Goal: Information Seeking & Learning: Check status

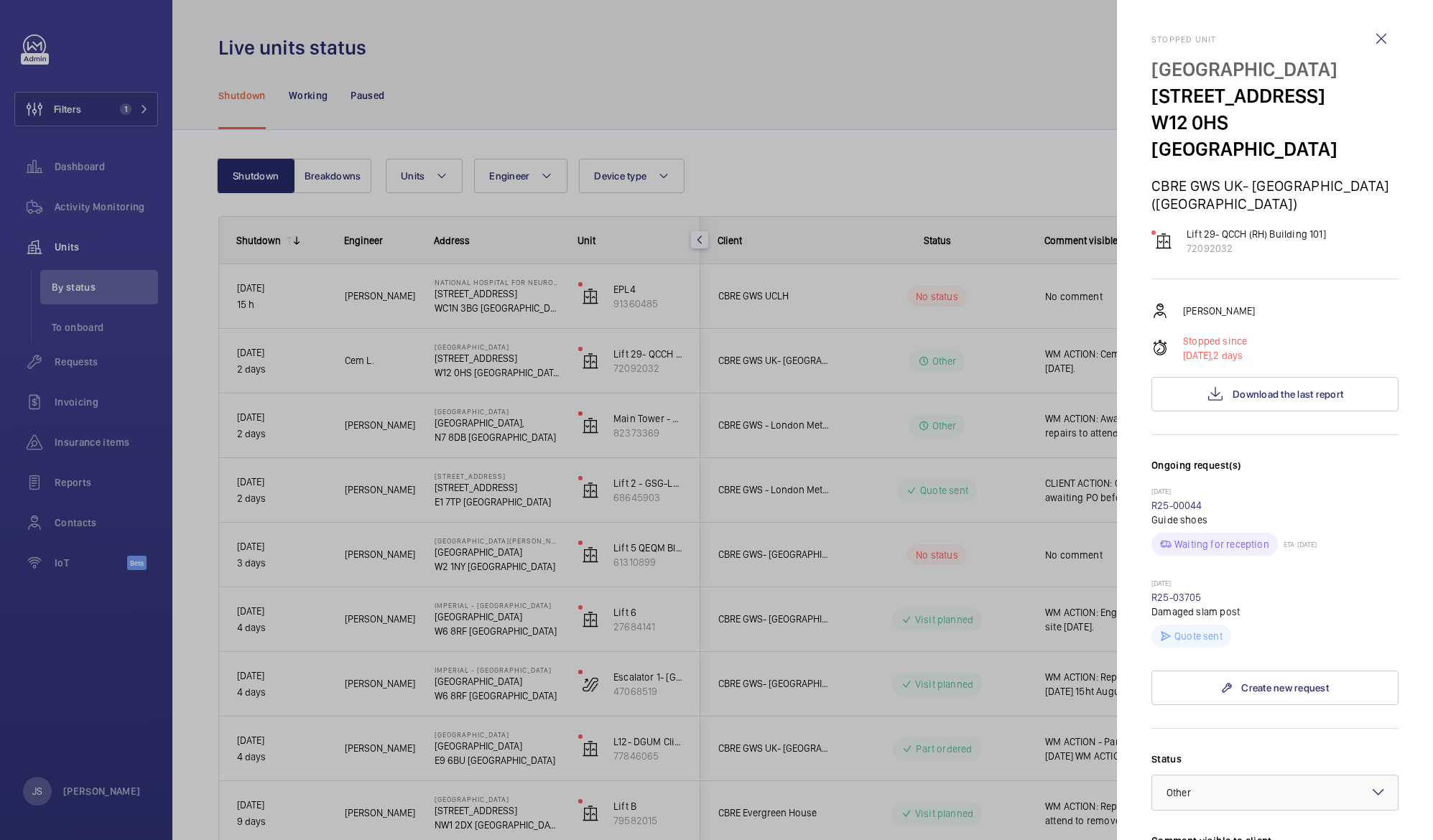
click at [1055, 52] on div at bounding box center [716, 420] width 1433 height 840
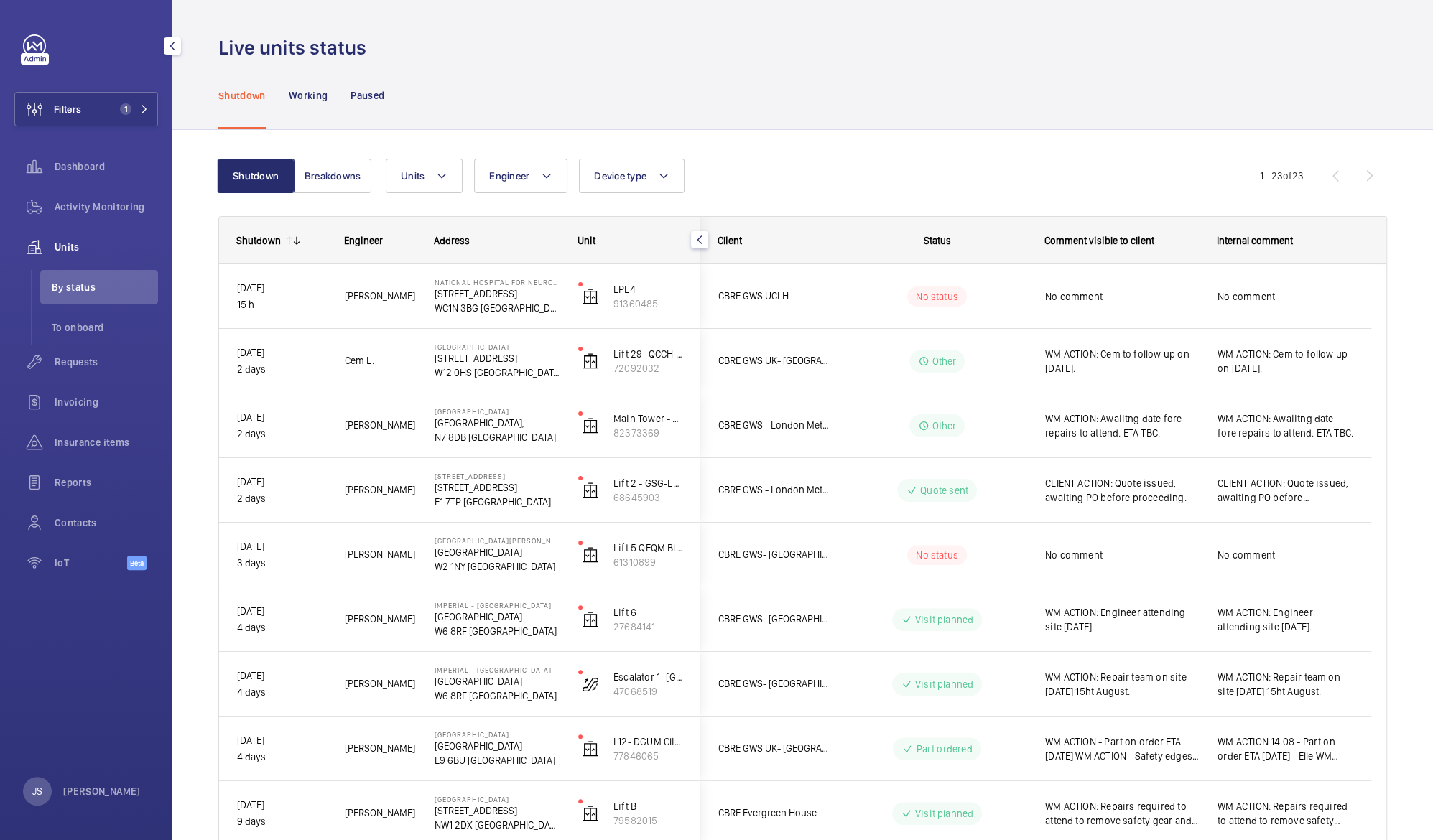
click at [63, 298] on li "By status" at bounding box center [99, 286] width 118 height 34
click at [65, 364] on span "Requests" at bounding box center [106, 362] width 103 height 14
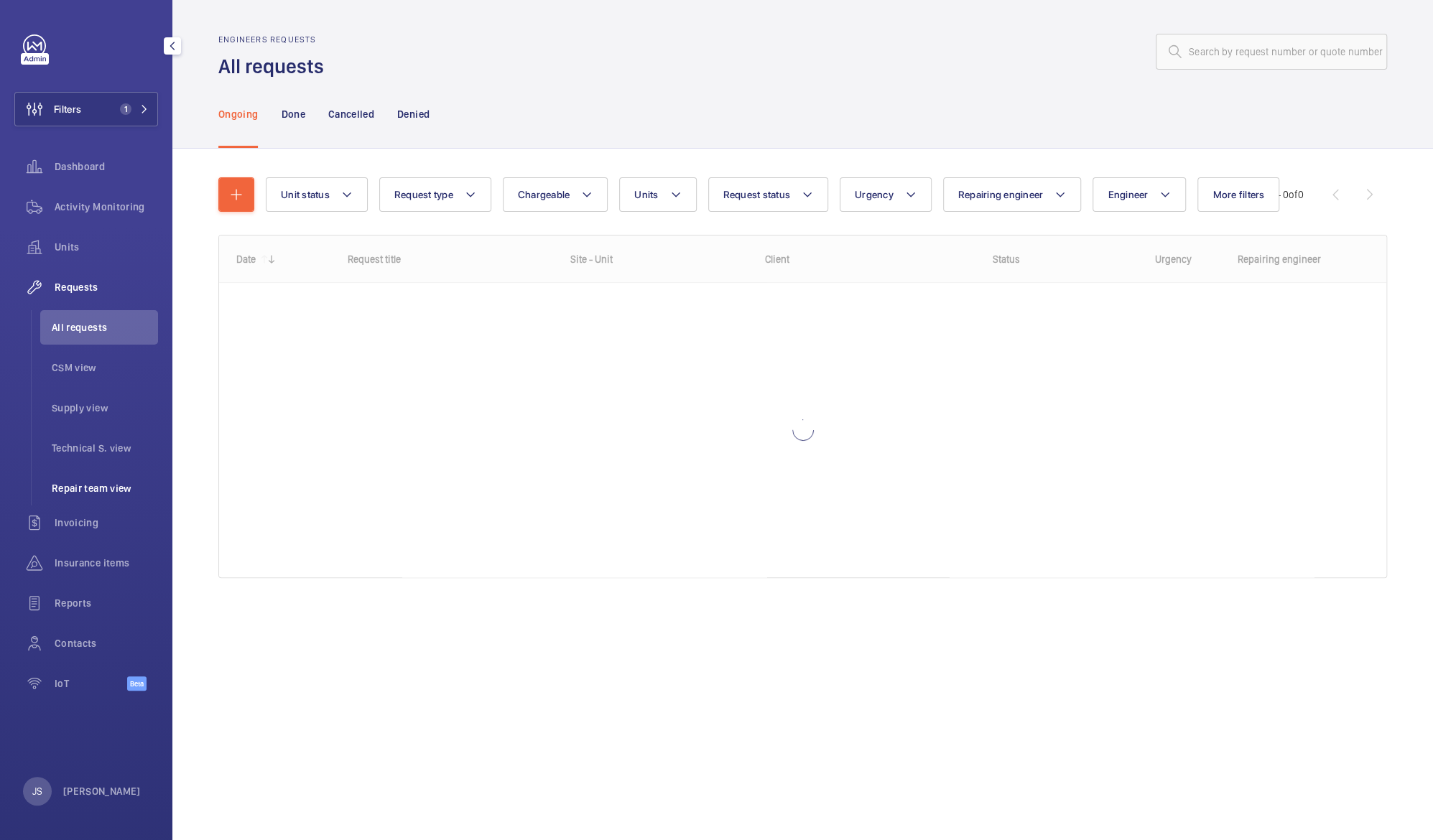
click at [71, 483] on span "Repair team view" at bounding box center [105, 488] width 106 height 14
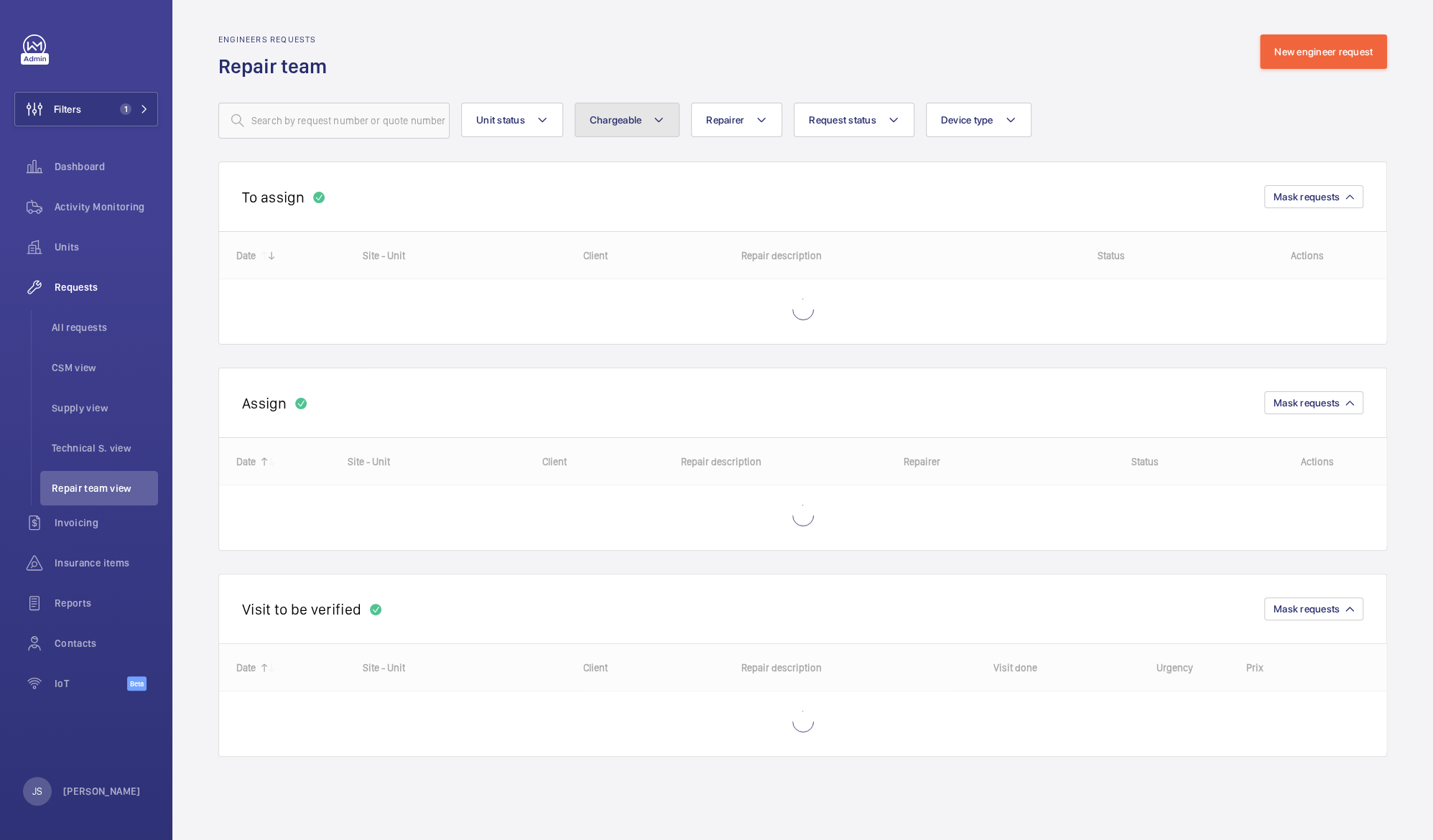
click at [649, 120] on button "Chargeable" at bounding box center [627, 119] width 106 height 34
click at [645, 163] on mat-radio-button "Chargeable" at bounding box center [711, 164] width 258 height 29
radio input "true"
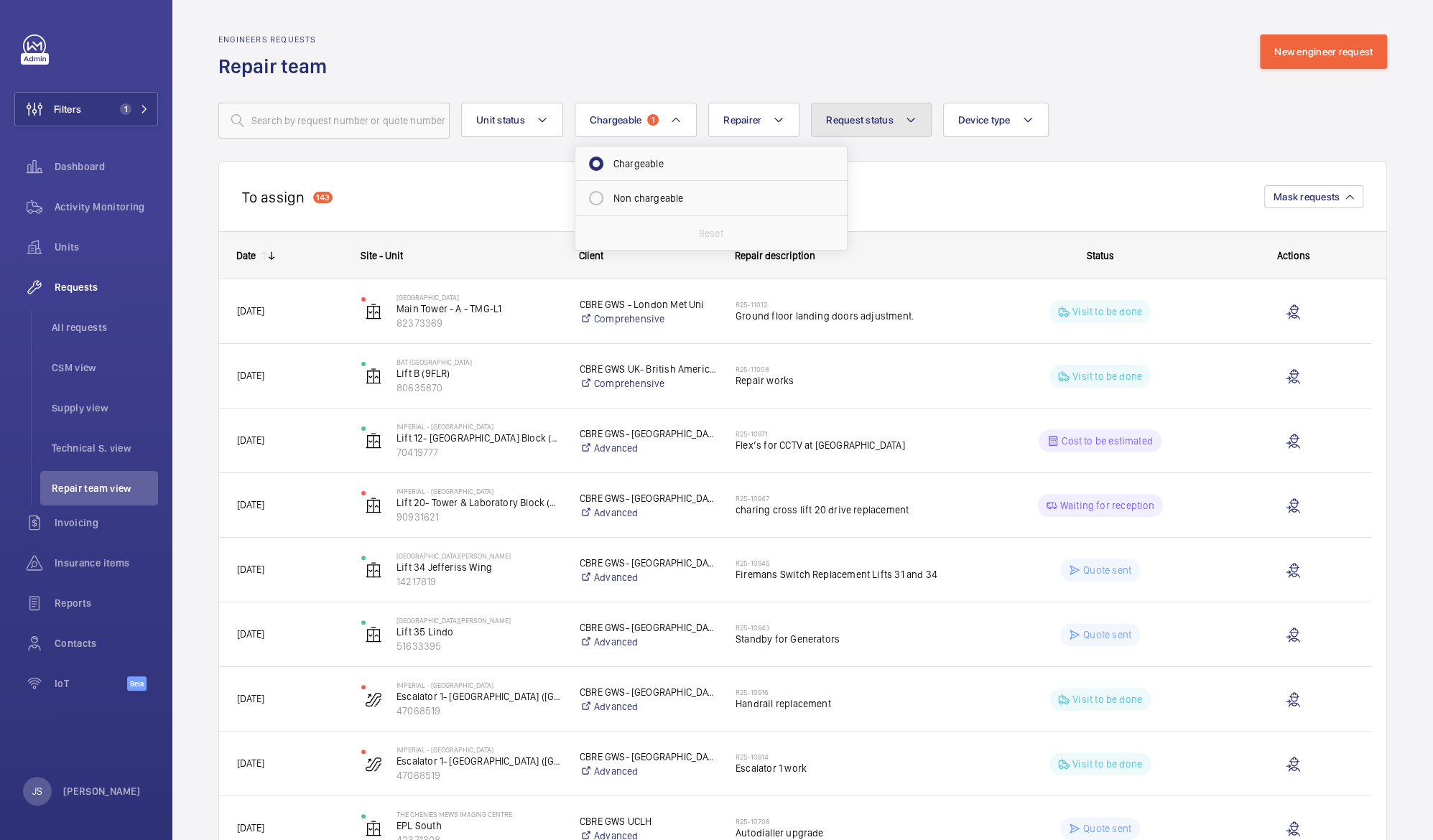
click at [848, 119] on span "Request status" at bounding box center [859, 119] width 68 height 11
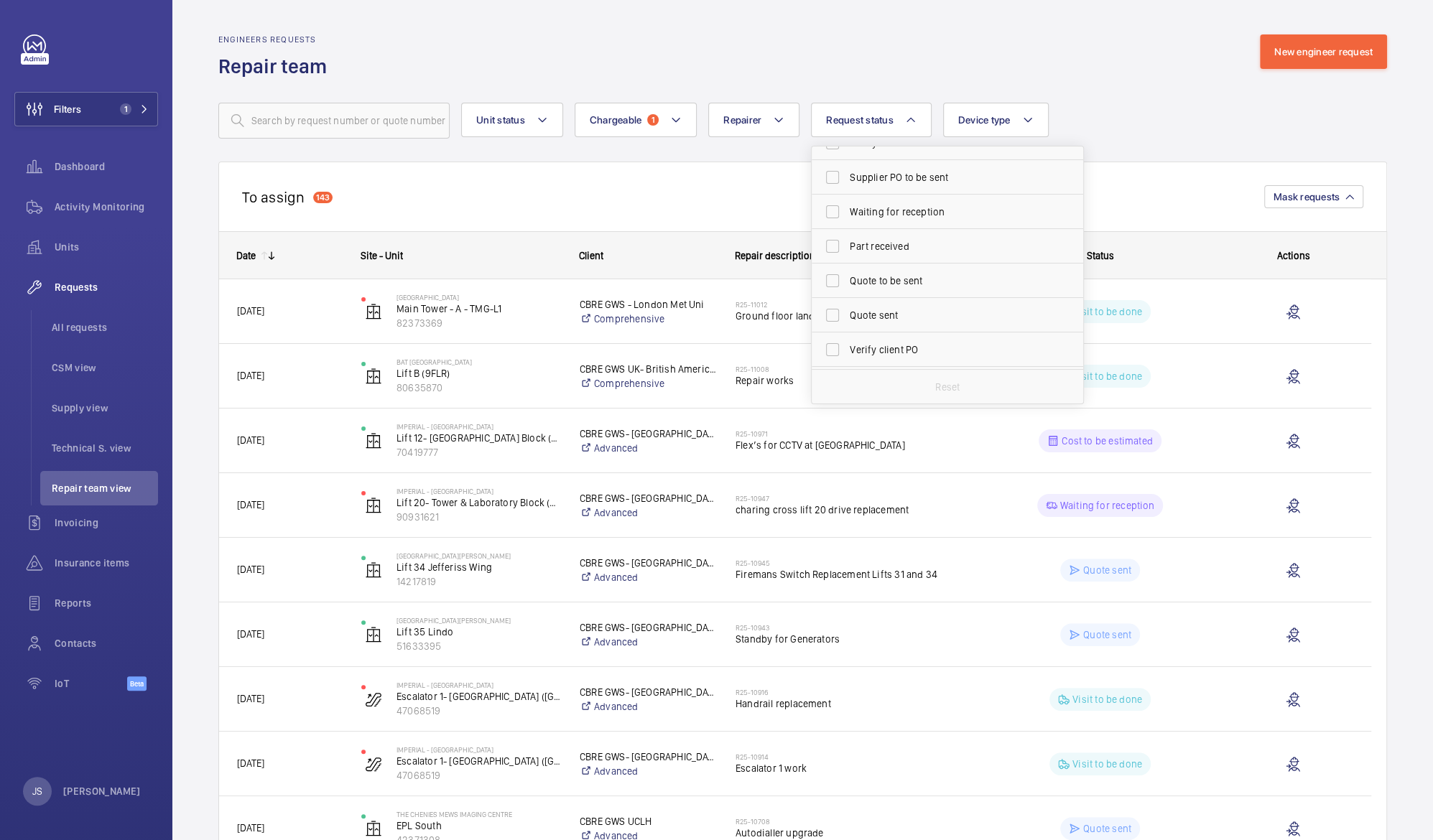
scroll to position [150, 0]
click at [866, 252] on span "Quote to be sent" at bounding box center [948, 254] width 198 height 14
click at [847, 252] on input "Quote to be sent" at bounding box center [833, 255] width 29 height 29
checkbox input "true"
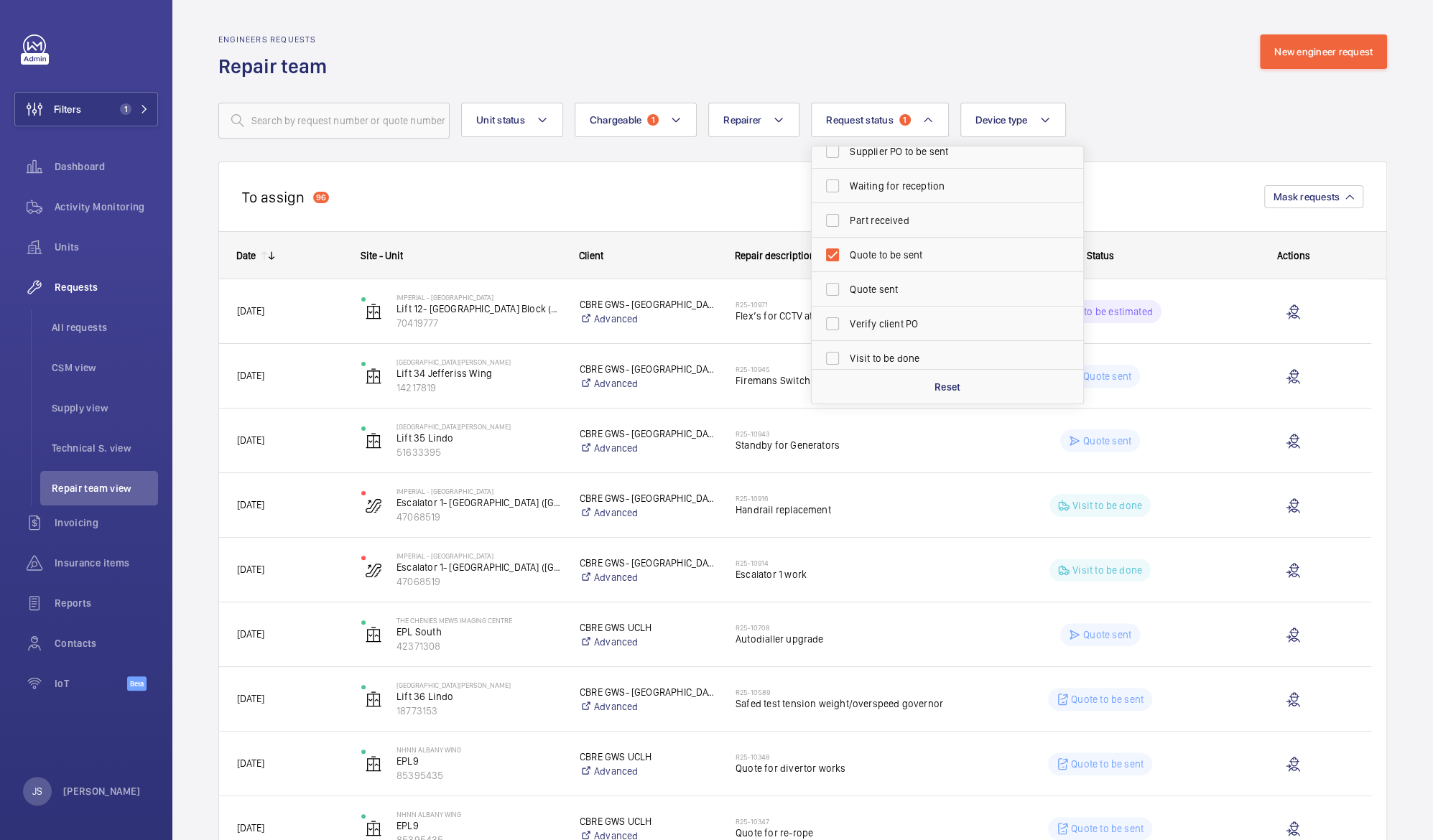
click at [533, 187] on div "To assign 96 Mask requests" at bounding box center [802, 197] width 1169 height 70
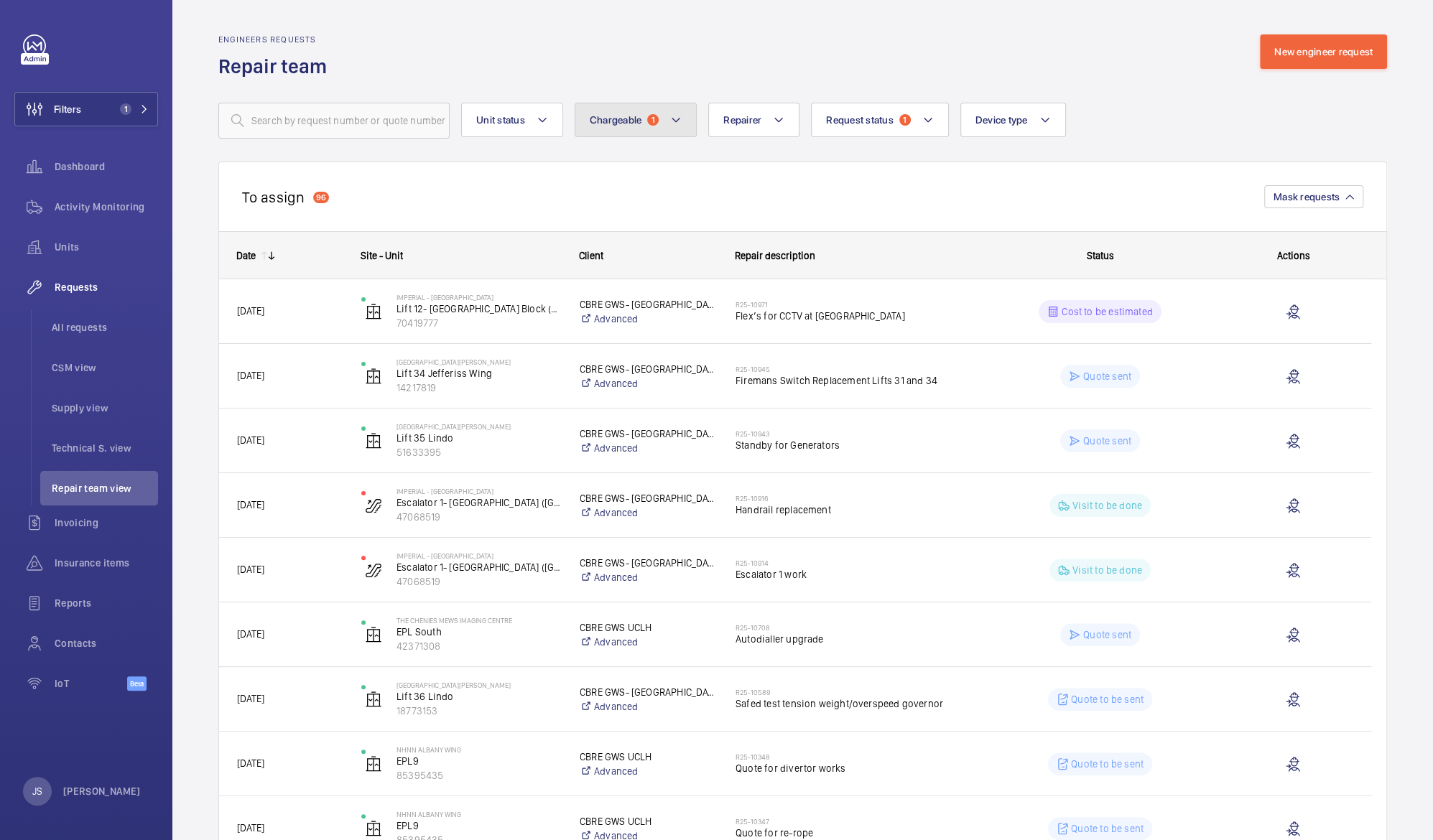
click at [598, 118] on span "Chargeable" at bounding box center [615, 119] width 52 height 11
click at [853, 118] on span "Request status" at bounding box center [859, 119] width 68 height 11
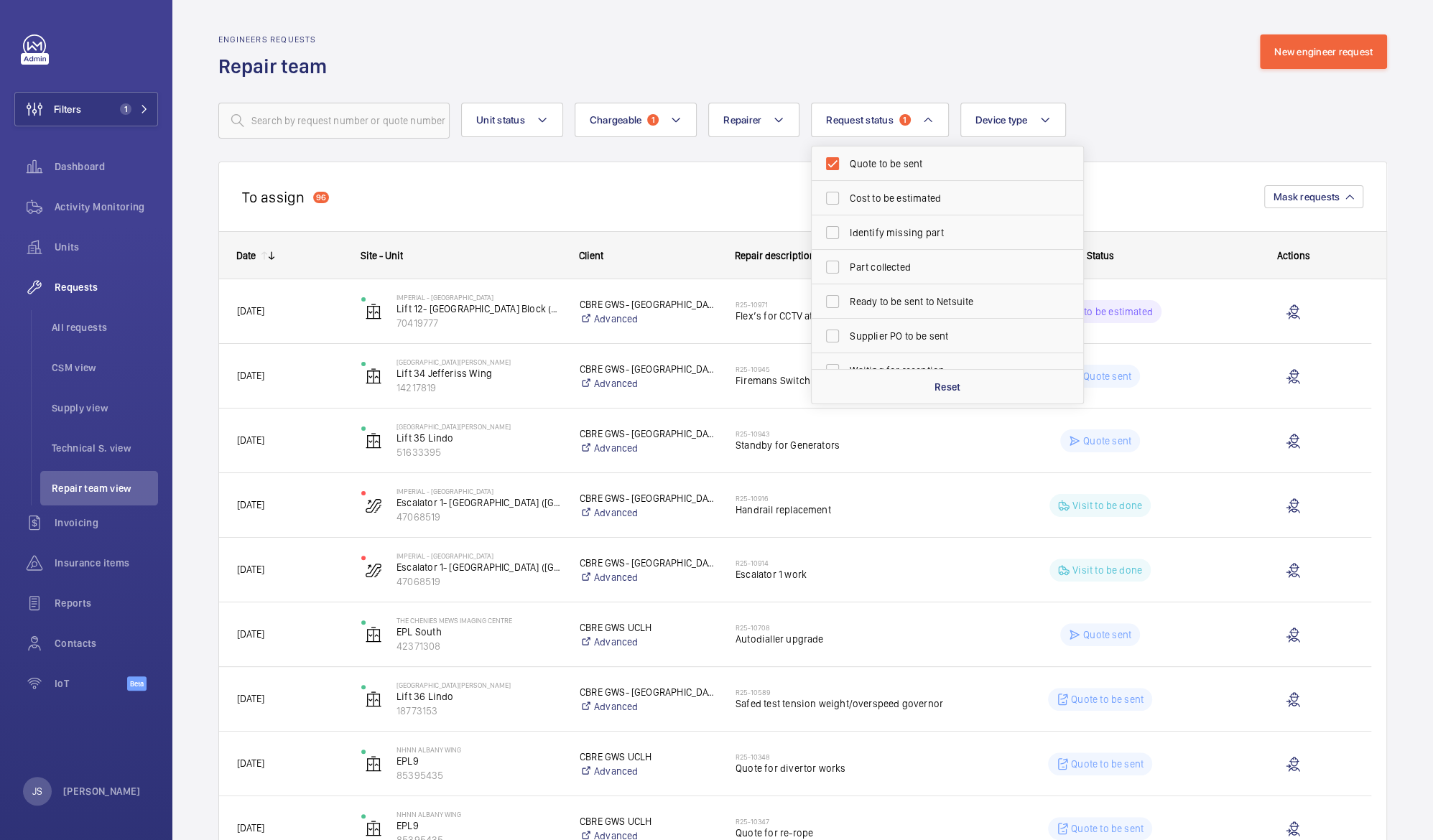
click at [647, 210] on div "To assign 96 Mask requests" at bounding box center [802, 197] width 1169 height 70
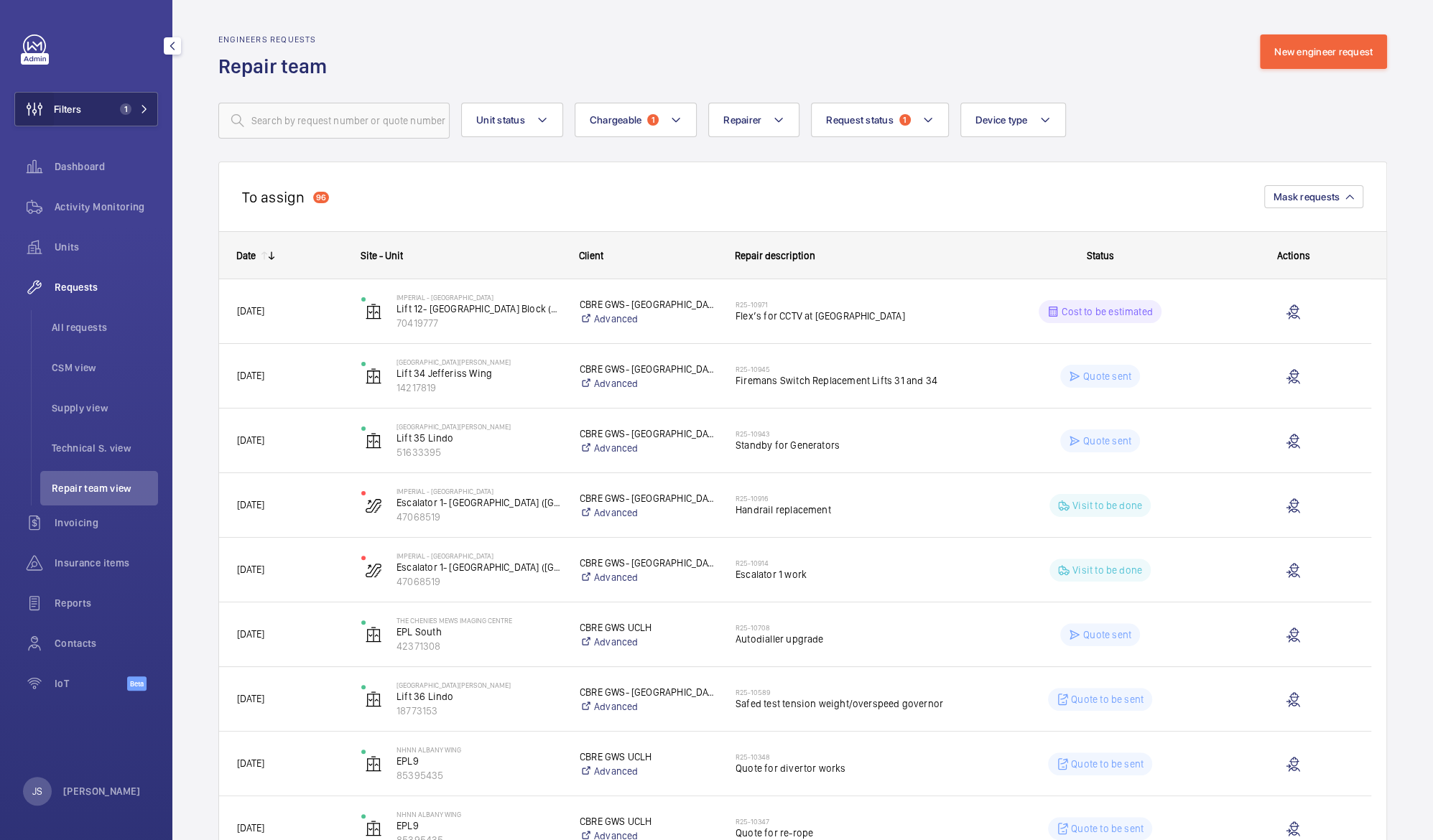
click at [37, 102] on wm-front-icon-button at bounding box center [34, 109] width 39 height 34
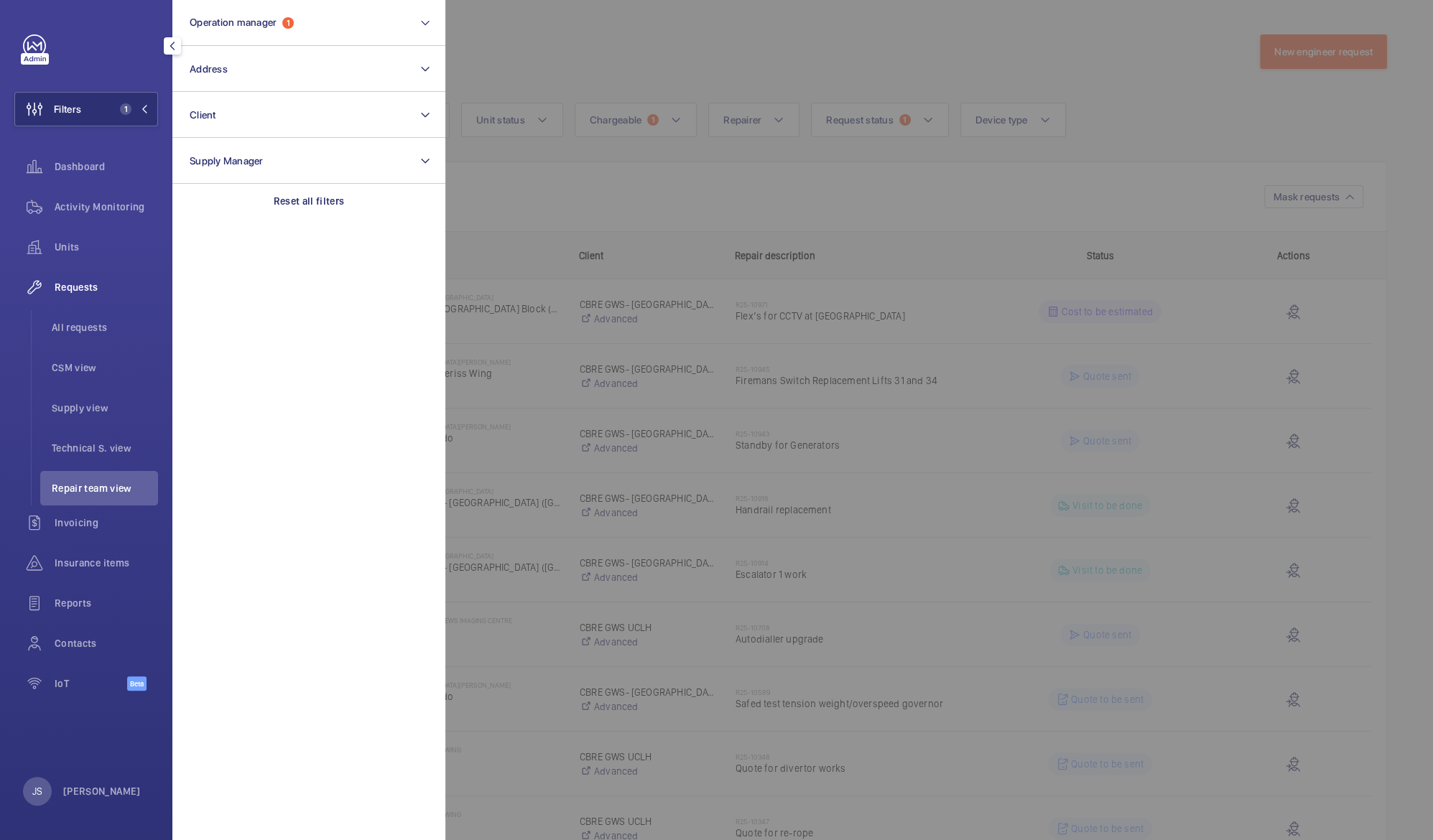
click at [534, 245] on div at bounding box center [1162, 420] width 1433 height 840
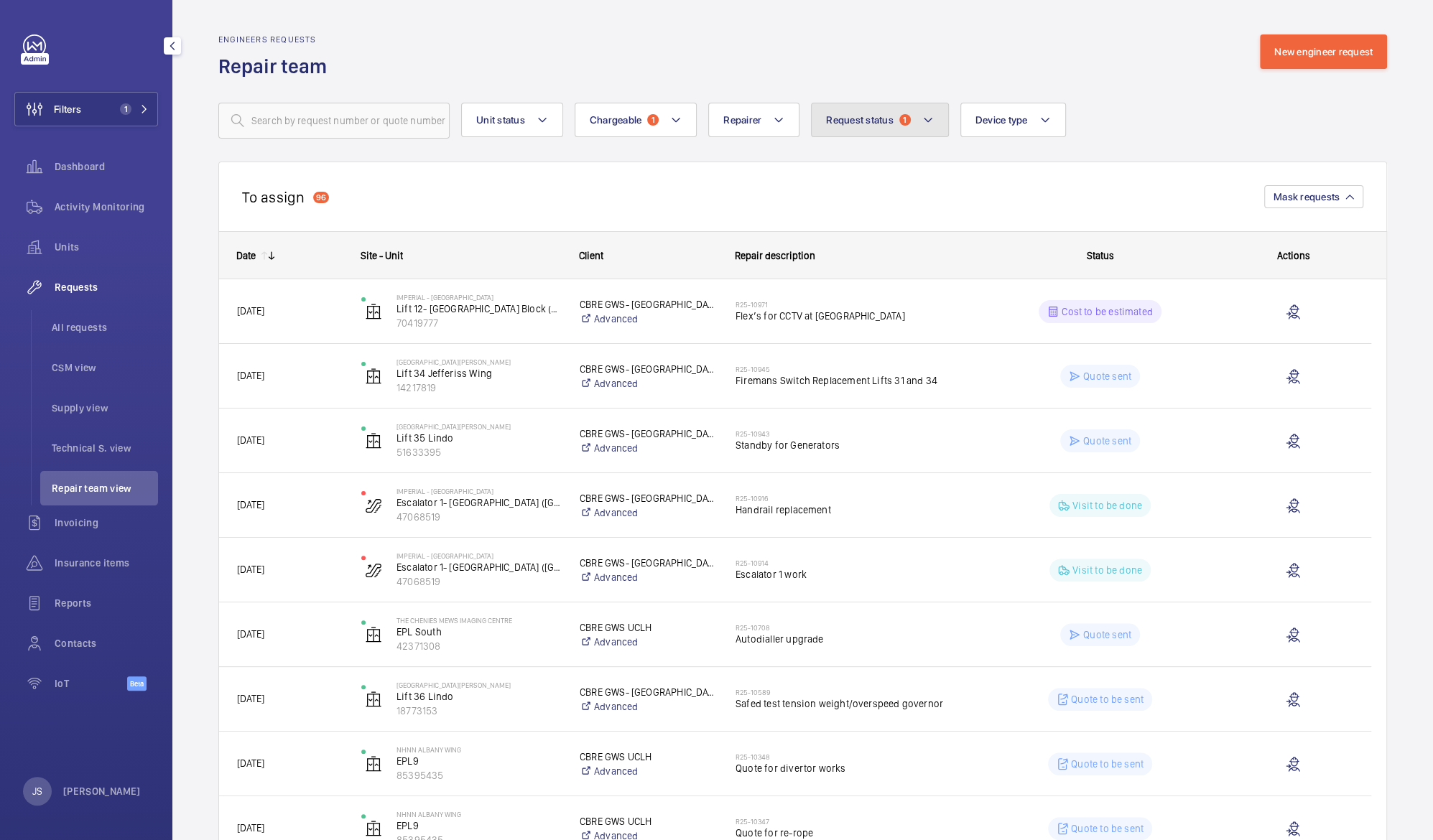
click at [925, 121] on mat-icon at bounding box center [928, 120] width 11 height 17
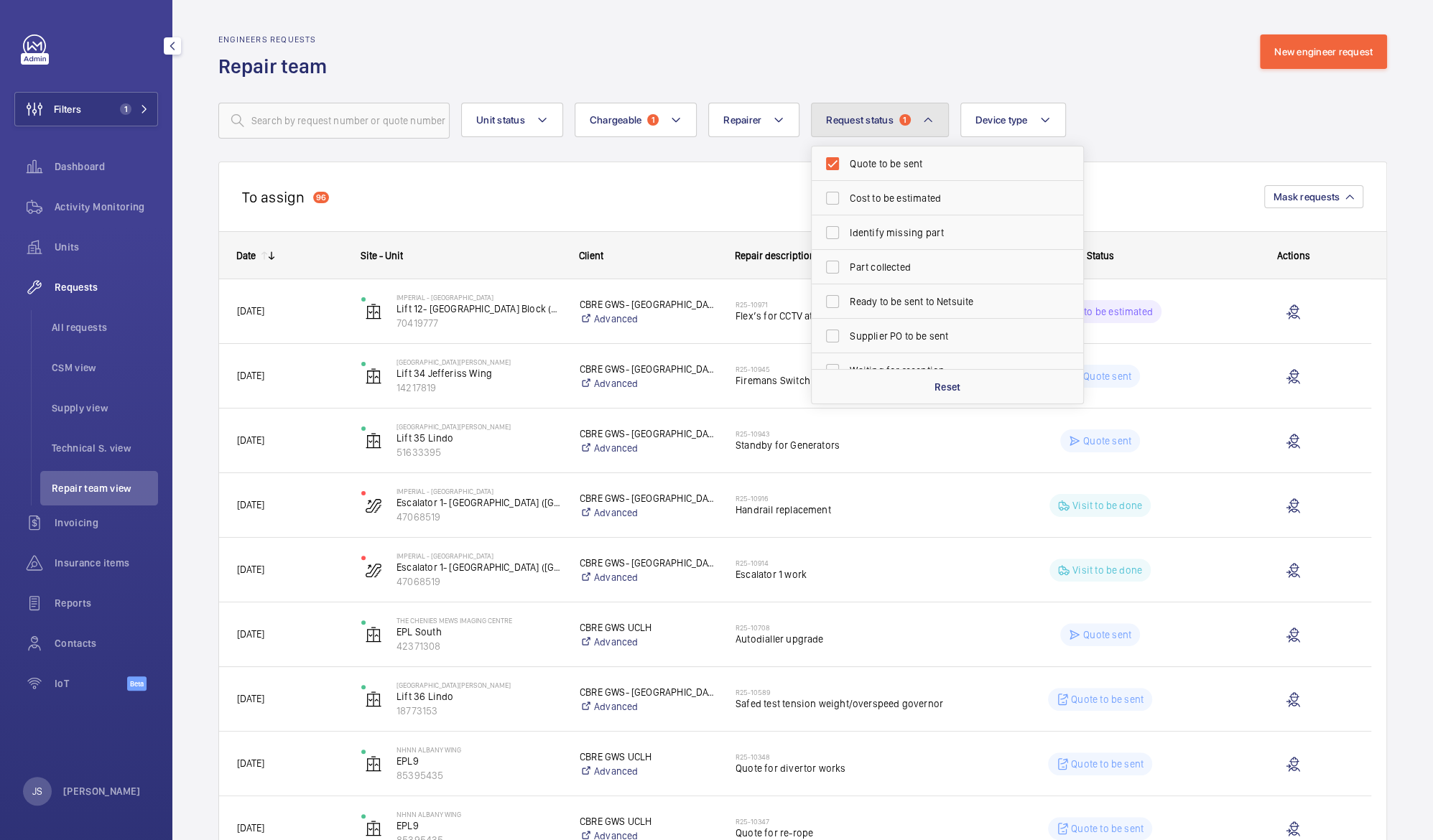
click at [925, 121] on mat-icon at bounding box center [928, 120] width 11 height 17
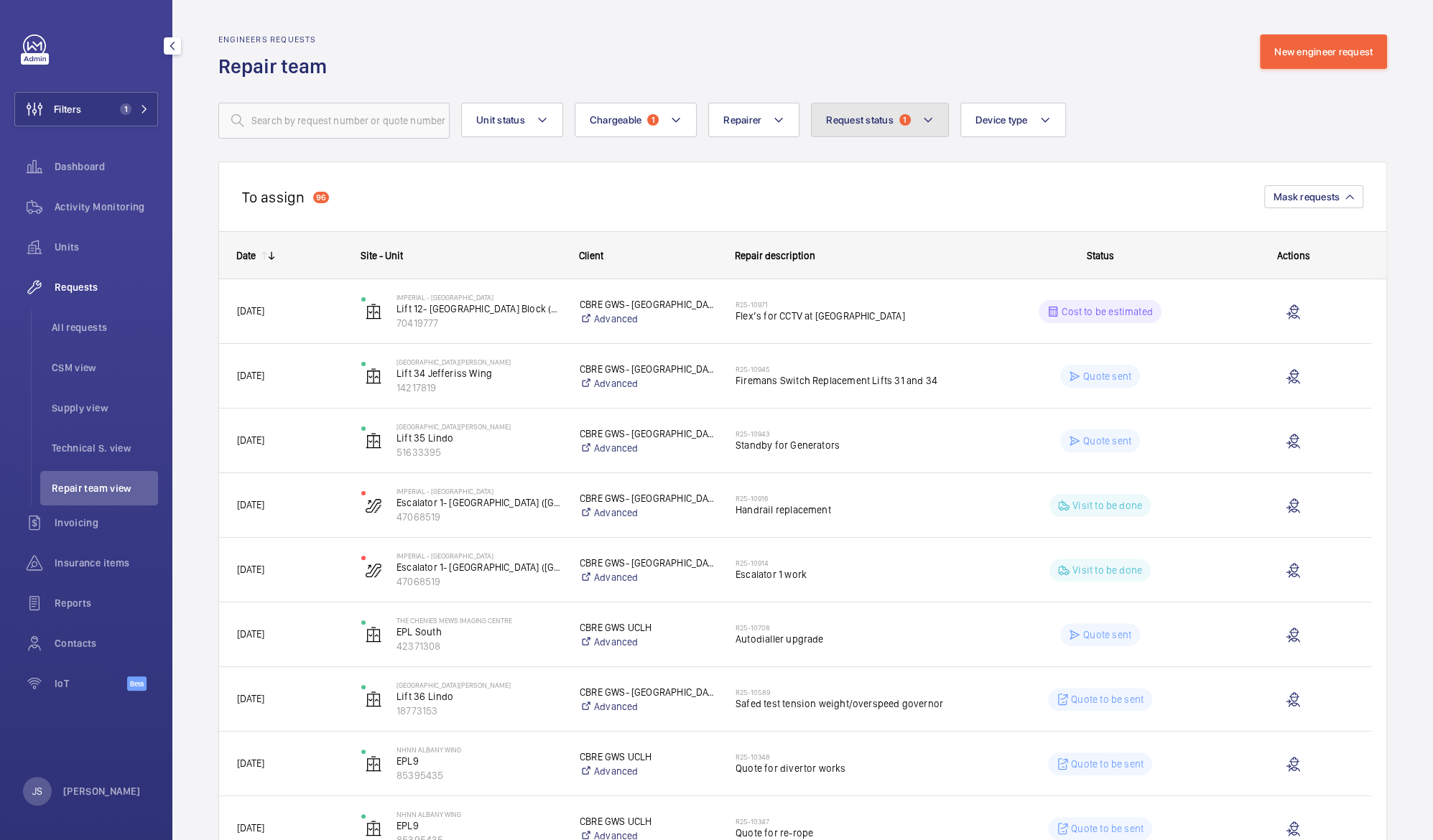
click at [925, 121] on mat-icon at bounding box center [928, 120] width 11 height 17
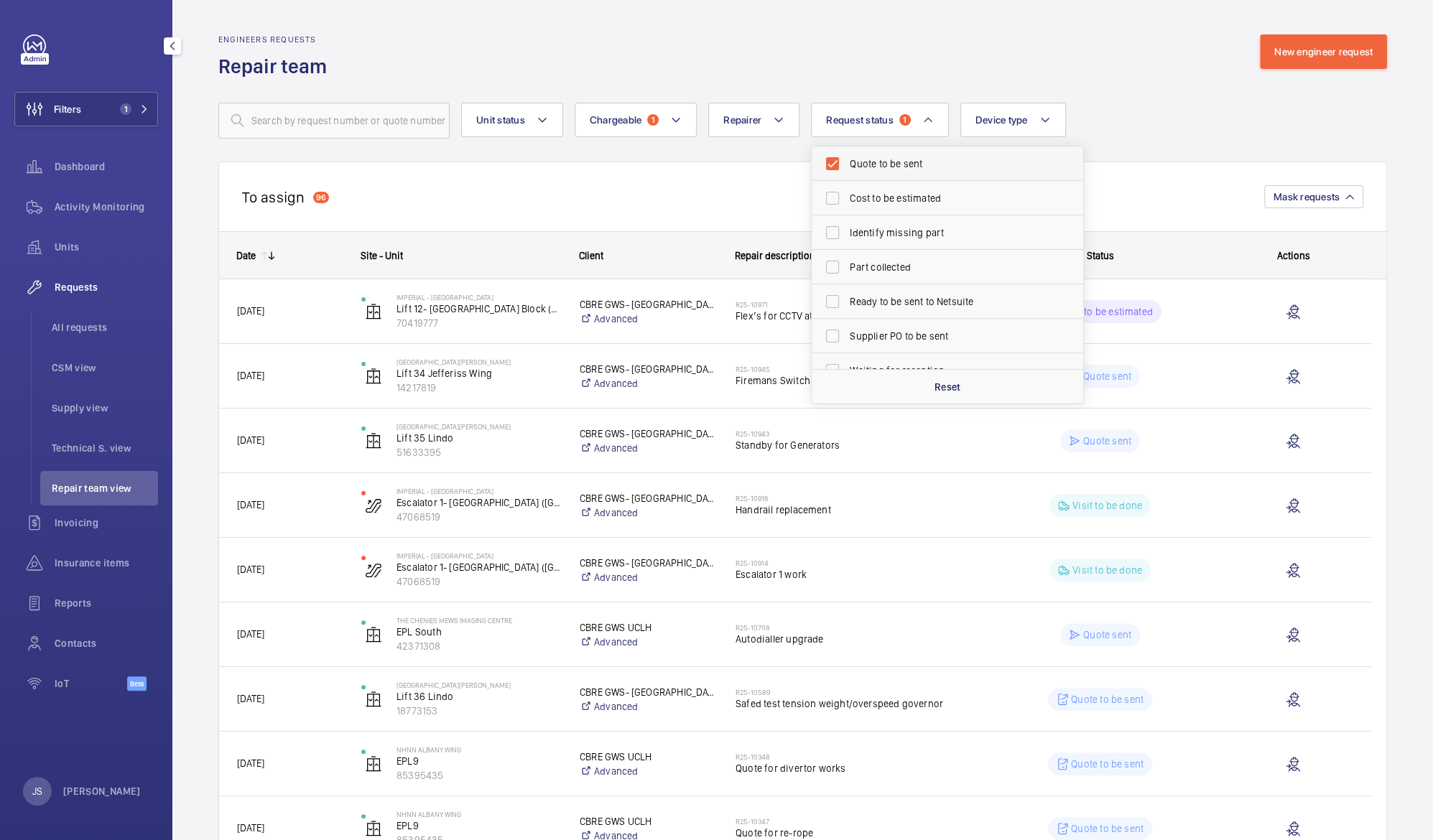
click at [832, 162] on label "Quote to be sent" at bounding box center [936, 163] width 250 height 34
click at [832, 162] on input "Quote to be sent" at bounding box center [833, 164] width 29 height 29
checkbox input "false"
click at [833, 245] on label "Quote sent" at bounding box center [936, 248] width 250 height 34
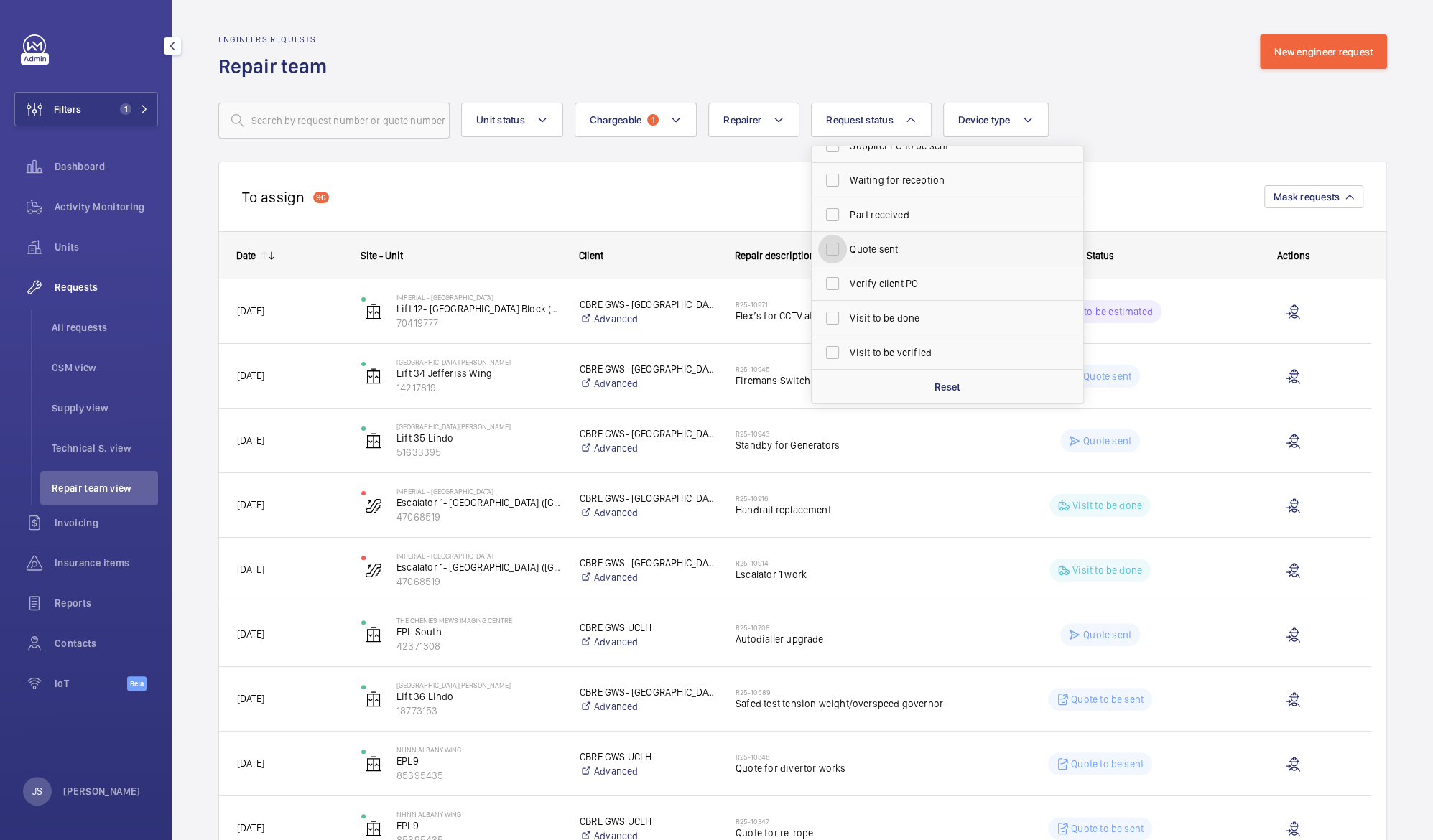
click at [833, 245] on input "Quote sent" at bounding box center [833, 249] width 29 height 29
checkbox input "true"
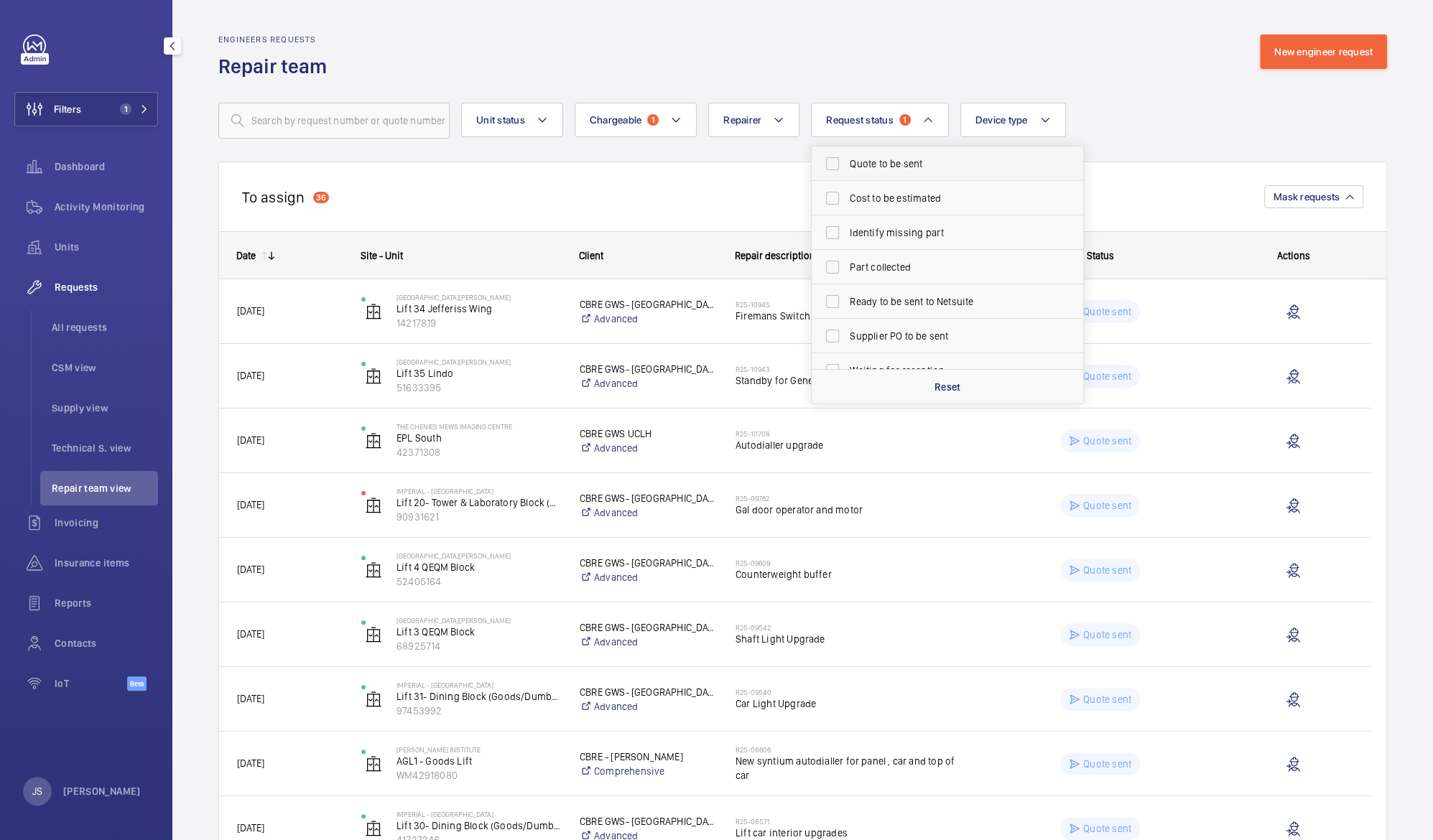
click at [887, 157] on span "Quote to be sent" at bounding box center [948, 163] width 198 height 14
click at [847, 157] on input "Quote to be sent" at bounding box center [833, 164] width 29 height 29
checkbox input "true"
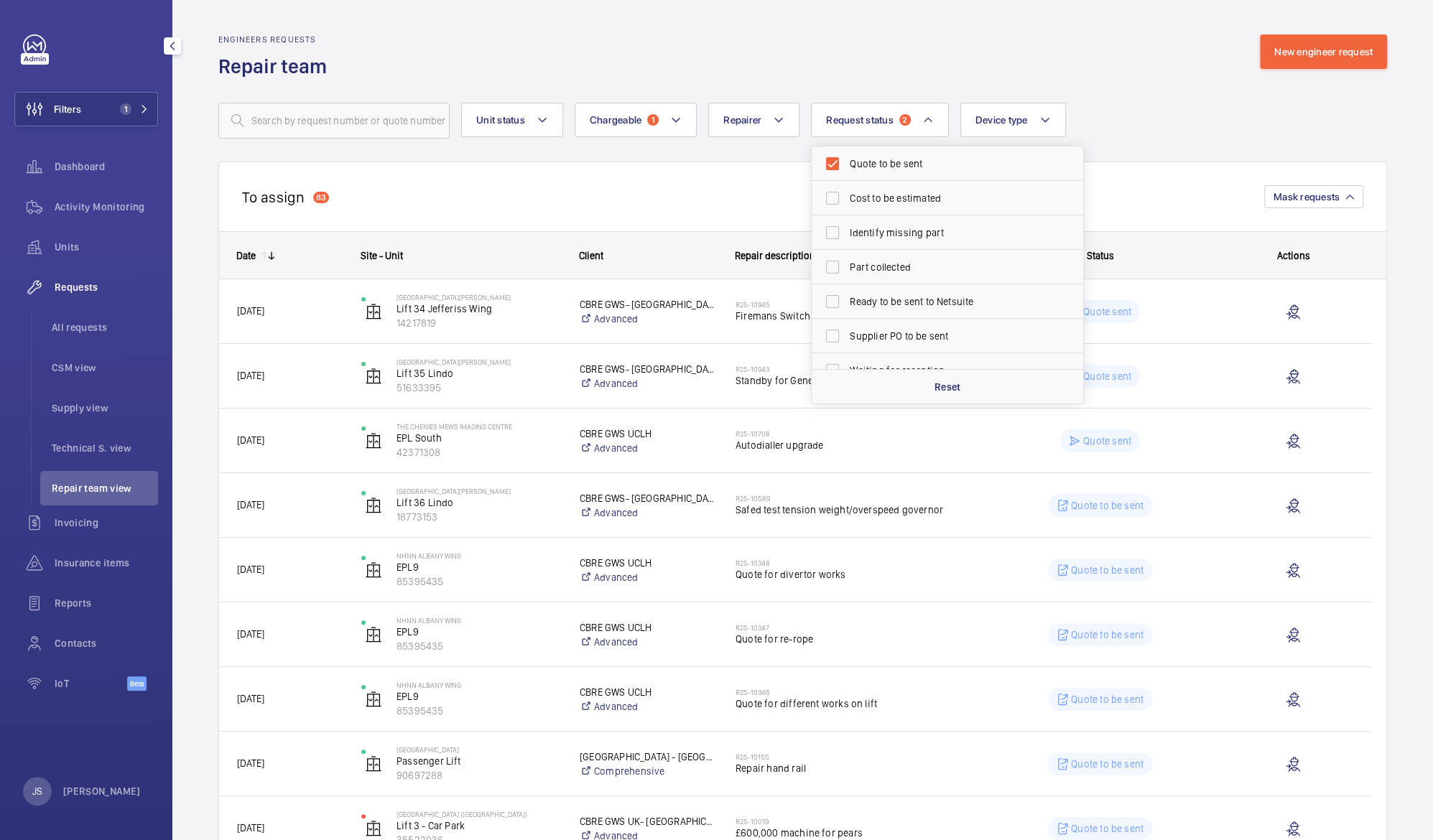
click at [647, 207] on div "To assign 83 Mask requests" at bounding box center [802, 197] width 1169 height 70
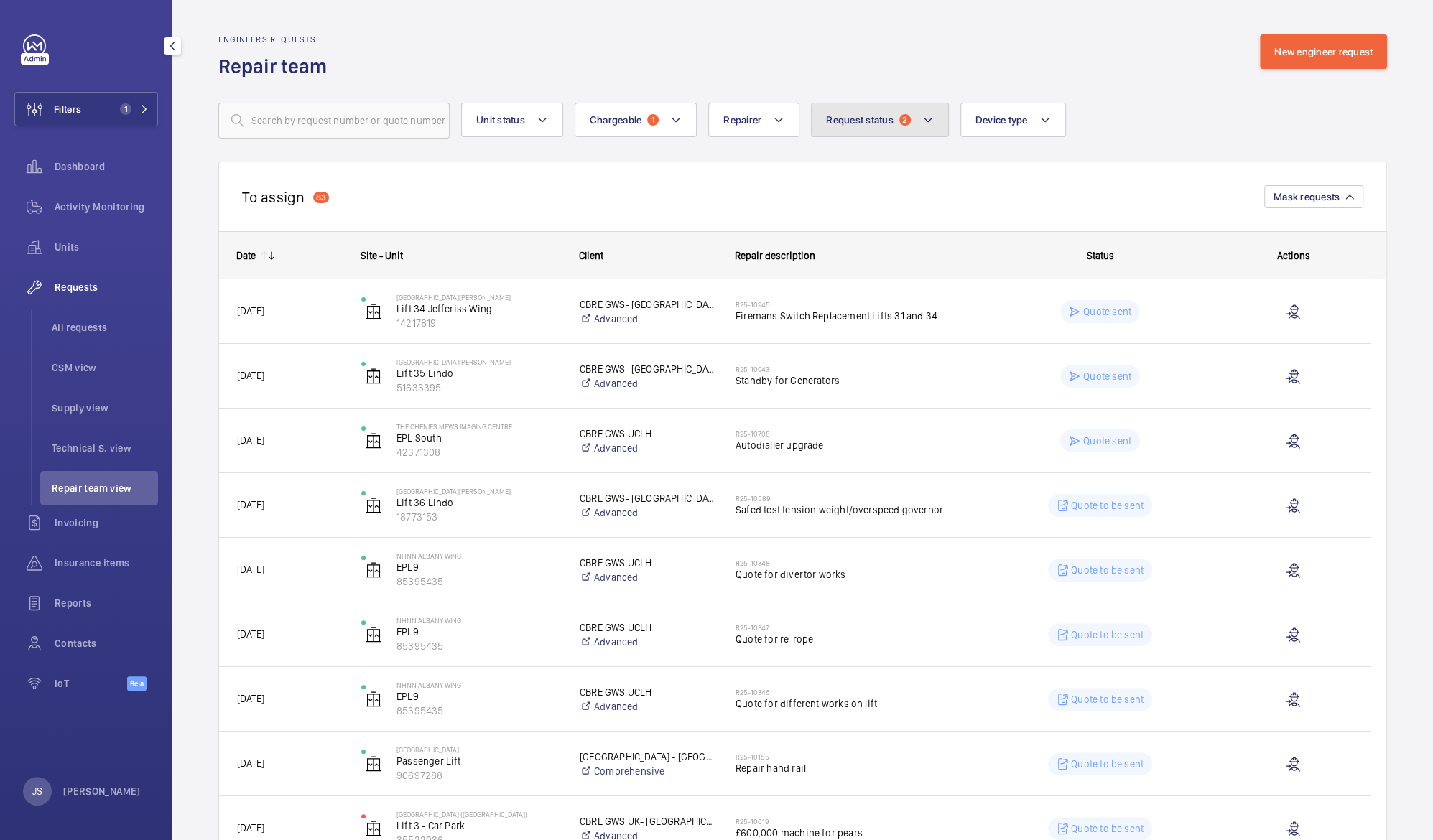
click at [933, 124] on button "Request status 2" at bounding box center [879, 119] width 138 height 34
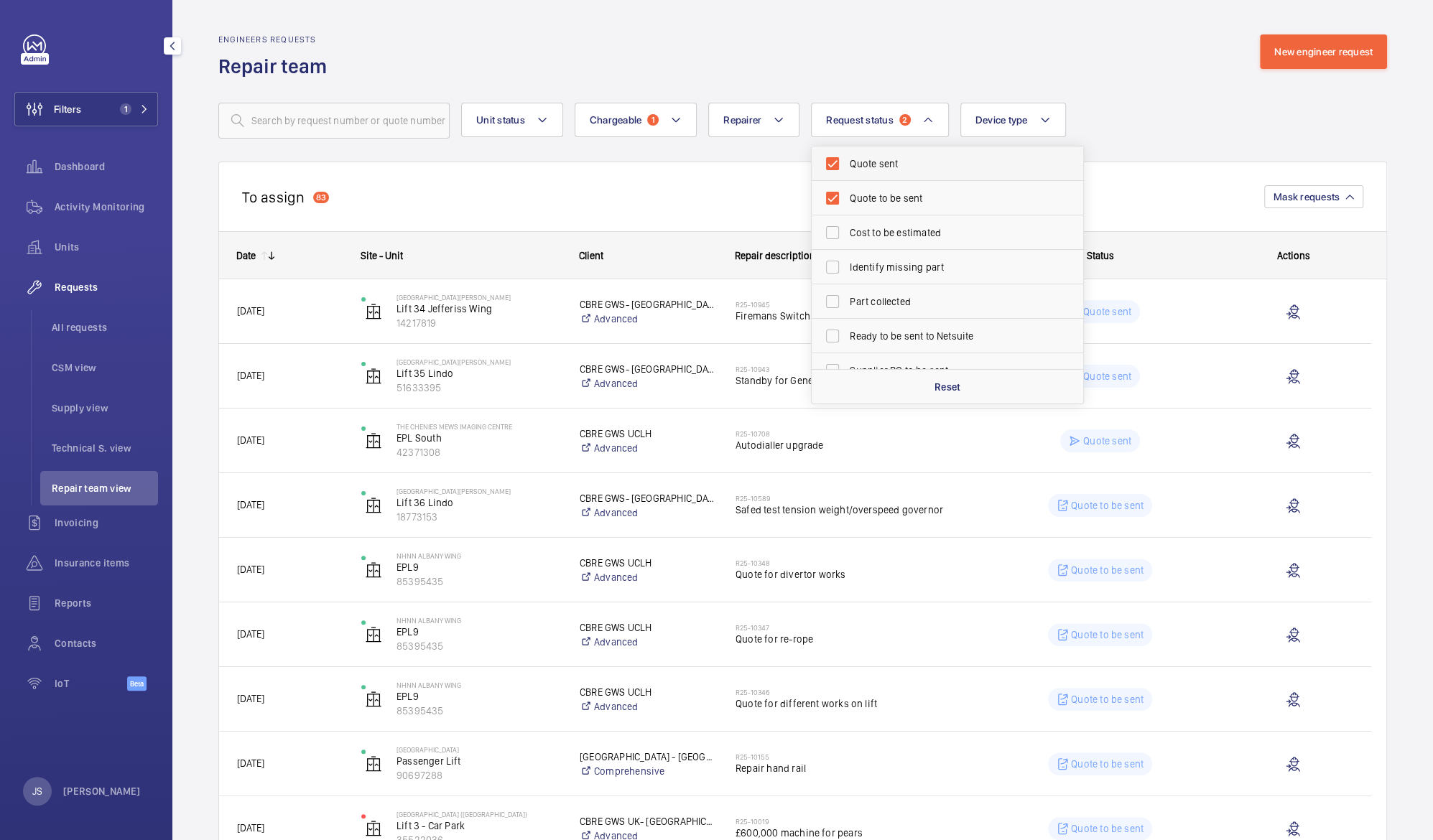
click at [870, 166] on span "Quote sent" at bounding box center [948, 163] width 198 height 14
click at [847, 166] on input "Quote sent" at bounding box center [833, 164] width 29 height 29
checkbox input "false"
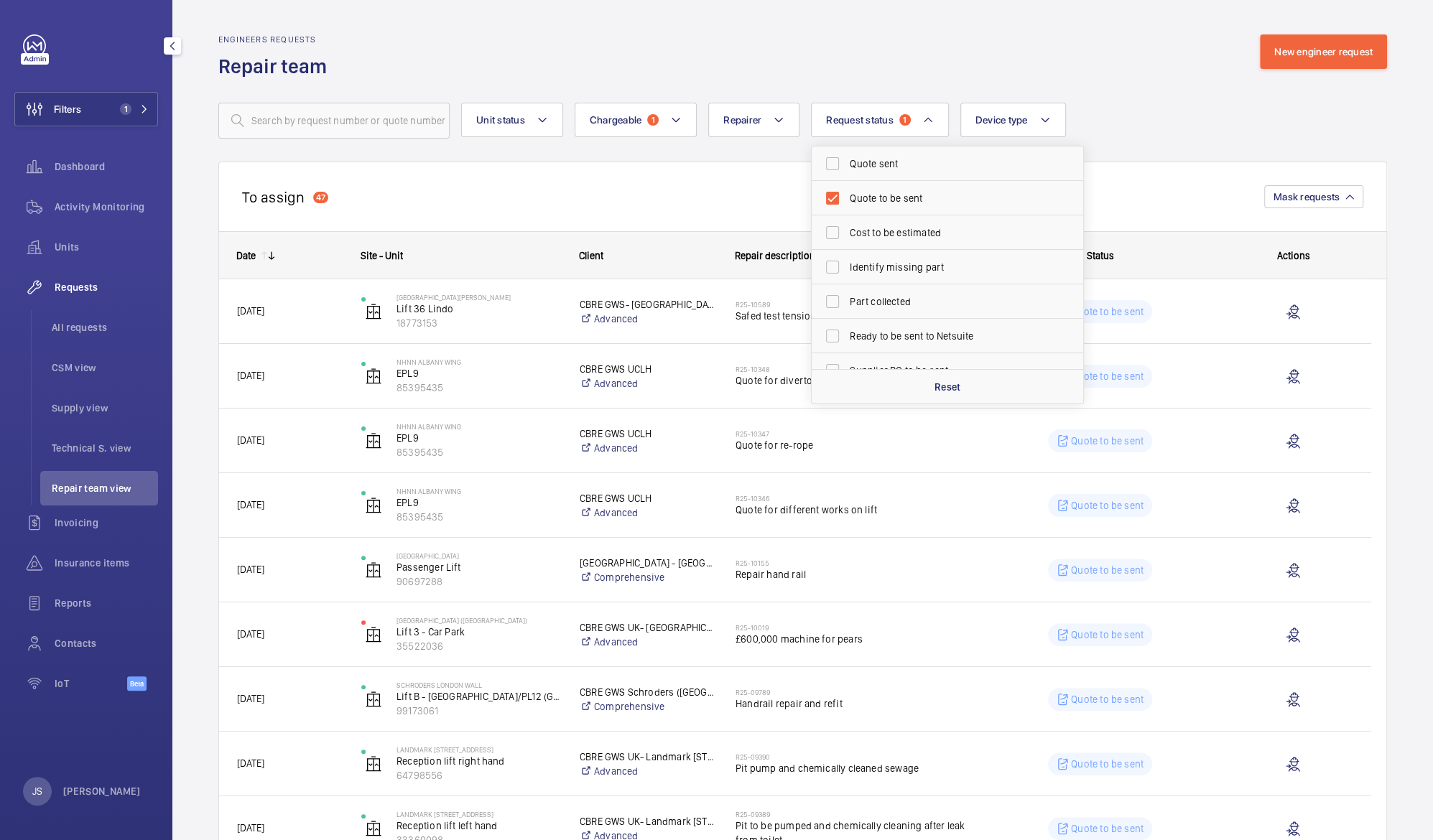
click at [716, 206] on div "To assign 47 Mask requests" at bounding box center [802, 197] width 1169 height 70
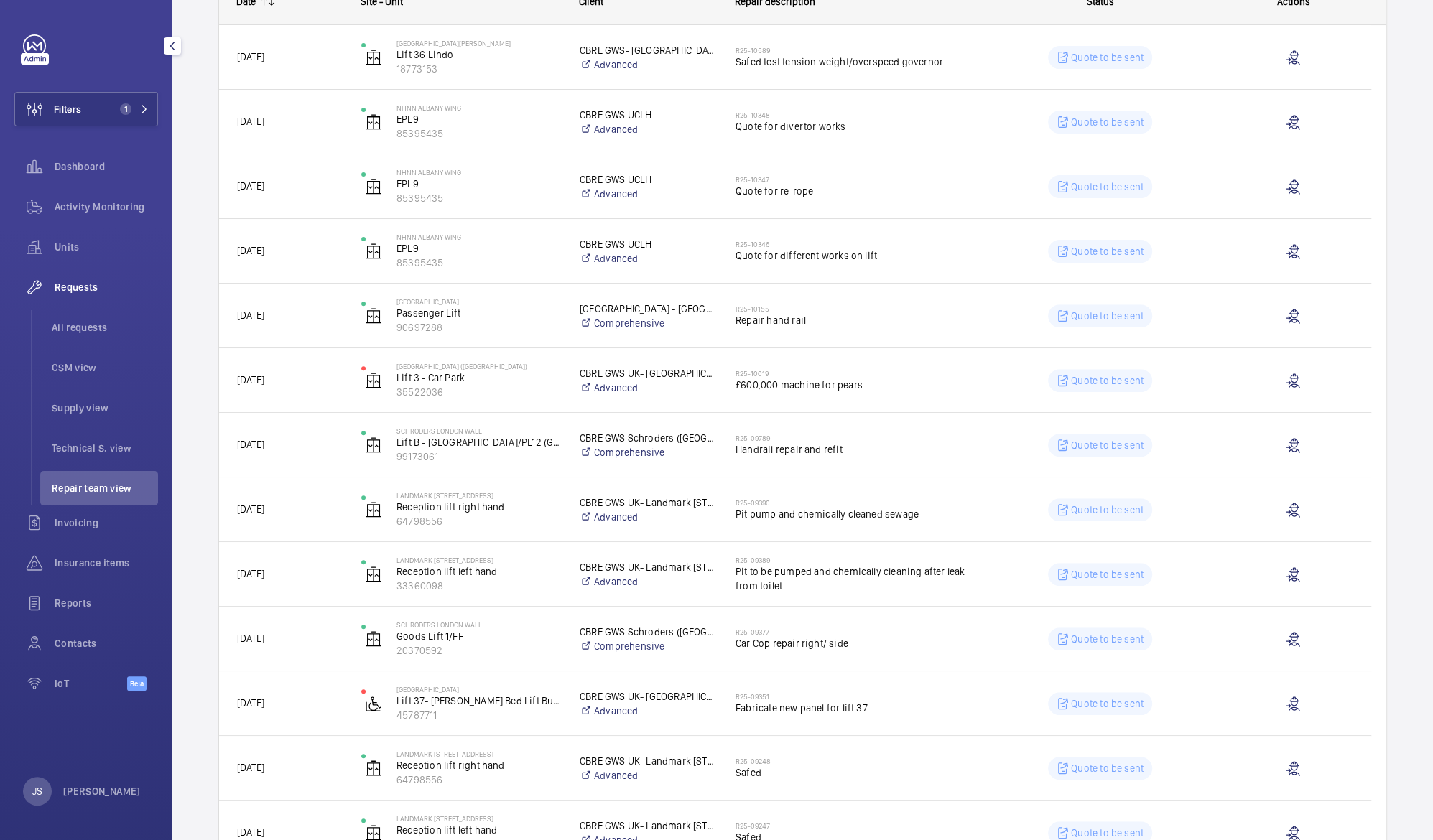
scroll to position [269, 0]
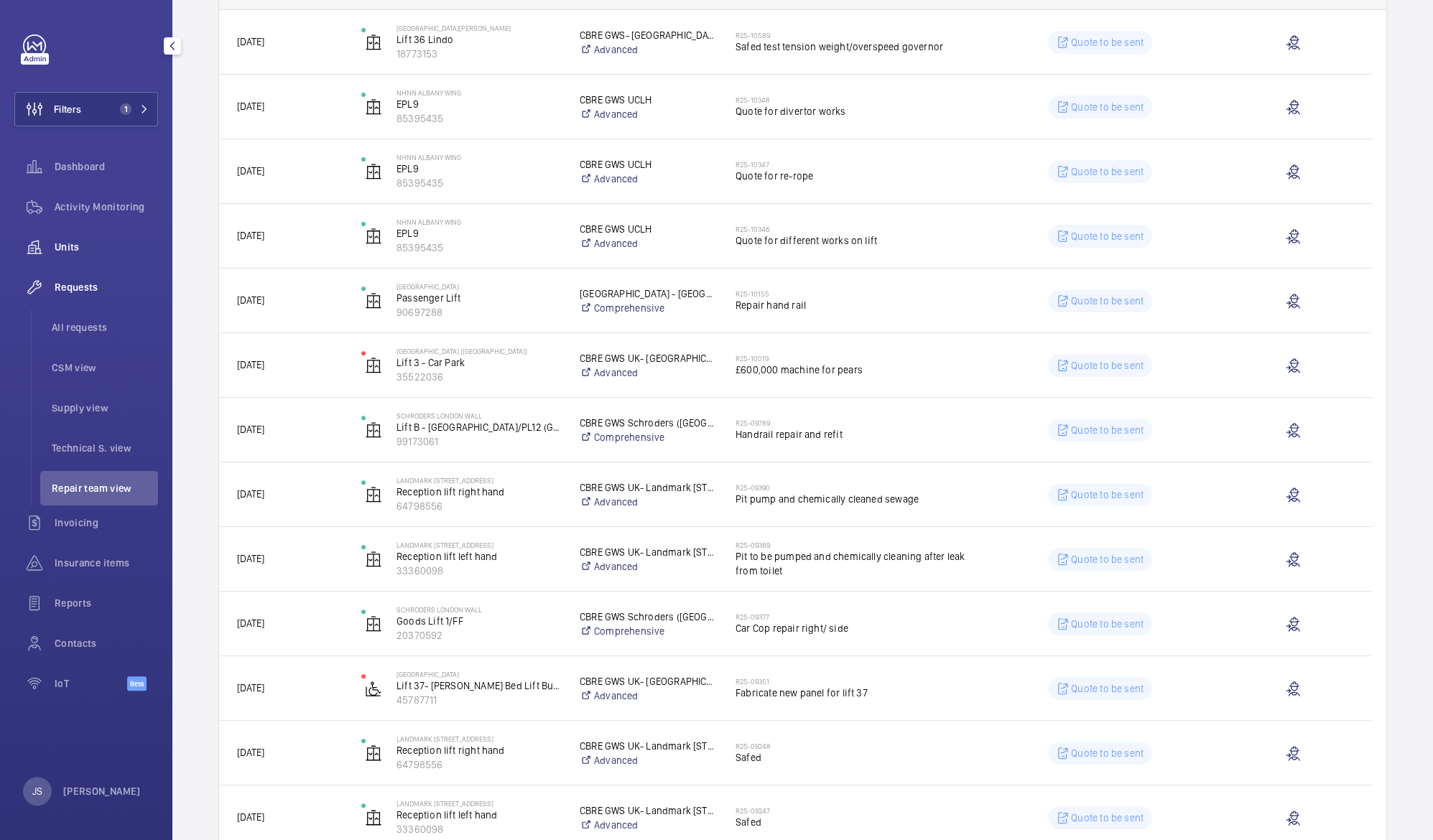
click at [74, 258] on div "Units" at bounding box center [86, 246] width 144 height 34
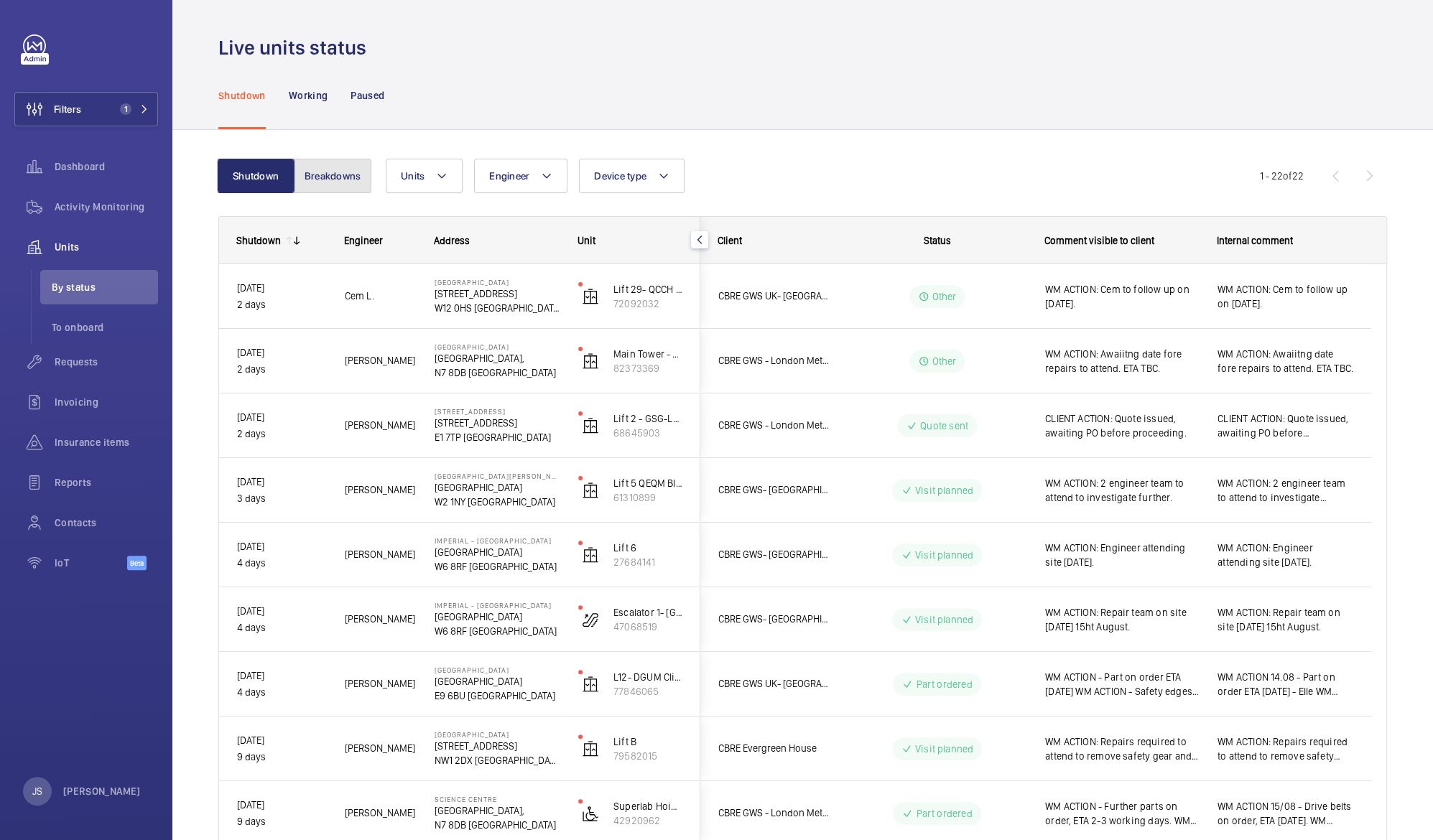
click at [315, 183] on button "Breakdowns" at bounding box center [333, 175] width 78 height 34
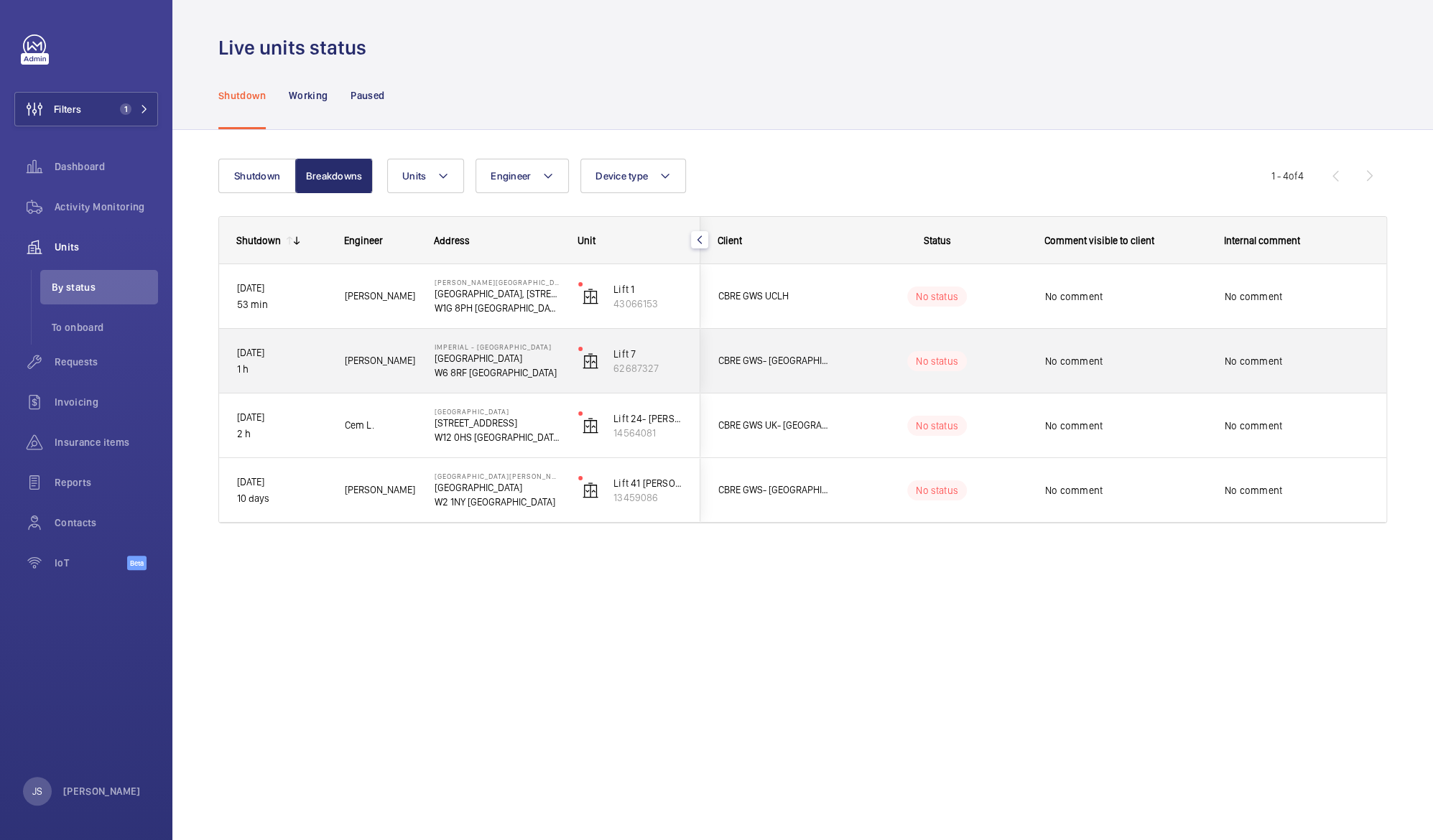
click at [511, 356] on p "[GEOGRAPHIC_DATA]" at bounding box center [497, 358] width 125 height 14
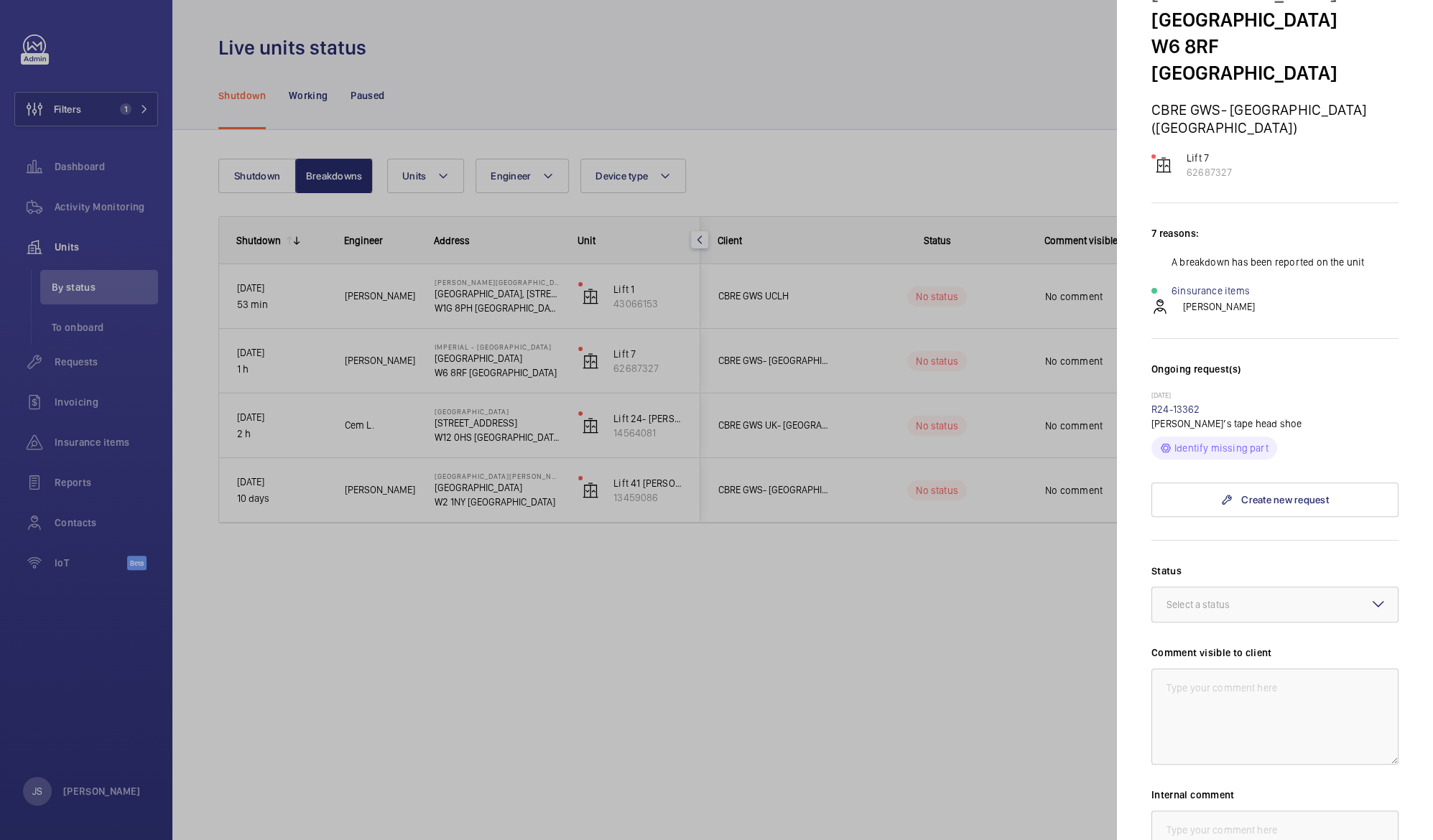
scroll to position [97, 0]
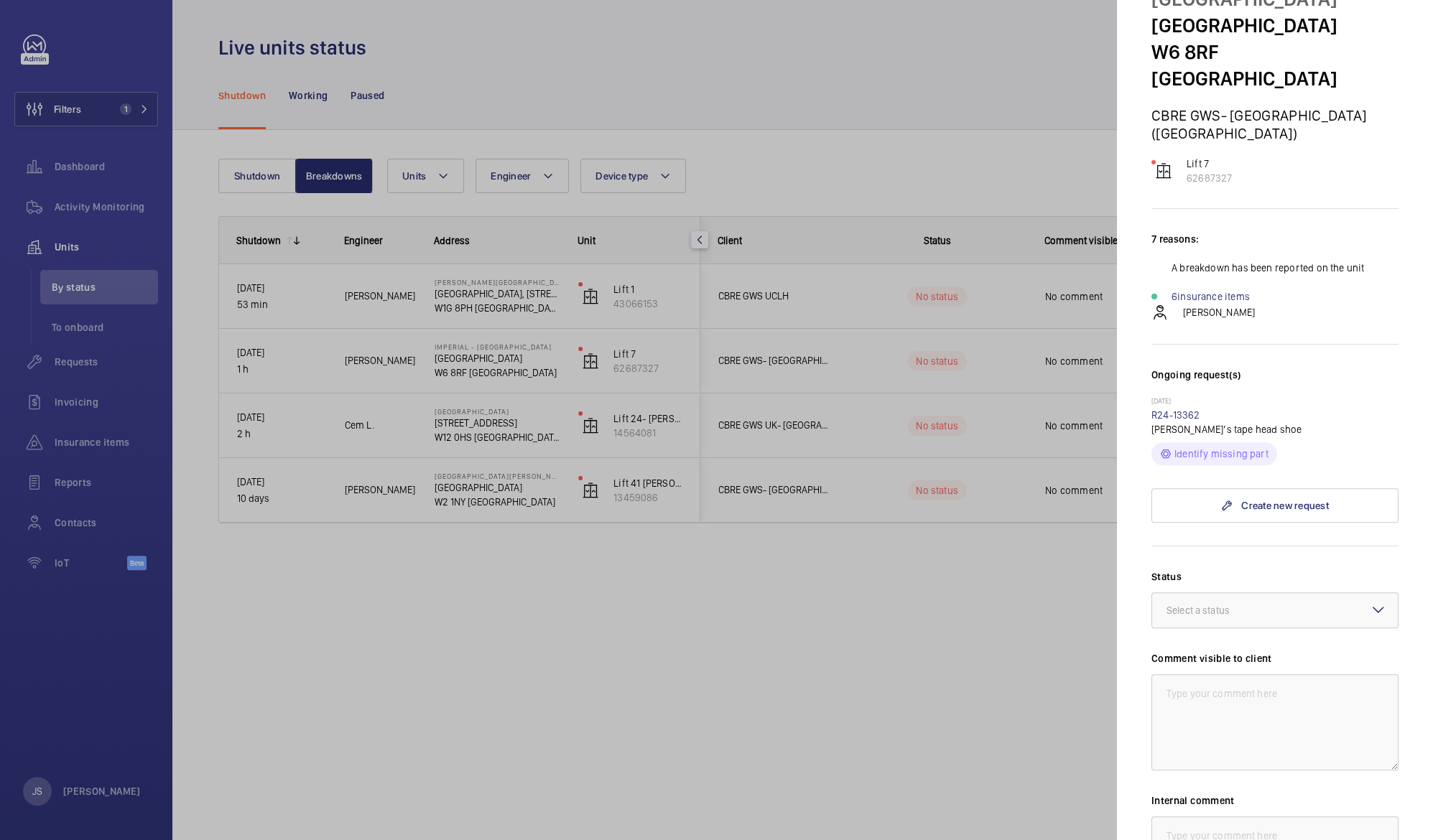
click at [819, 181] on div at bounding box center [716, 420] width 1433 height 840
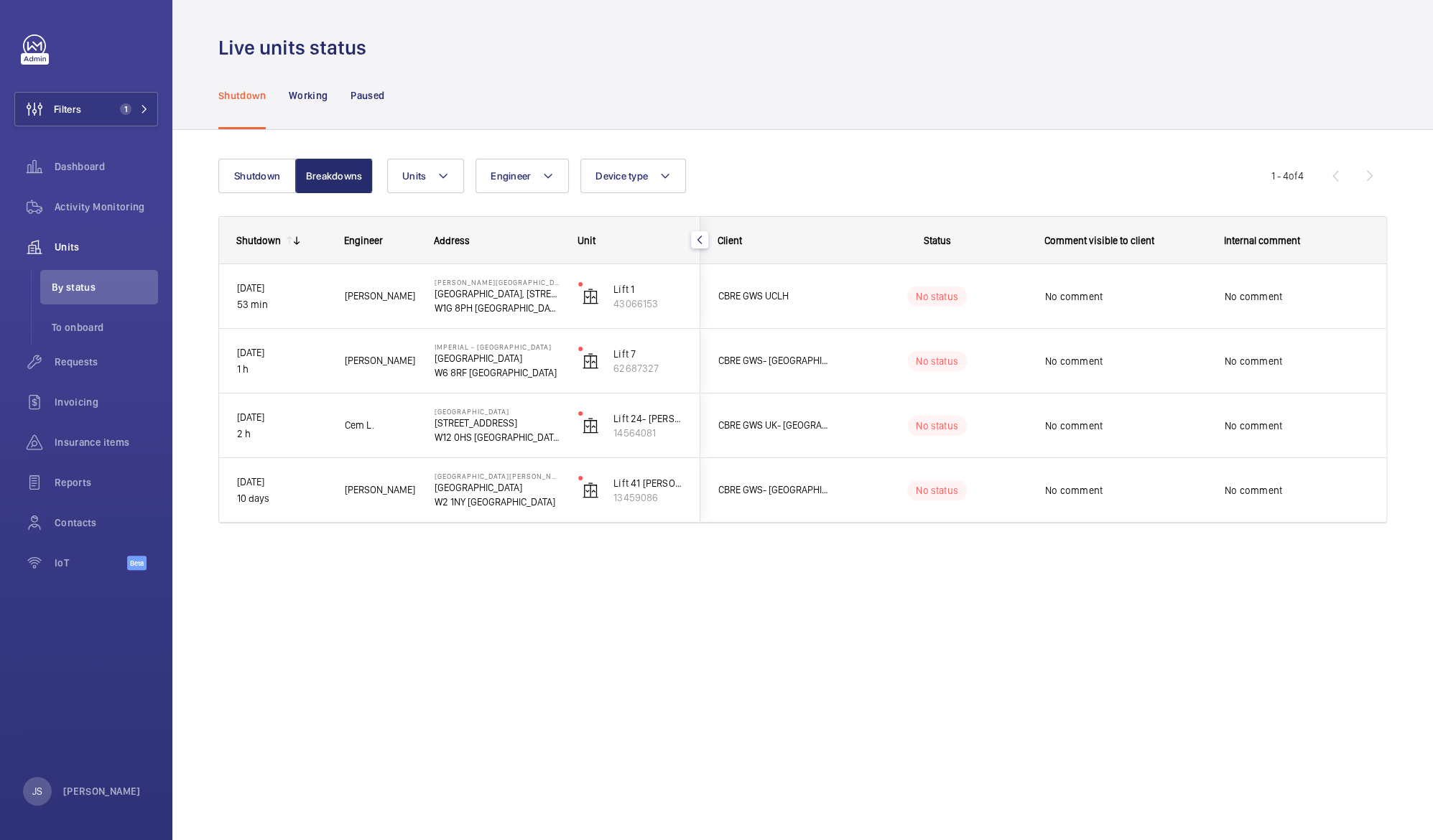
scroll to position [0, 0]
click at [234, 177] on button "Shutdown" at bounding box center [257, 175] width 78 height 34
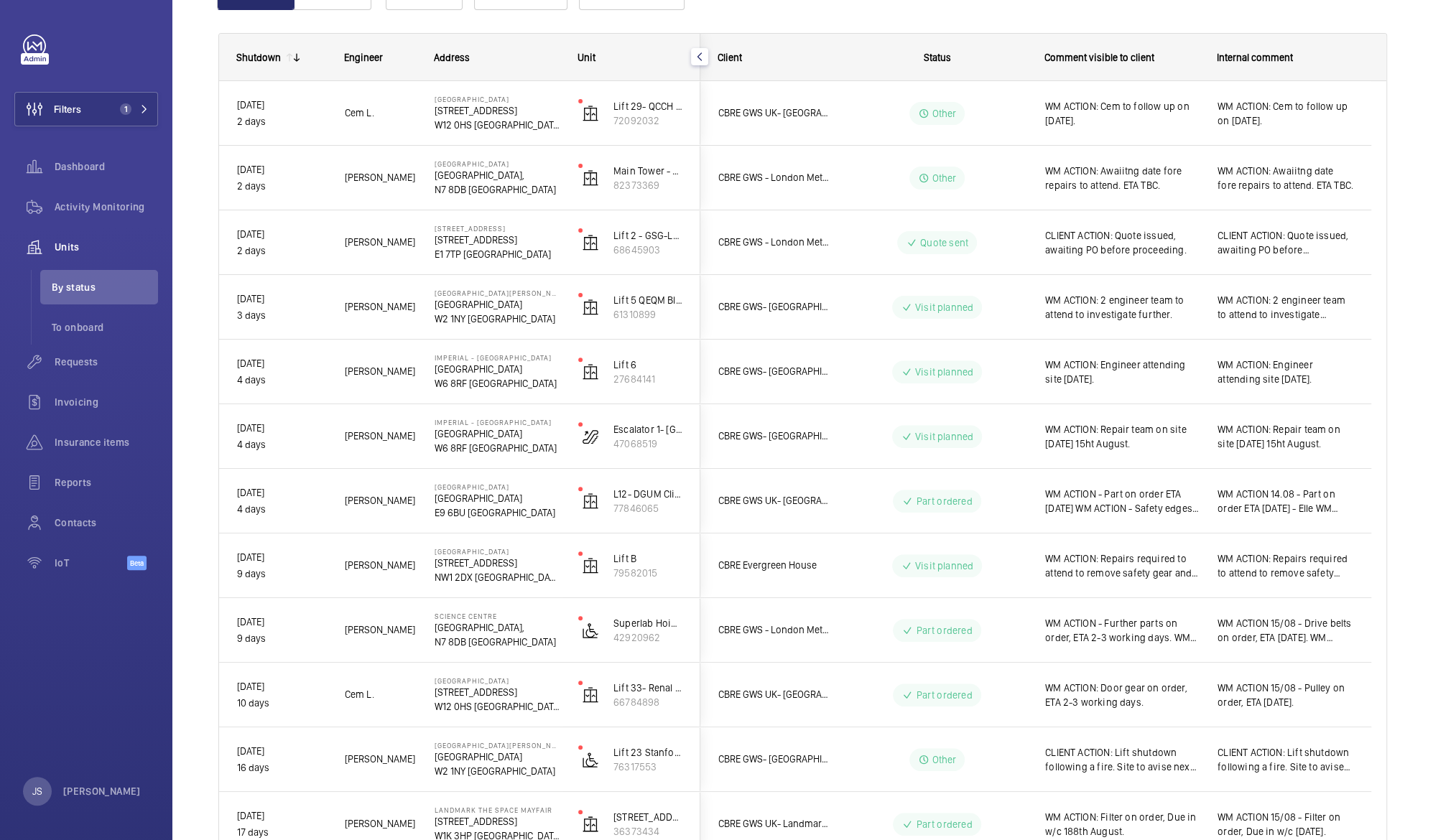
scroll to position [195, 0]
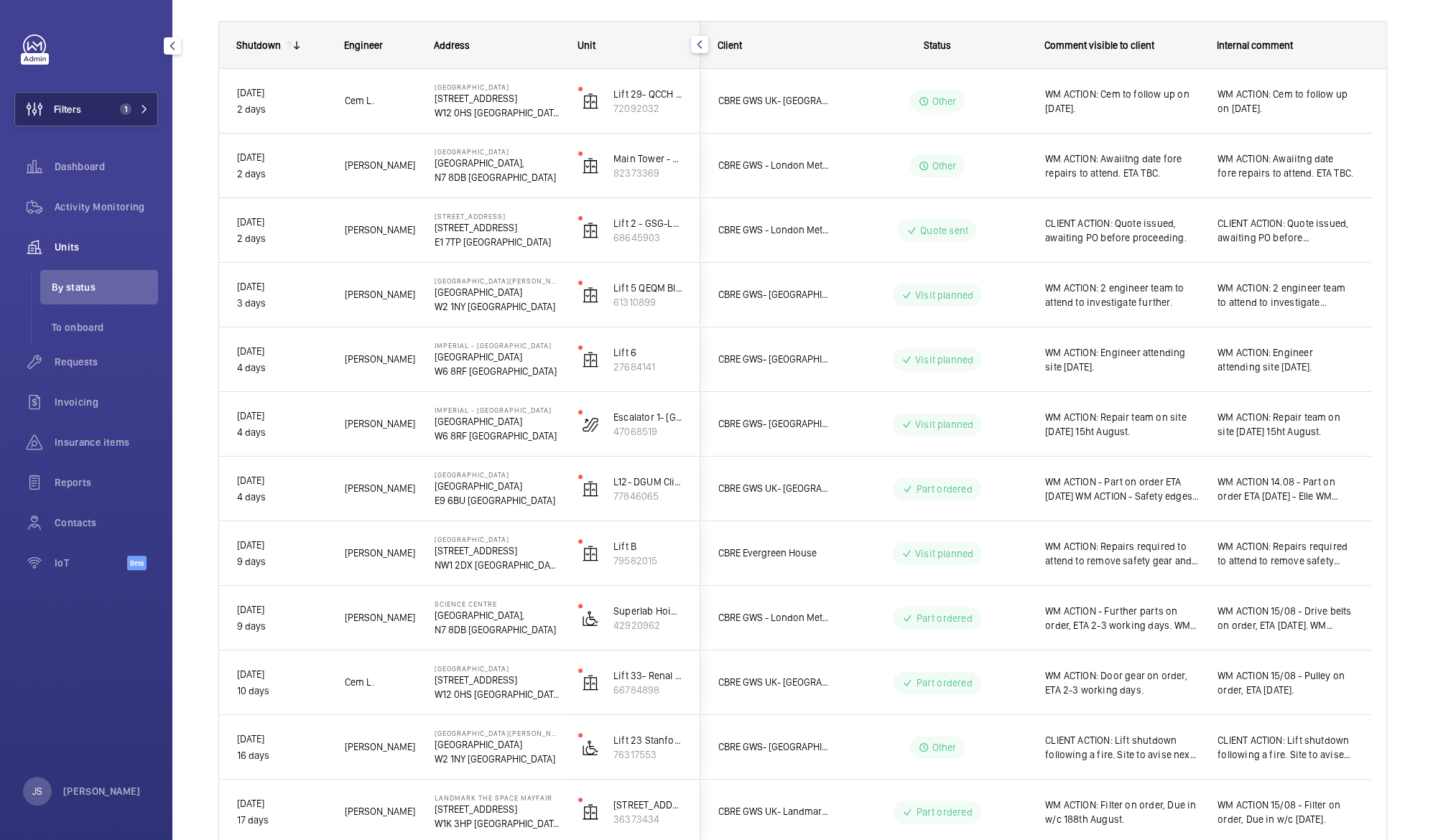
click at [98, 113] on button "Filters 1" at bounding box center [86, 109] width 144 height 34
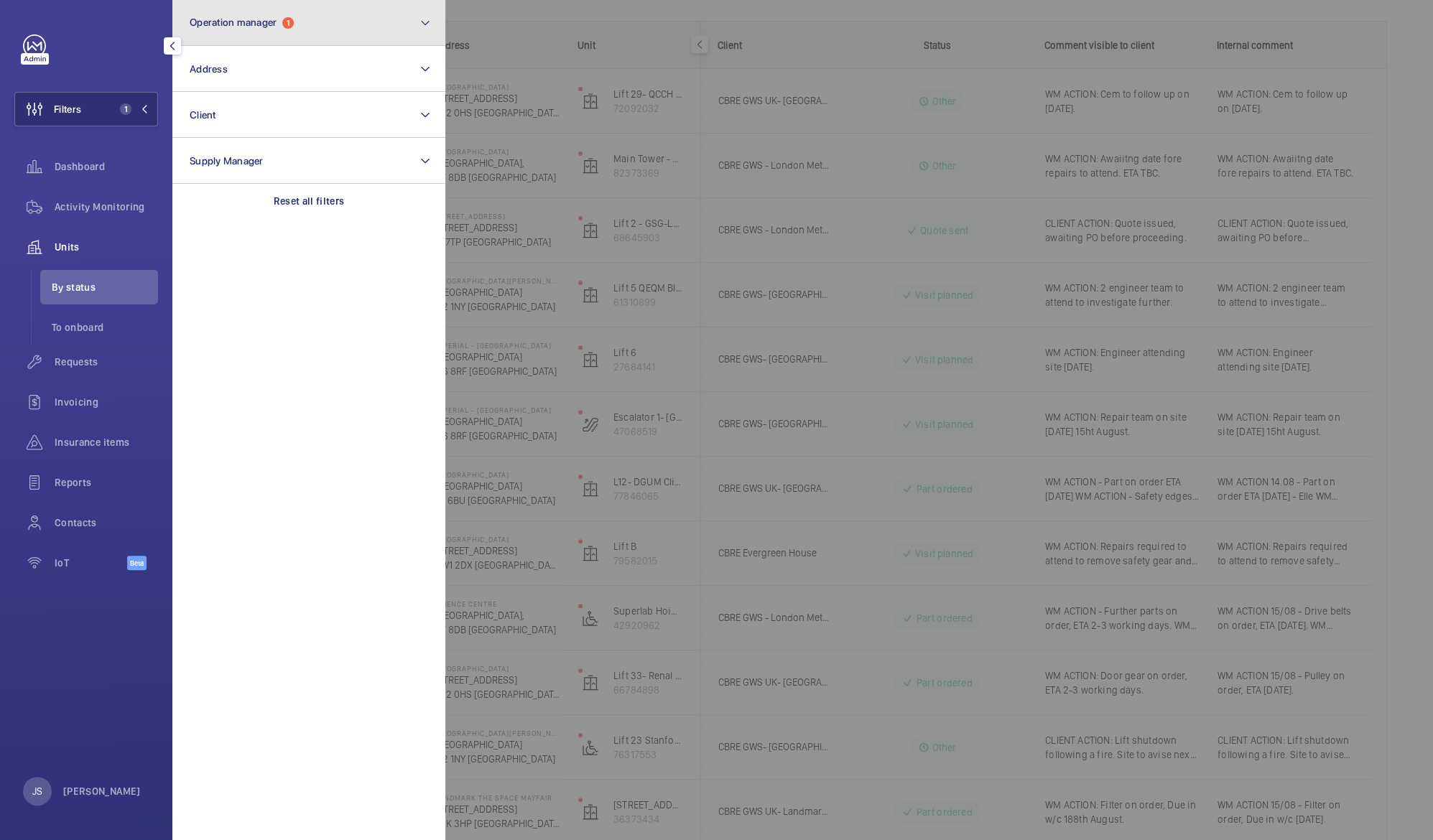
click at [253, 20] on span "Operation manager" at bounding box center [233, 22] width 87 height 11
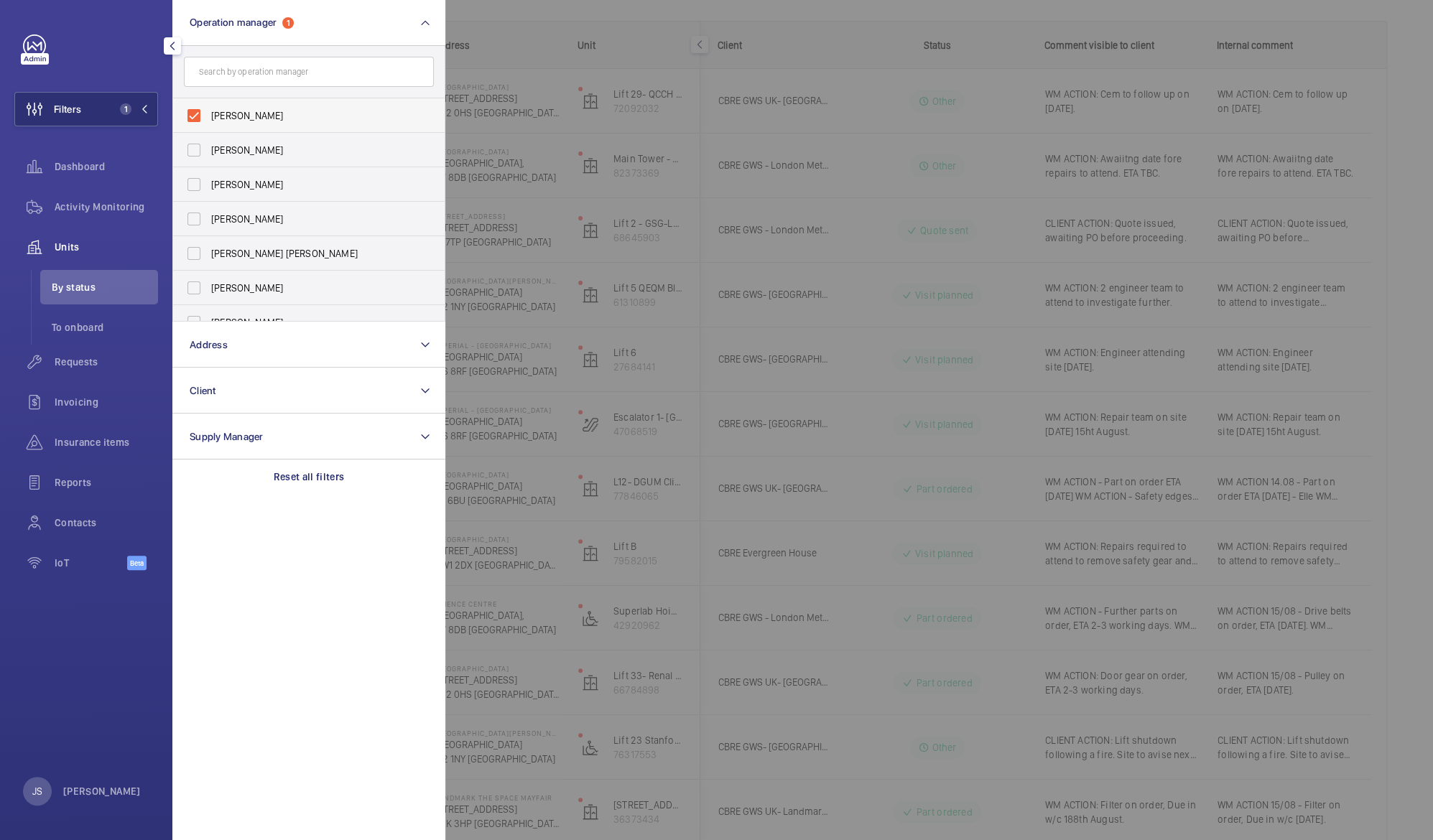
click at [246, 124] on label "[PERSON_NAME]" at bounding box center [298, 115] width 250 height 34
click at [208, 124] on input "[PERSON_NAME]" at bounding box center [194, 115] width 29 height 29
checkbox input "false"
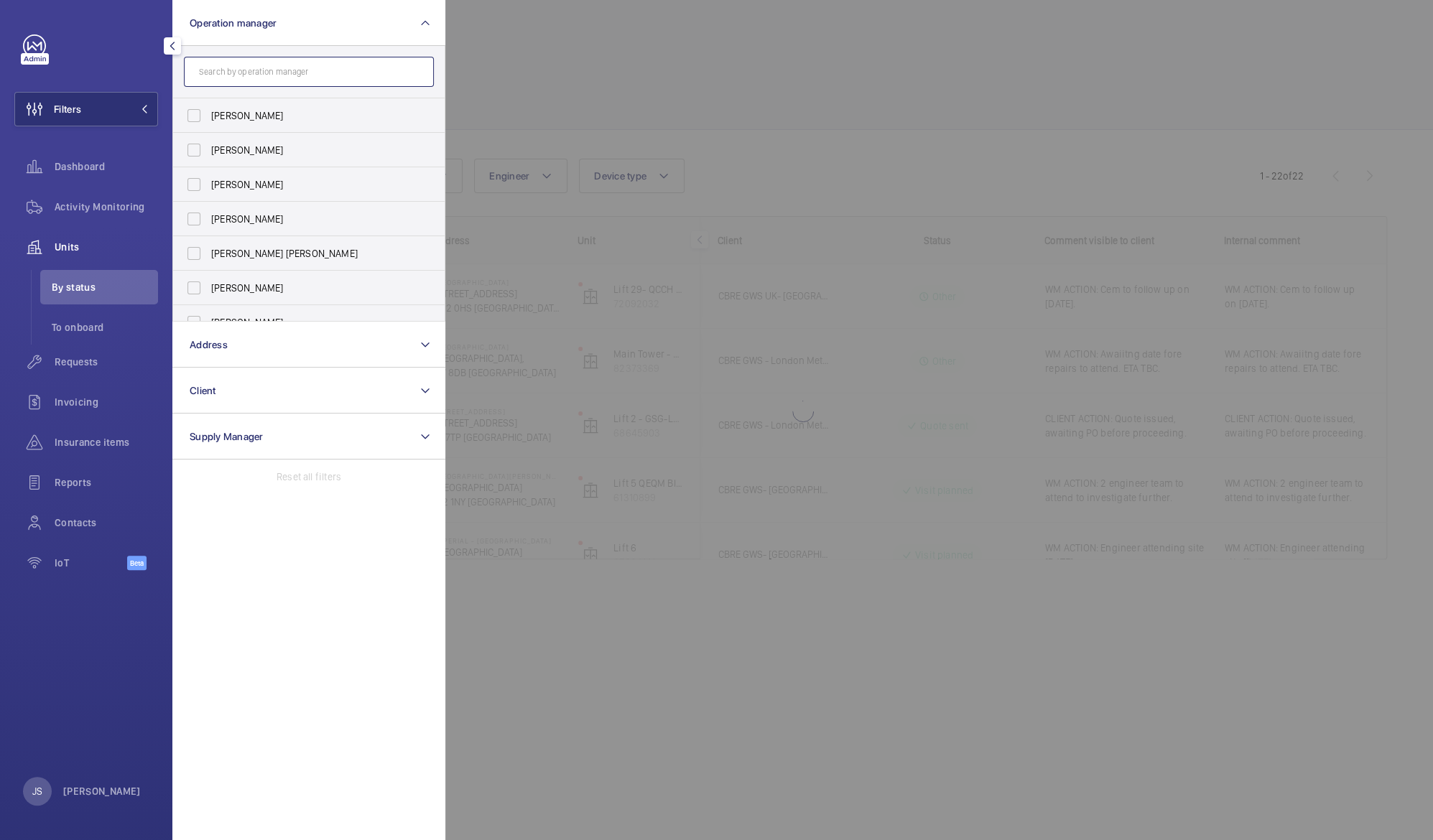
click at [272, 75] on input "text" at bounding box center [308, 72] width 250 height 30
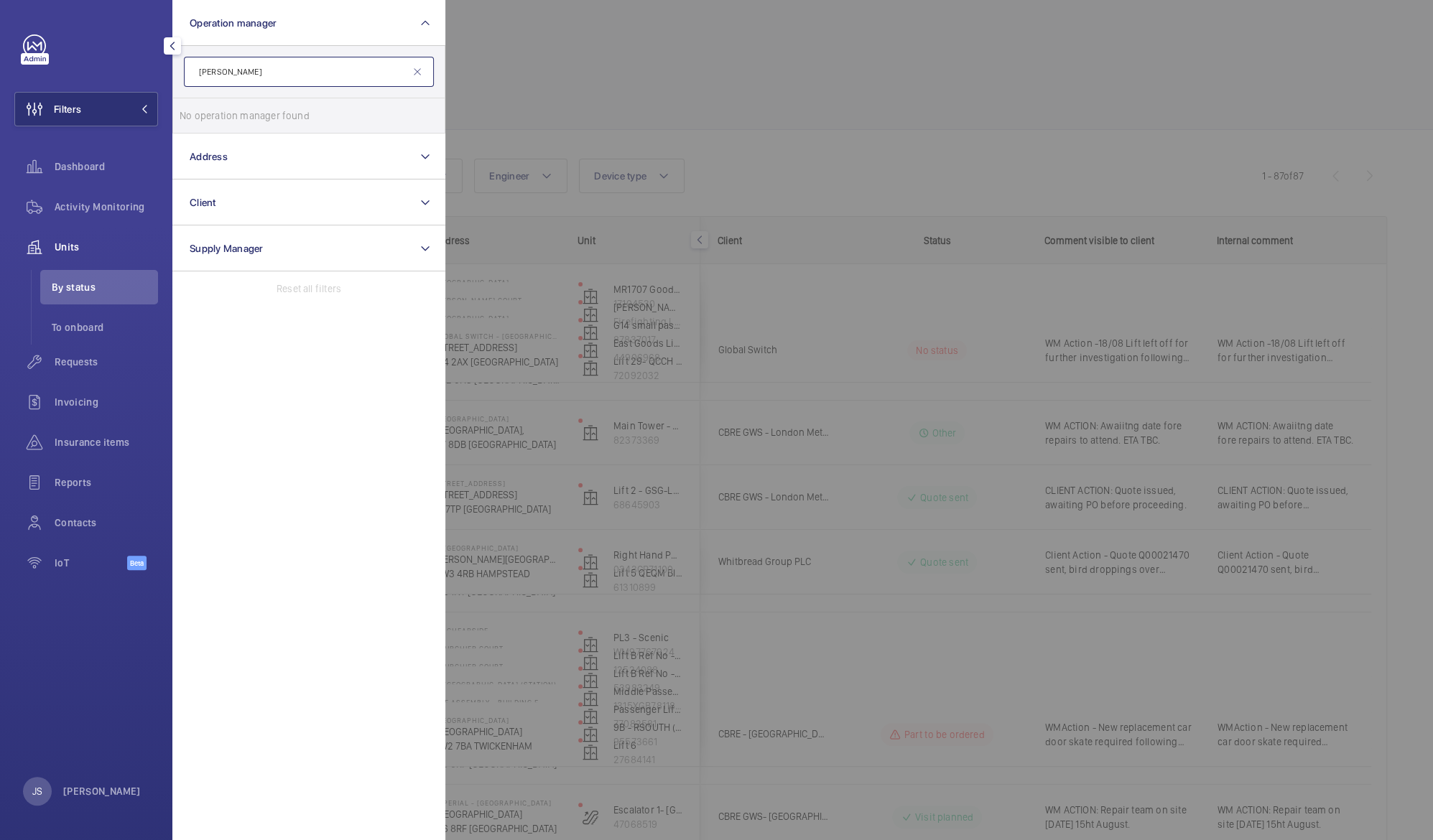
type input "[PERSON_NAME]"
click at [495, 74] on div at bounding box center [1162, 420] width 1433 height 840
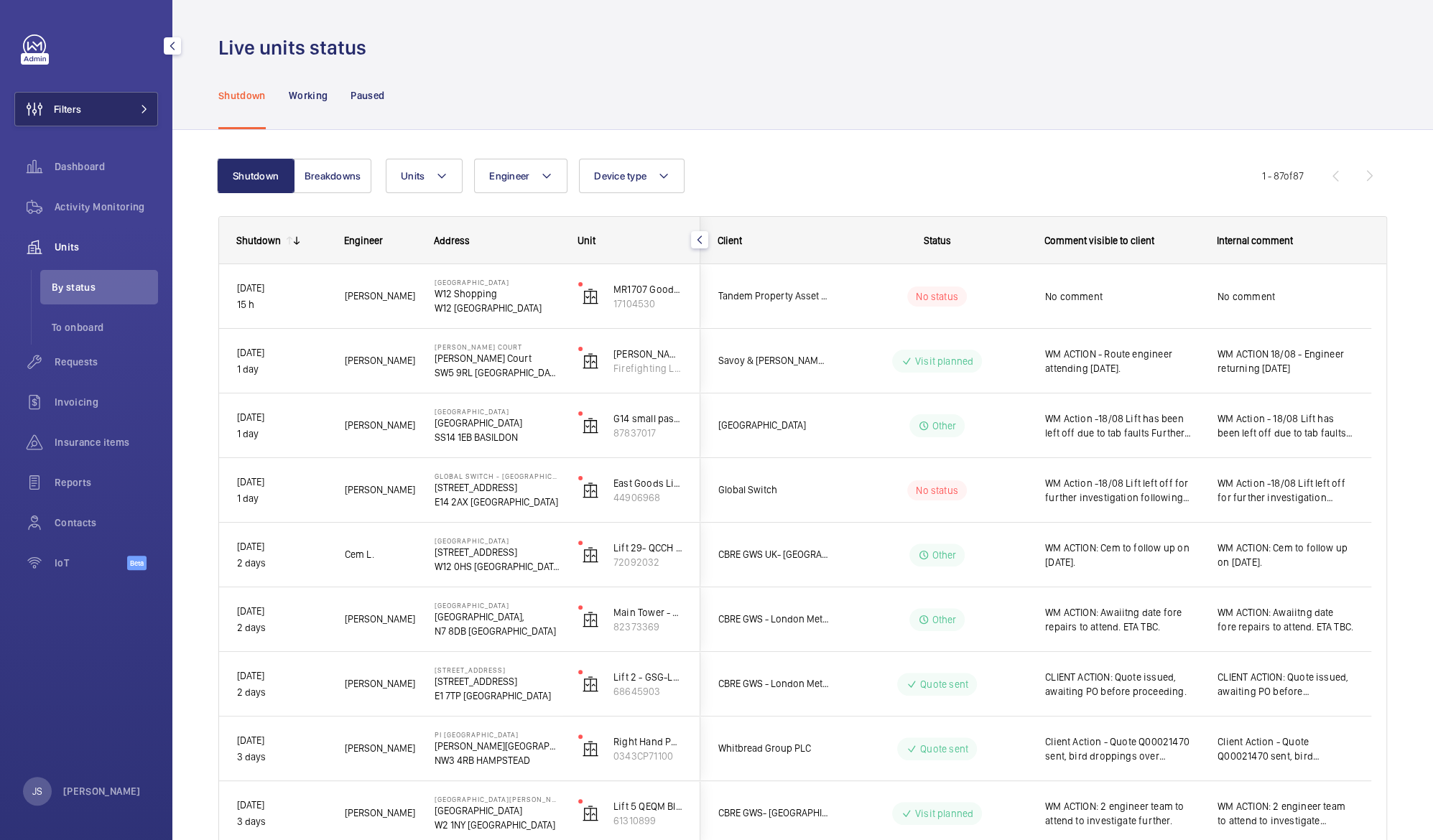
click at [93, 98] on button "Filters" at bounding box center [86, 109] width 144 height 34
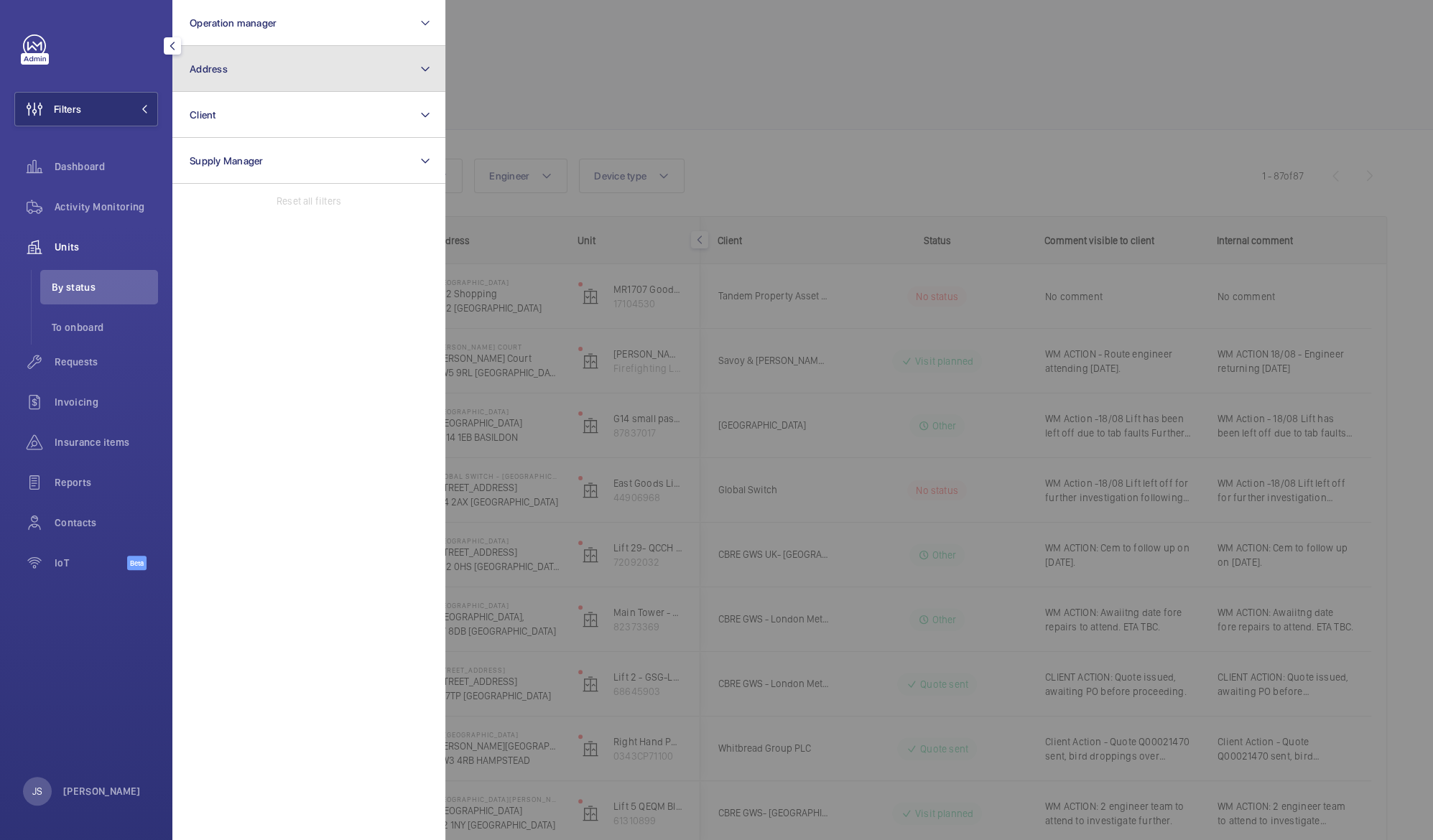
click at [208, 65] on span "Address" at bounding box center [209, 68] width 38 height 11
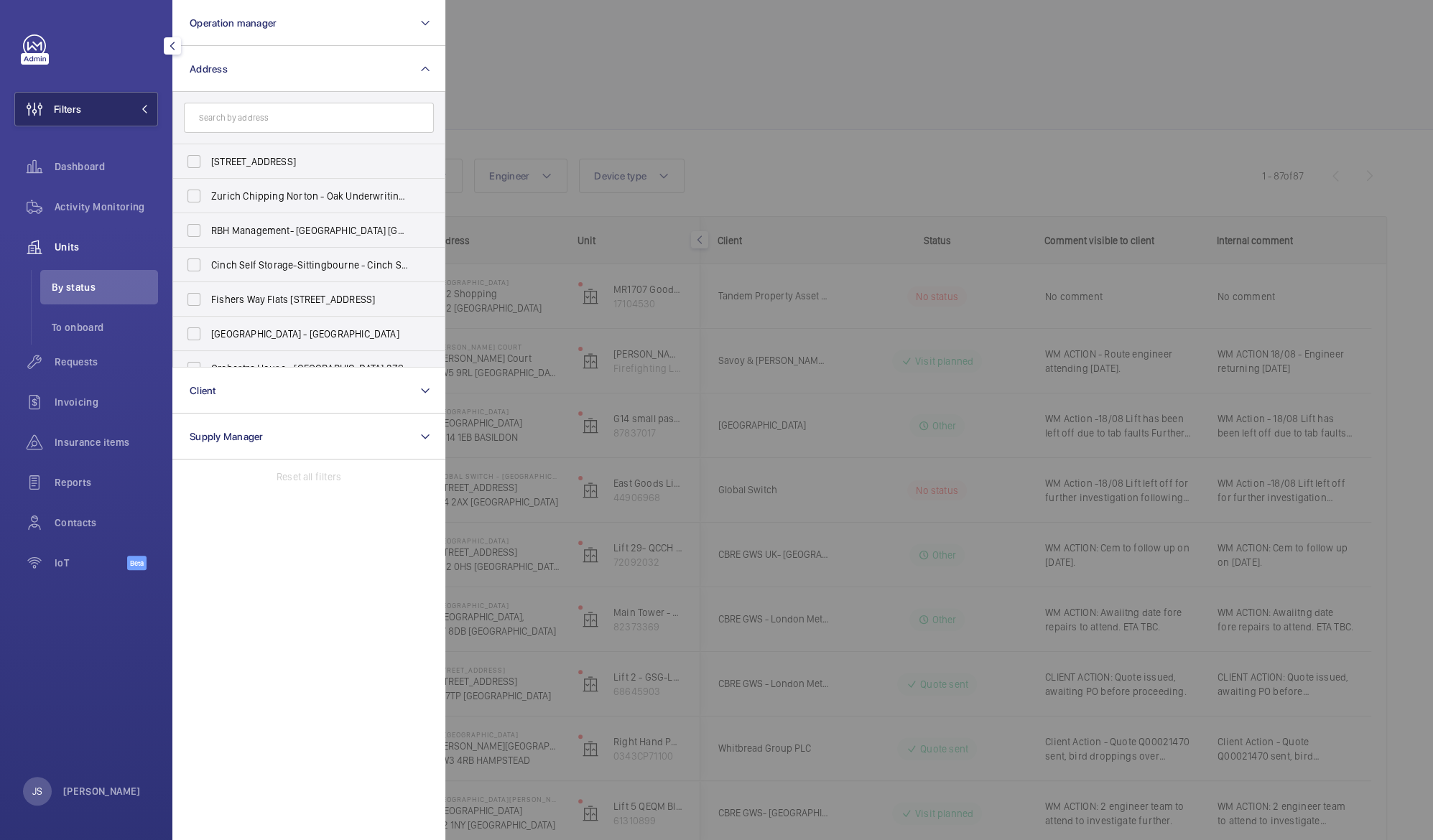
click at [78, 110] on span "Filters" at bounding box center [68, 109] width 27 height 14
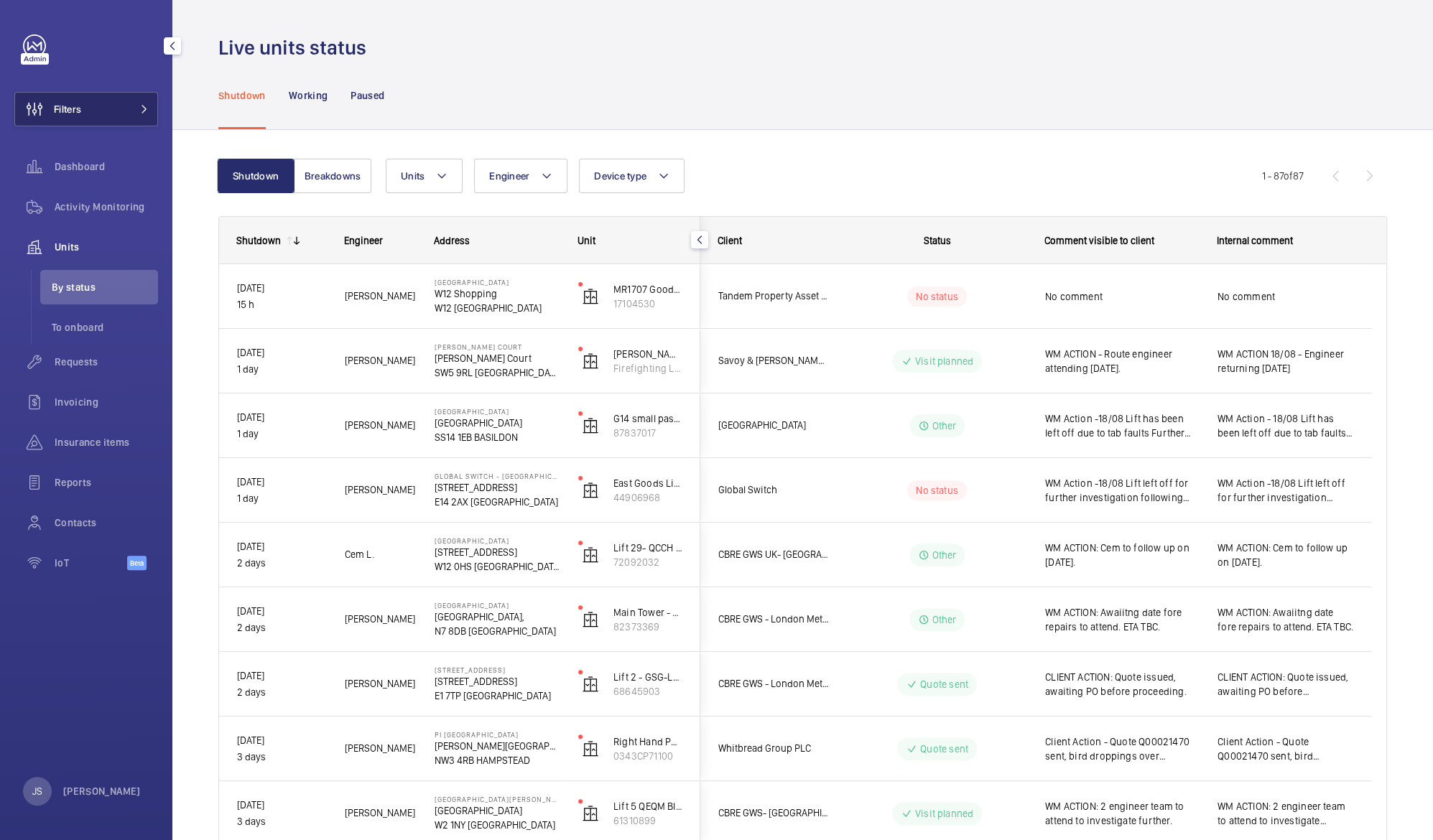
click at [62, 109] on span "Filters" at bounding box center [68, 109] width 27 height 14
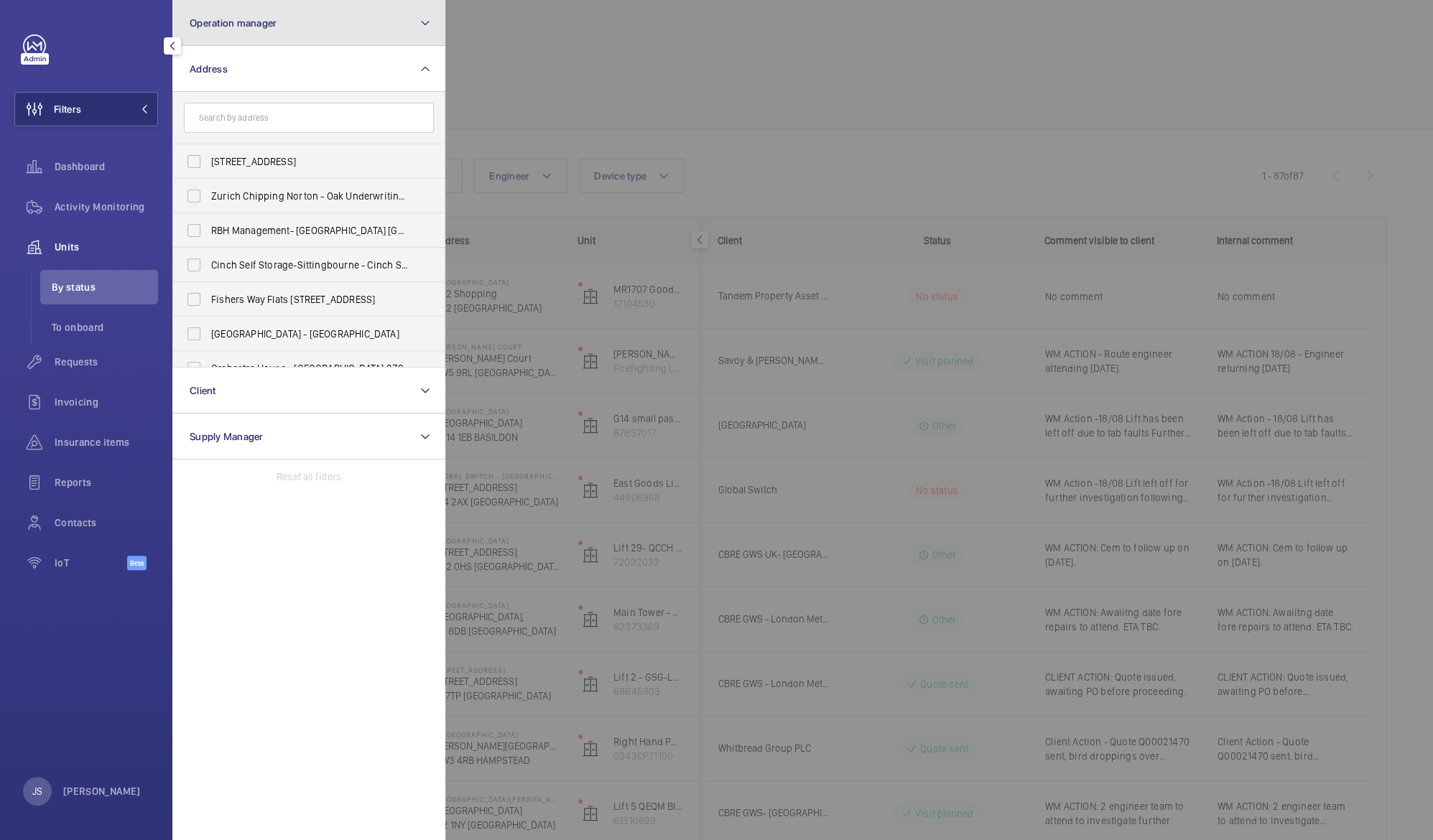
click at [269, 17] on span "Operation manager" at bounding box center [233, 23] width 87 height 11
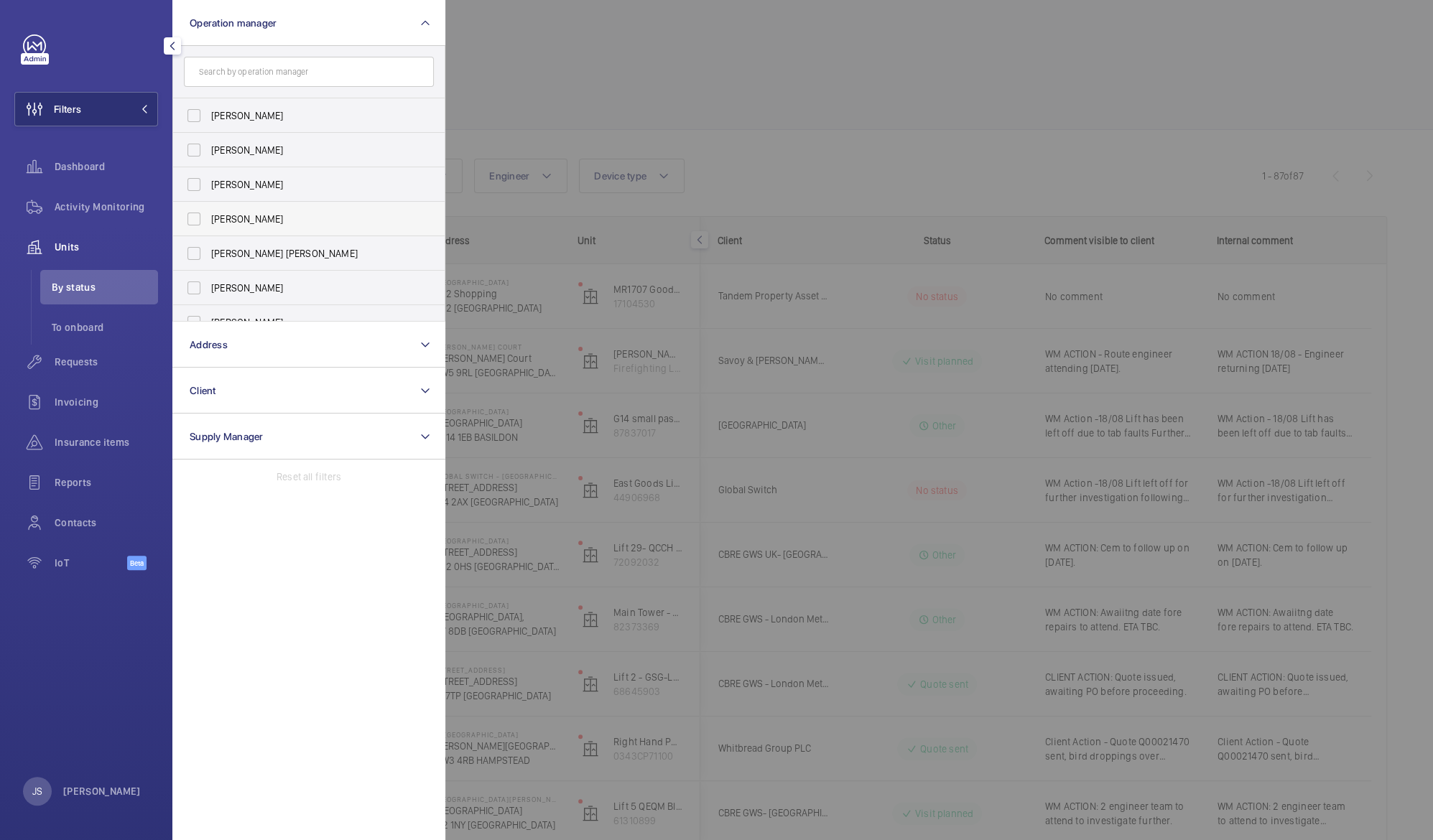
click at [242, 216] on span "[PERSON_NAME]" at bounding box center [310, 219] width 198 height 14
click at [208, 216] on input "[PERSON_NAME]" at bounding box center [194, 219] width 29 height 29
checkbox input "true"
click at [524, 84] on div at bounding box center [1162, 420] width 1433 height 840
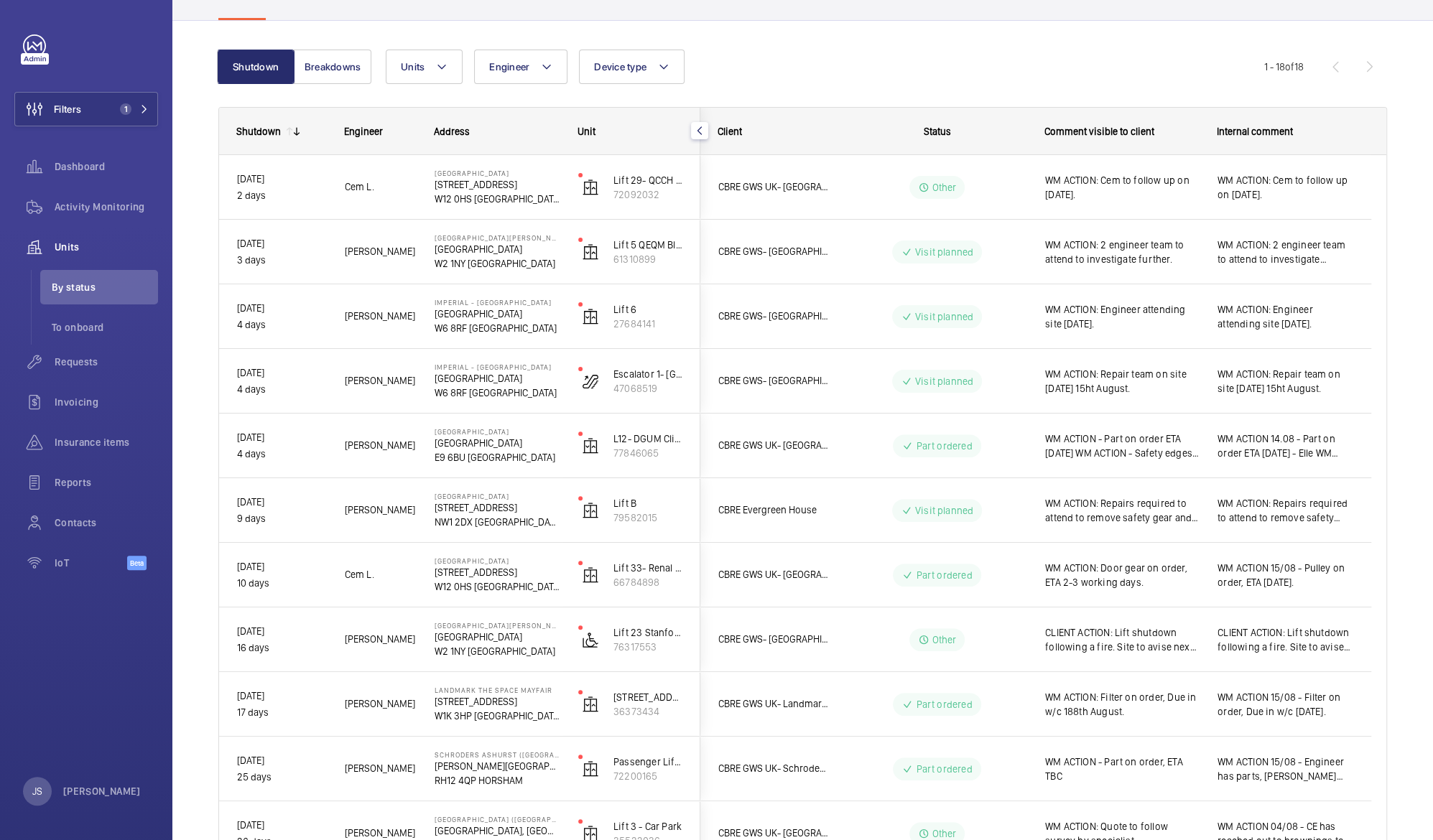
scroll to position [112, 0]
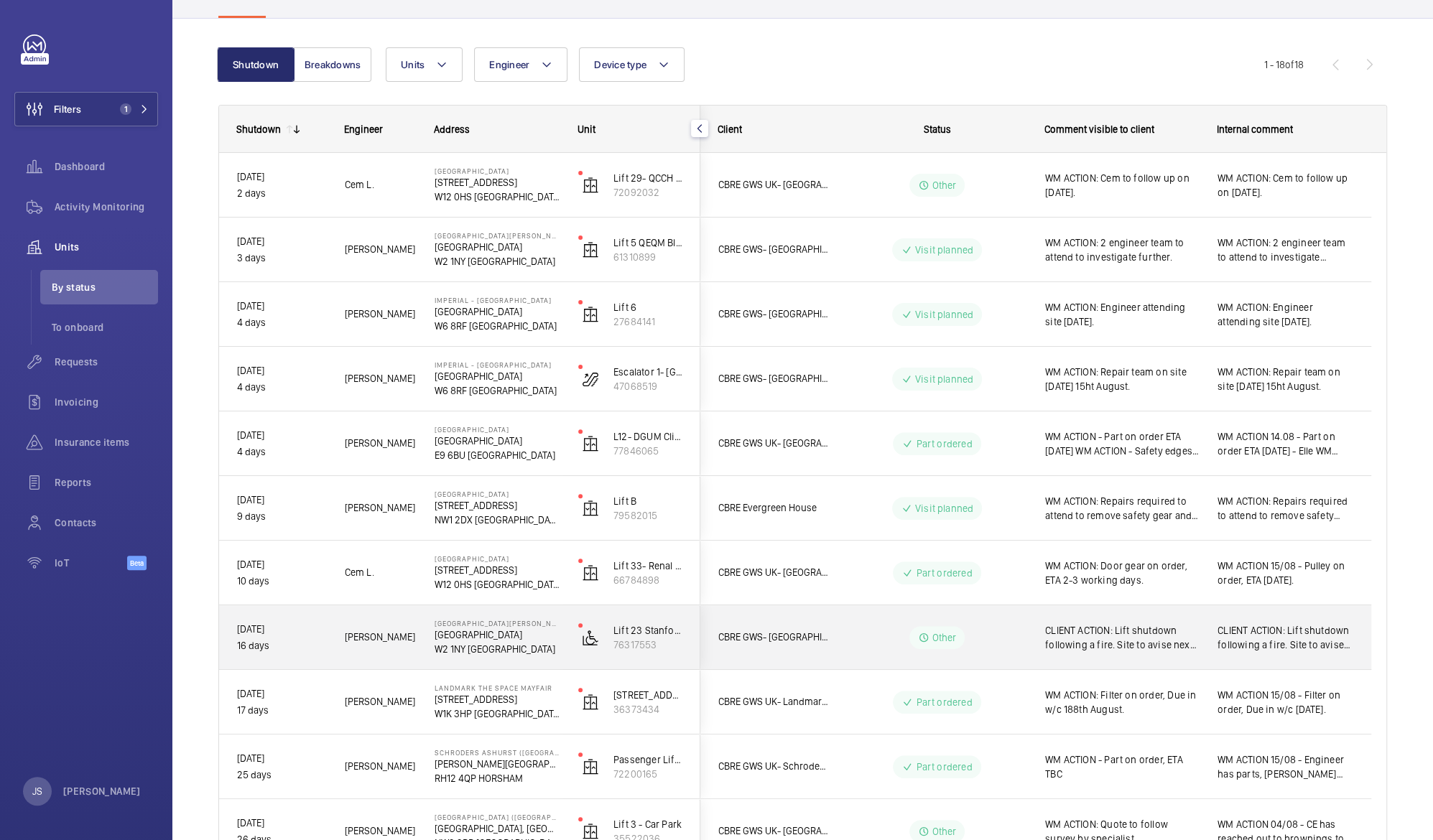
click at [1118, 626] on span "CLIENT ACTION: Lift shutdown following a fire. Site to avise next steps." at bounding box center [1121, 638] width 153 height 29
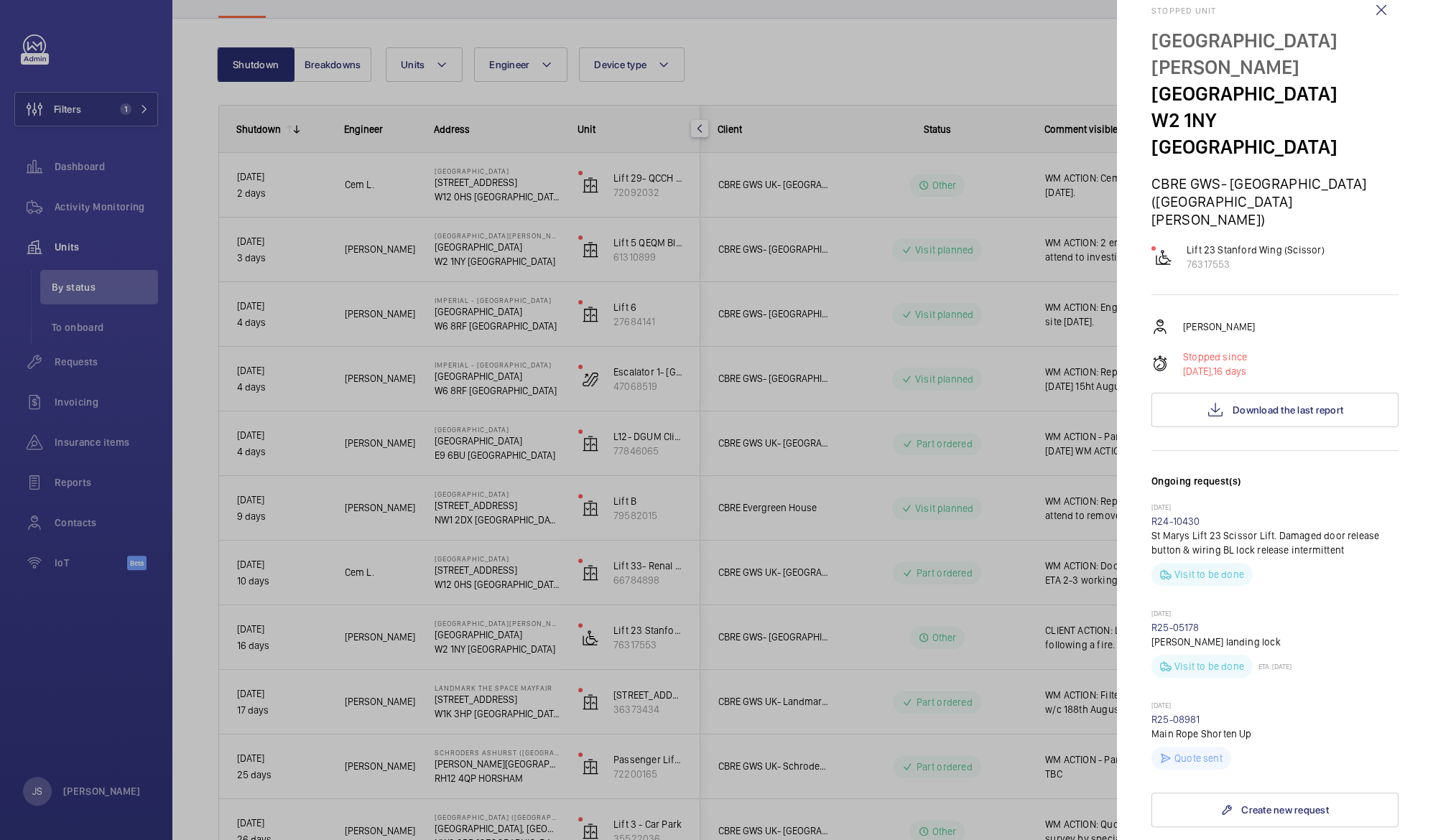
scroll to position [32, 0]
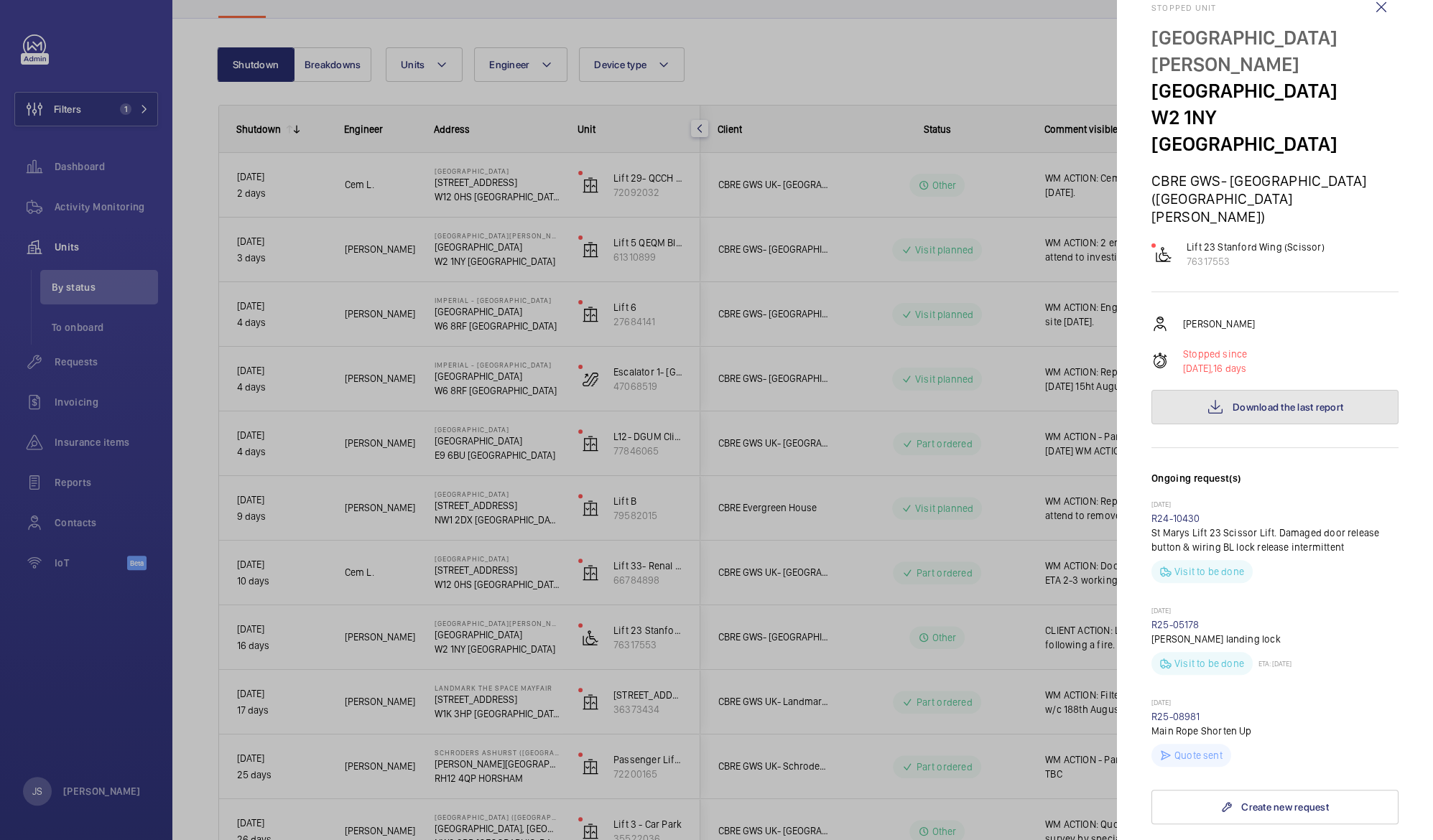
click at [1289, 401] on span "Download the last report" at bounding box center [1288, 406] width 111 height 11
click at [1366, 13] on wm-front-icon-button at bounding box center [1381, 7] width 34 height 34
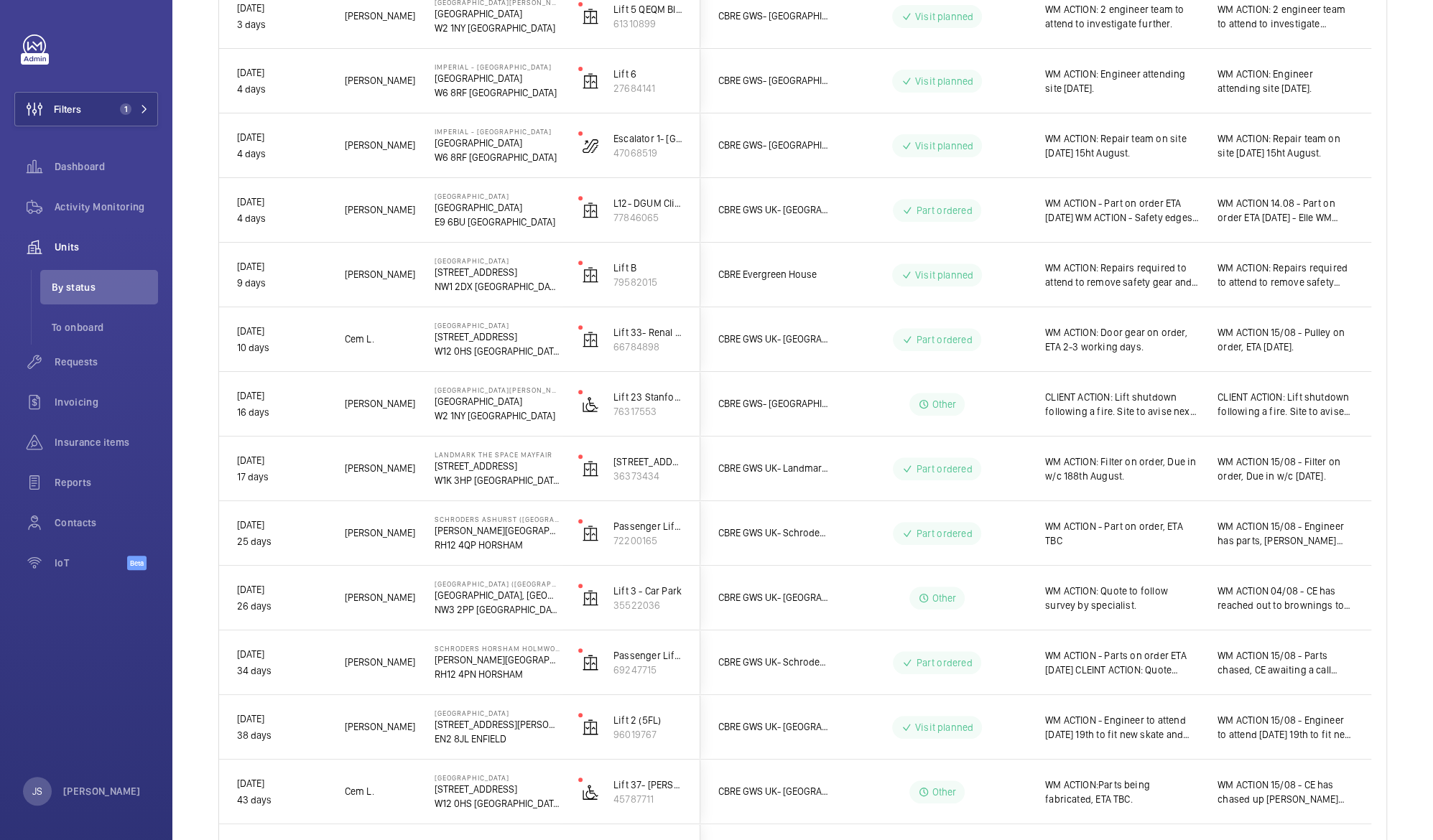
scroll to position [374, 0]
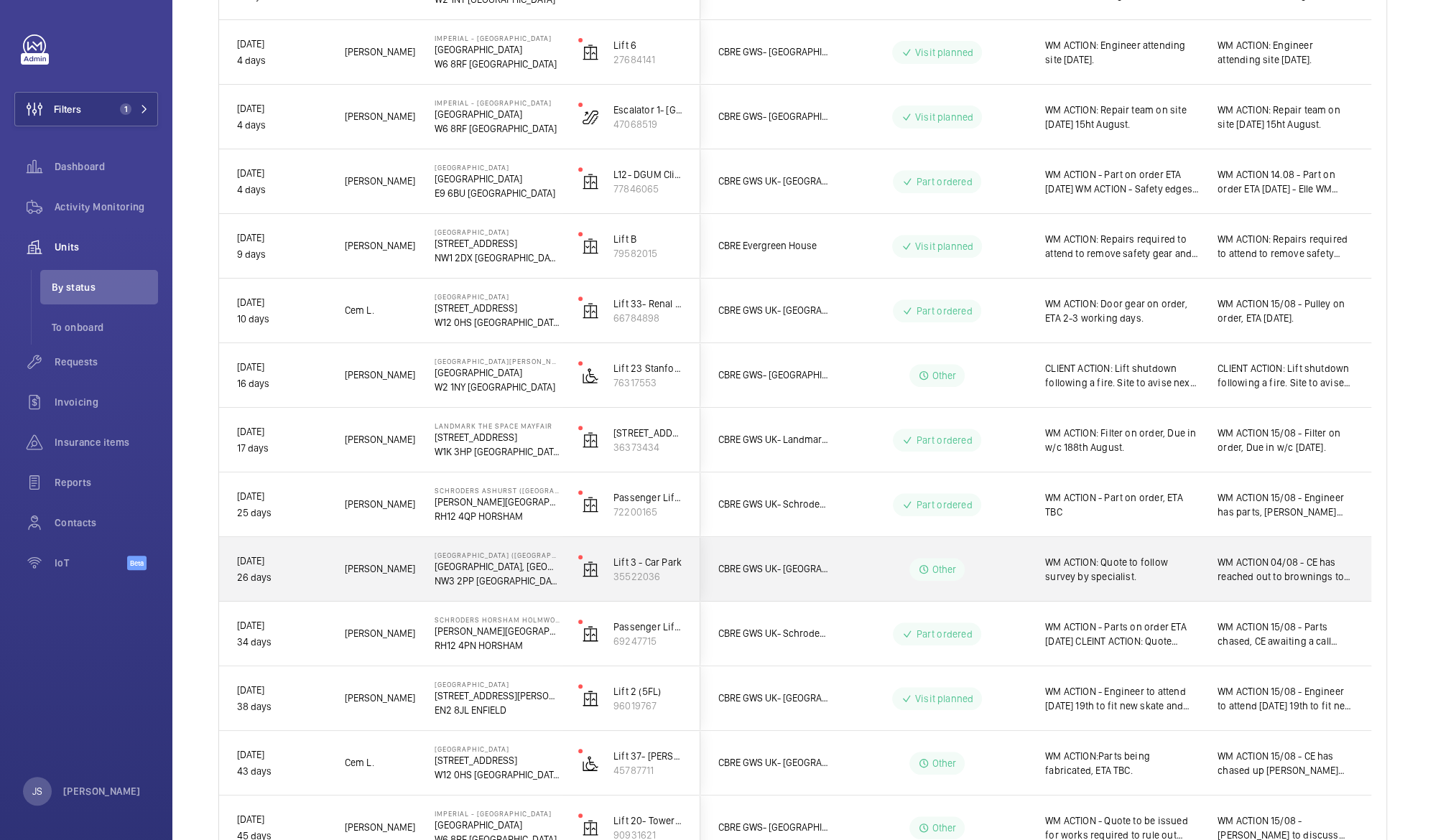
click at [488, 573] on p "NW3 2PP [GEOGRAPHIC_DATA]" at bounding box center [497, 580] width 125 height 14
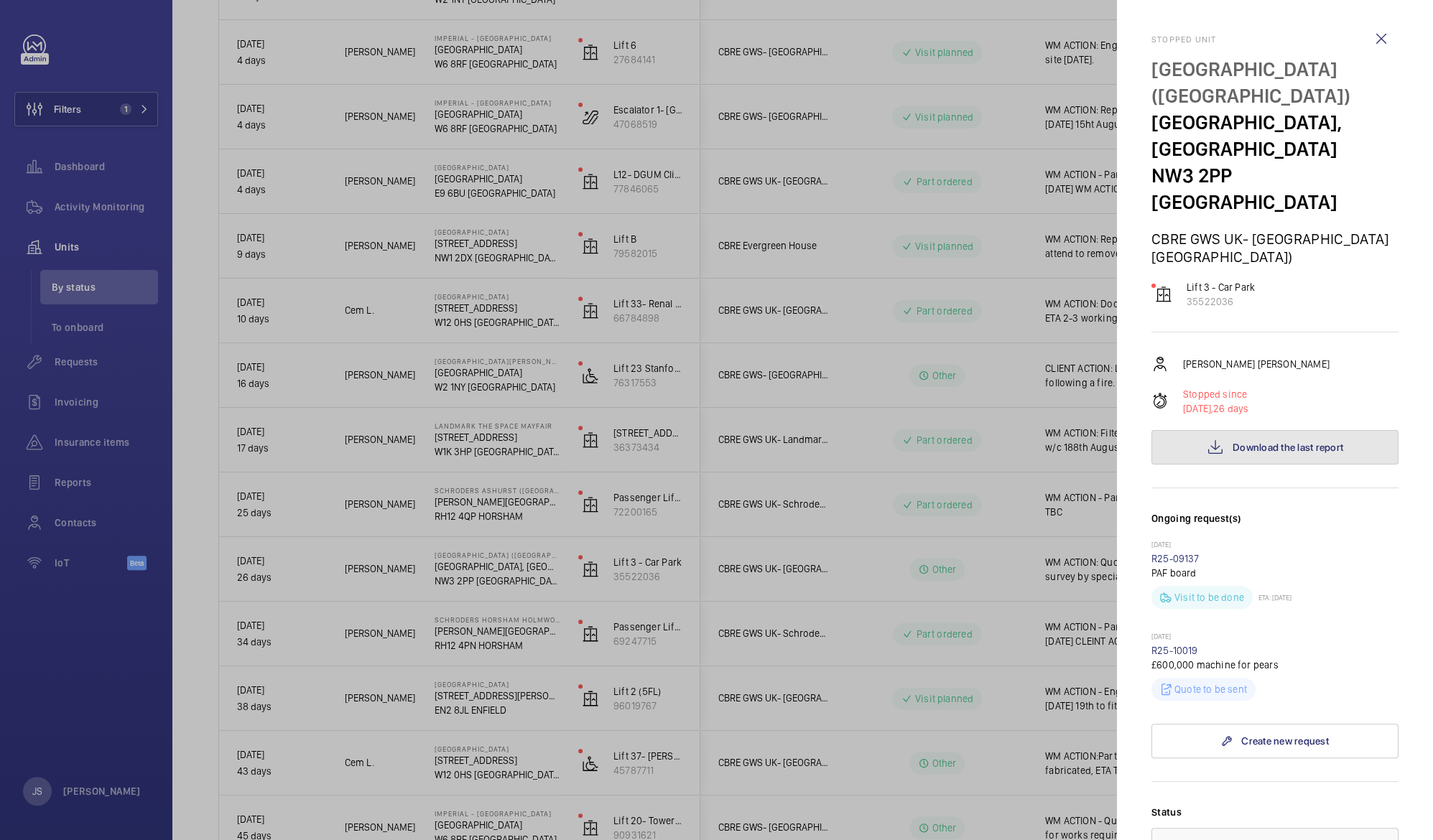
click at [1290, 441] on span "Download the last report" at bounding box center [1288, 447] width 111 height 11
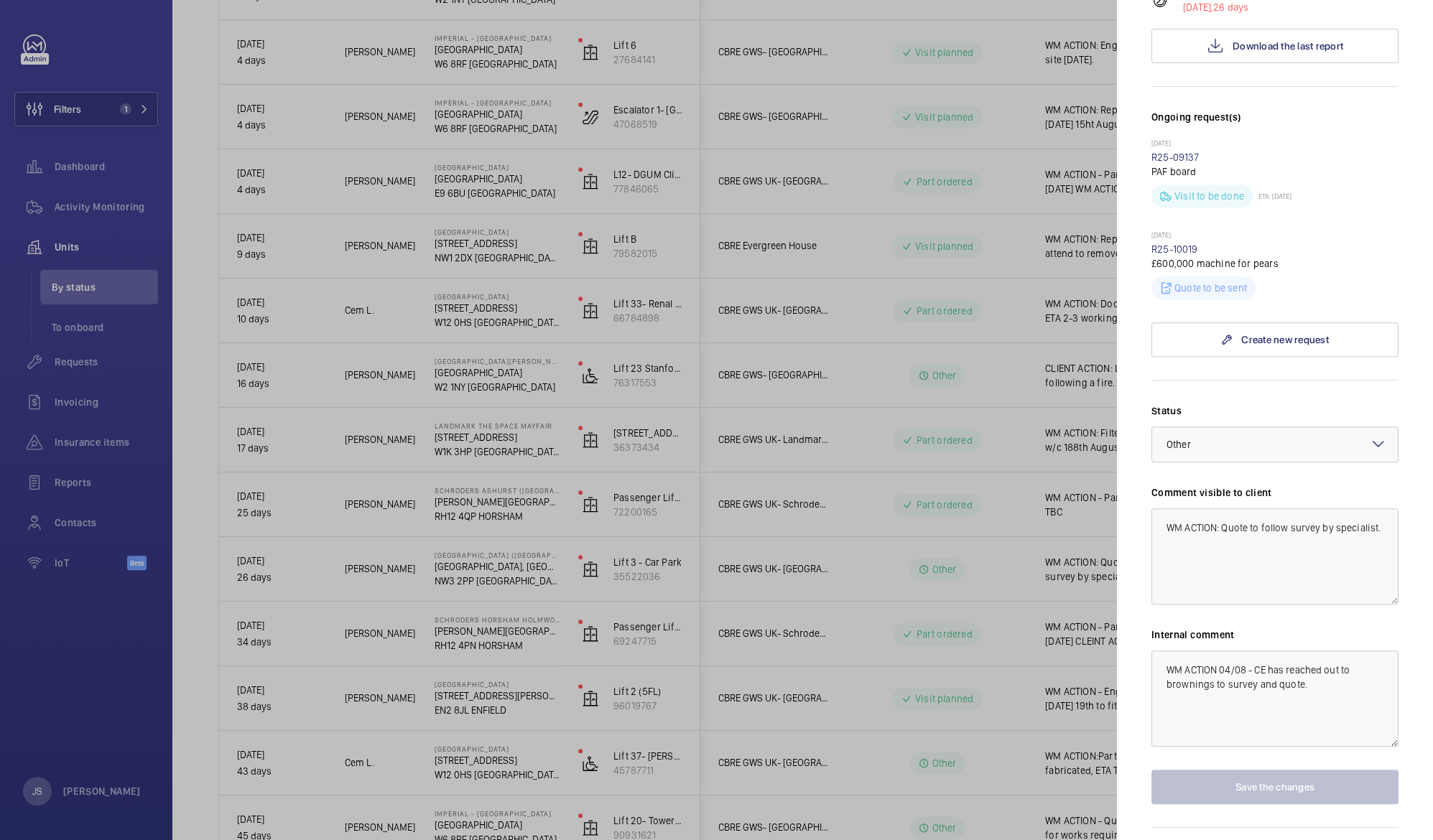
scroll to position [419, 0]
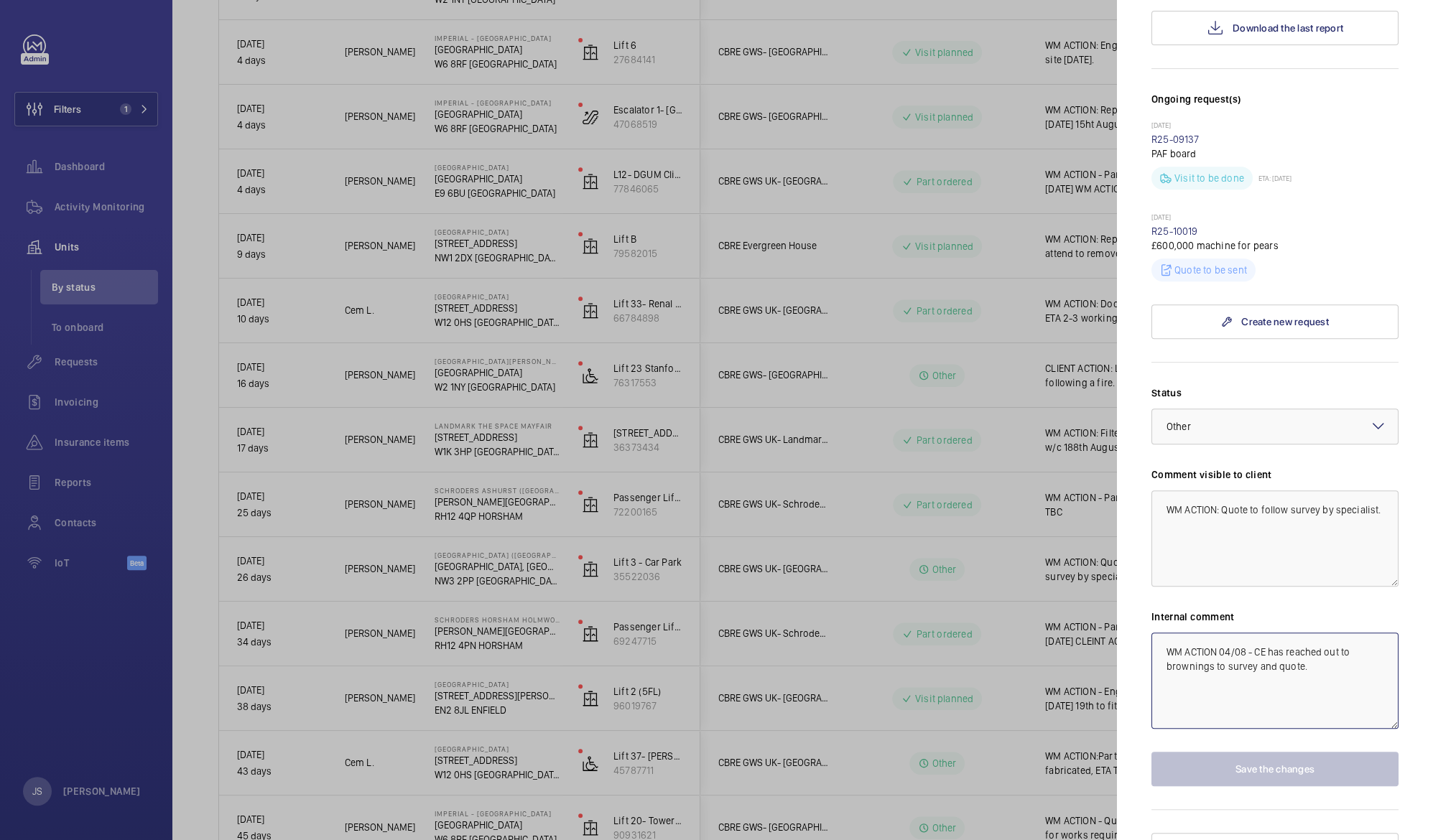
click at [1316, 645] on textarea "WM ACTION 04/08 - CE has reached out to brownings to survey and quote." at bounding box center [1274, 681] width 247 height 96
click at [982, 504] on div at bounding box center [716, 420] width 1433 height 840
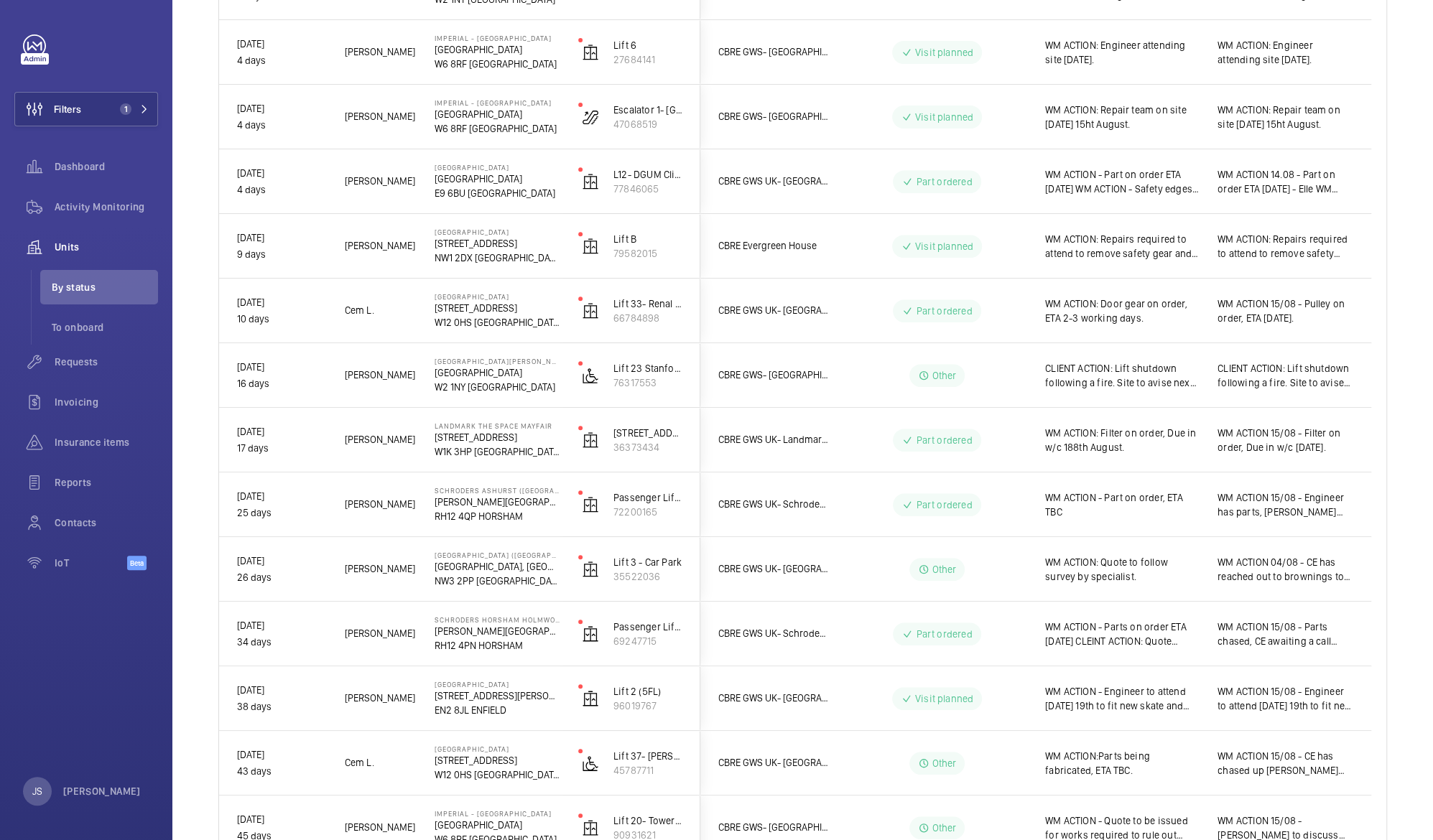
scroll to position [0, 0]
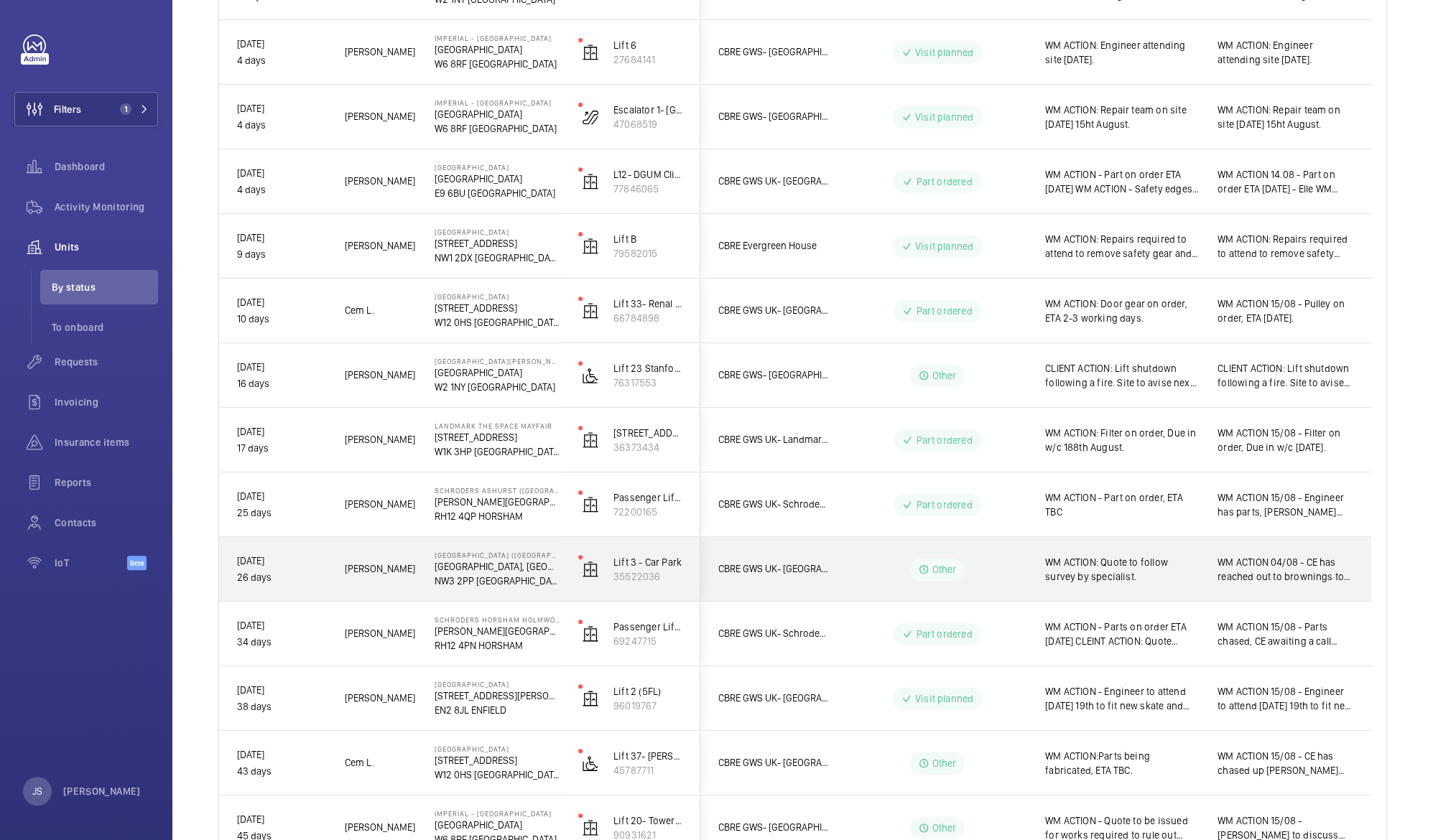
click at [492, 574] on p "NW3 2PP [GEOGRAPHIC_DATA]" at bounding box center [497, 580] width 125 height 14
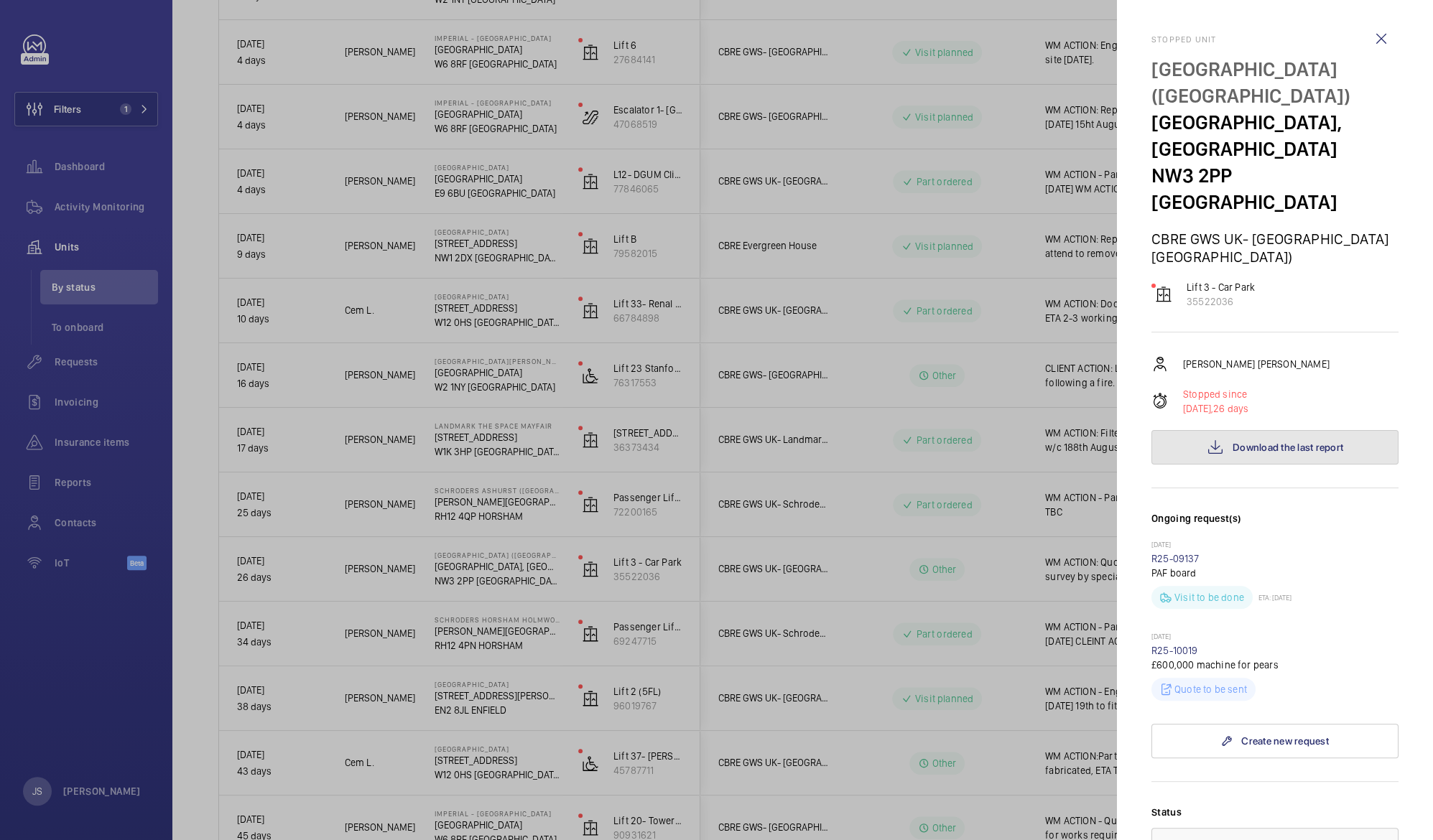
click at [1241, 441] on span "Download the last report" at bounding box center [1288, 447] width 111 height 11
click at [944, 244] on div at bounding box center [716, 420] width 1433 height 840
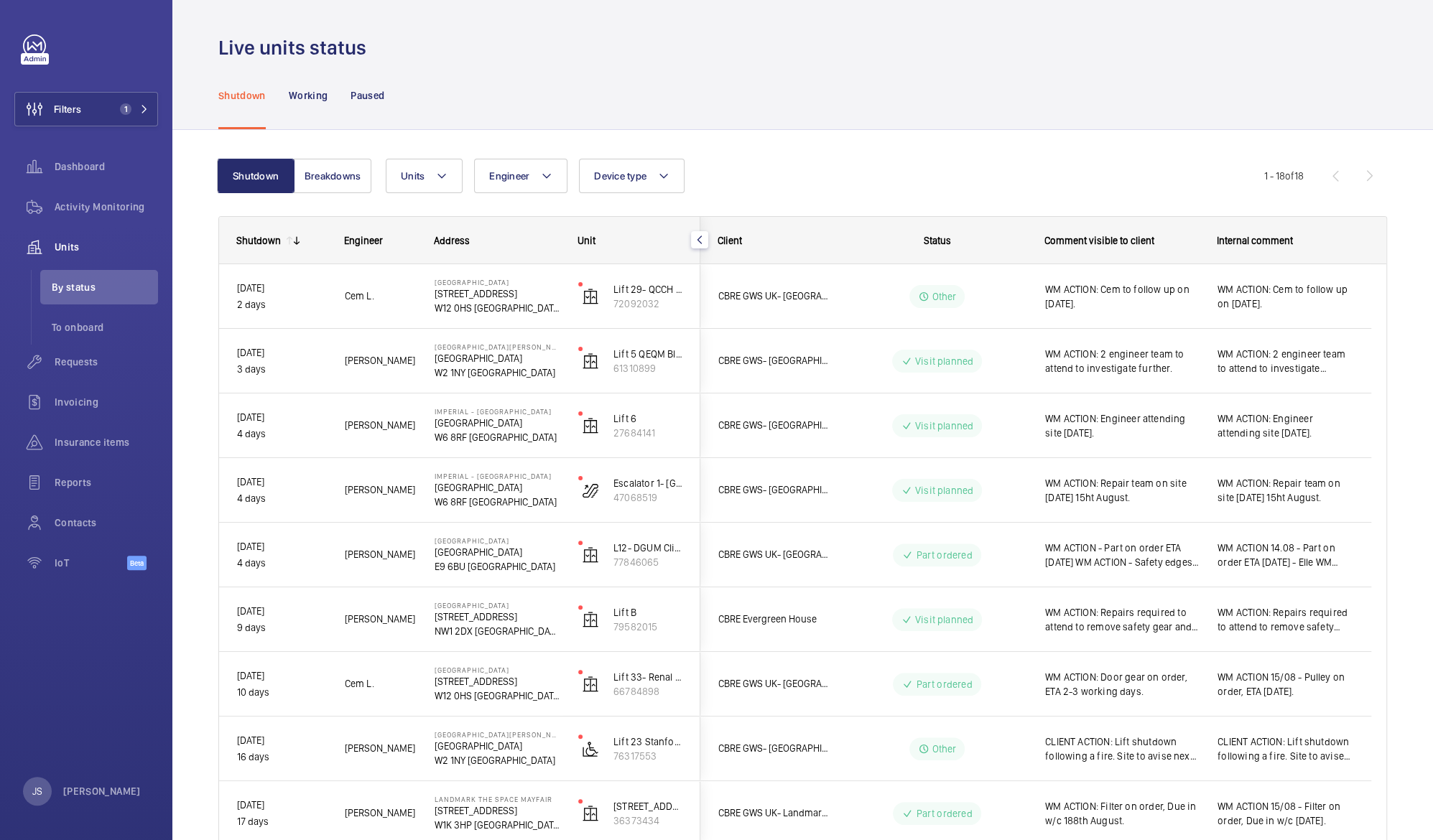
click at [962, 236] on div "Status" at bounding box center [937, 240] width 180 height 11
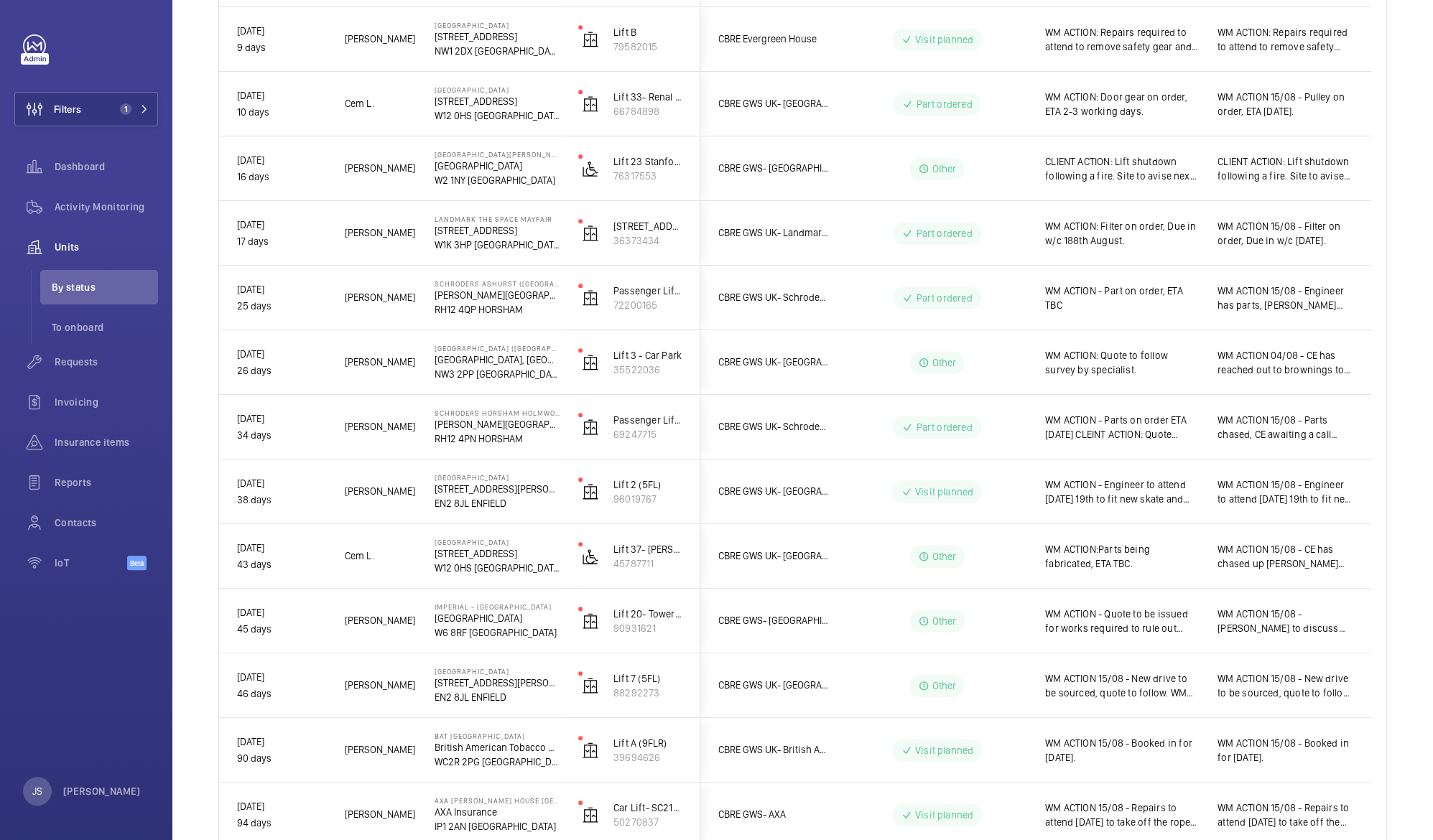
scroll to position [656, 0]
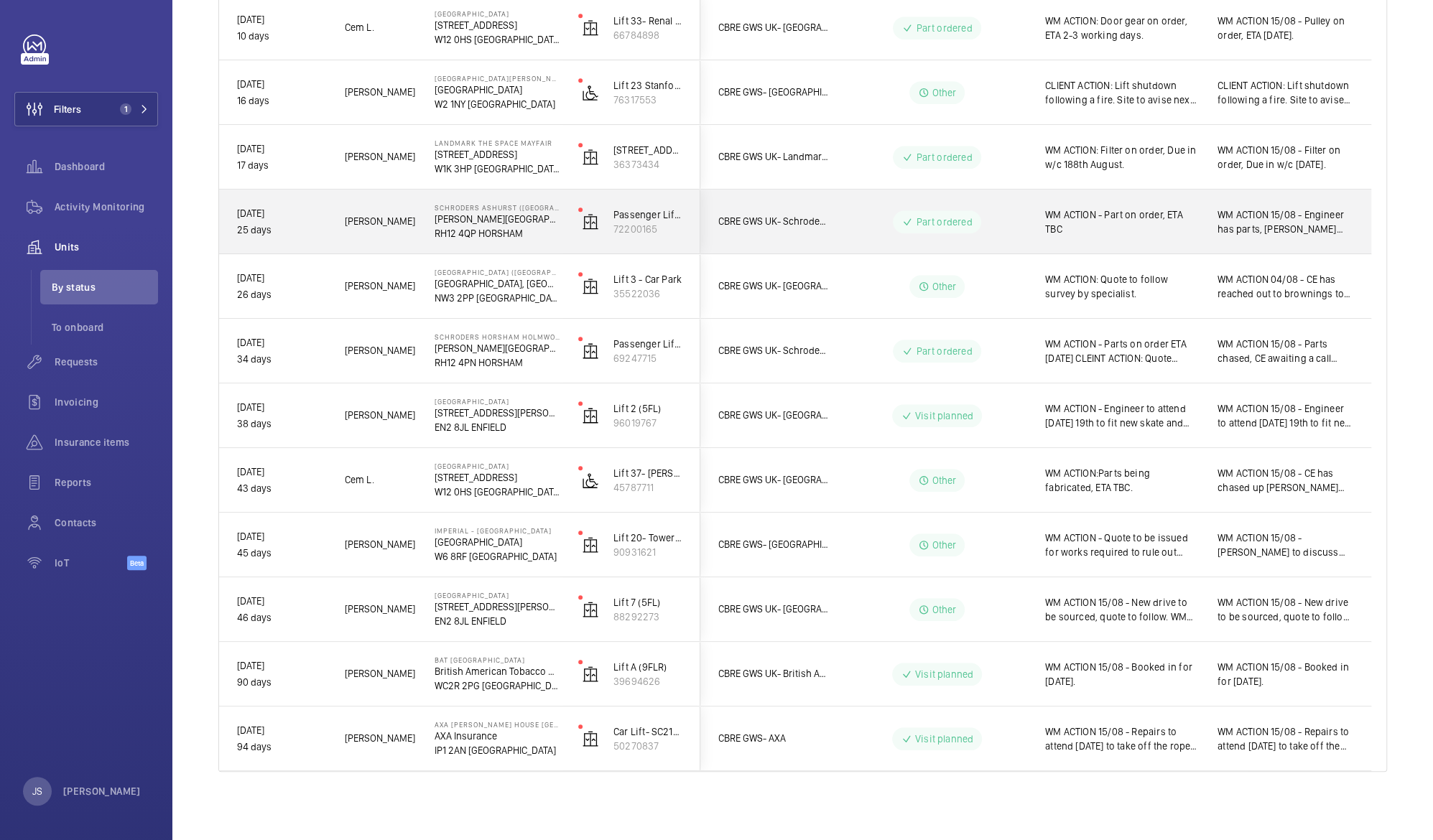
click at [1083, 213] on span "WM ACTION - Part on order, ETA TBC" at bounding box center [1121, 222] width 153 height 29
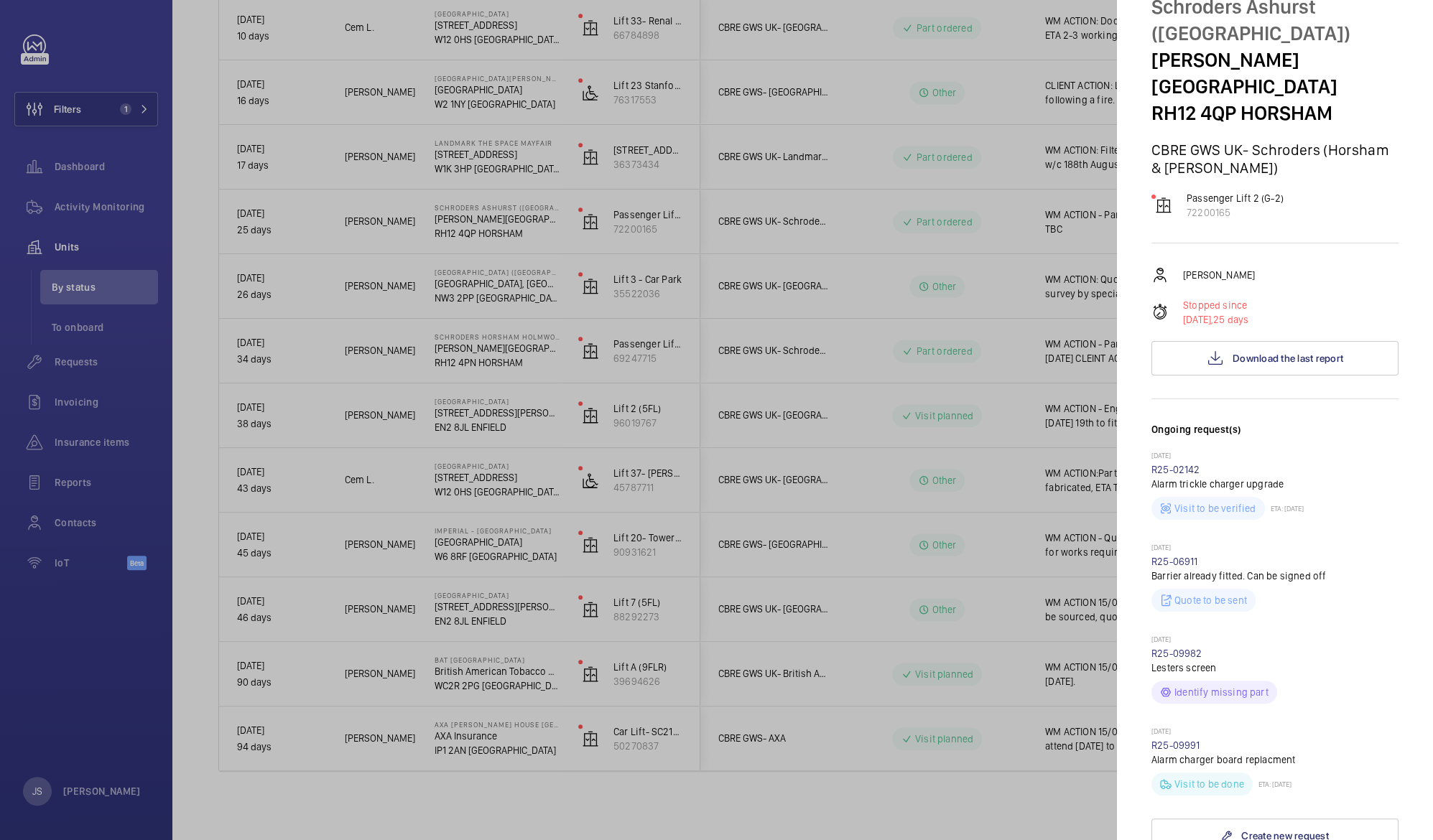
scroll to position [0, 0]
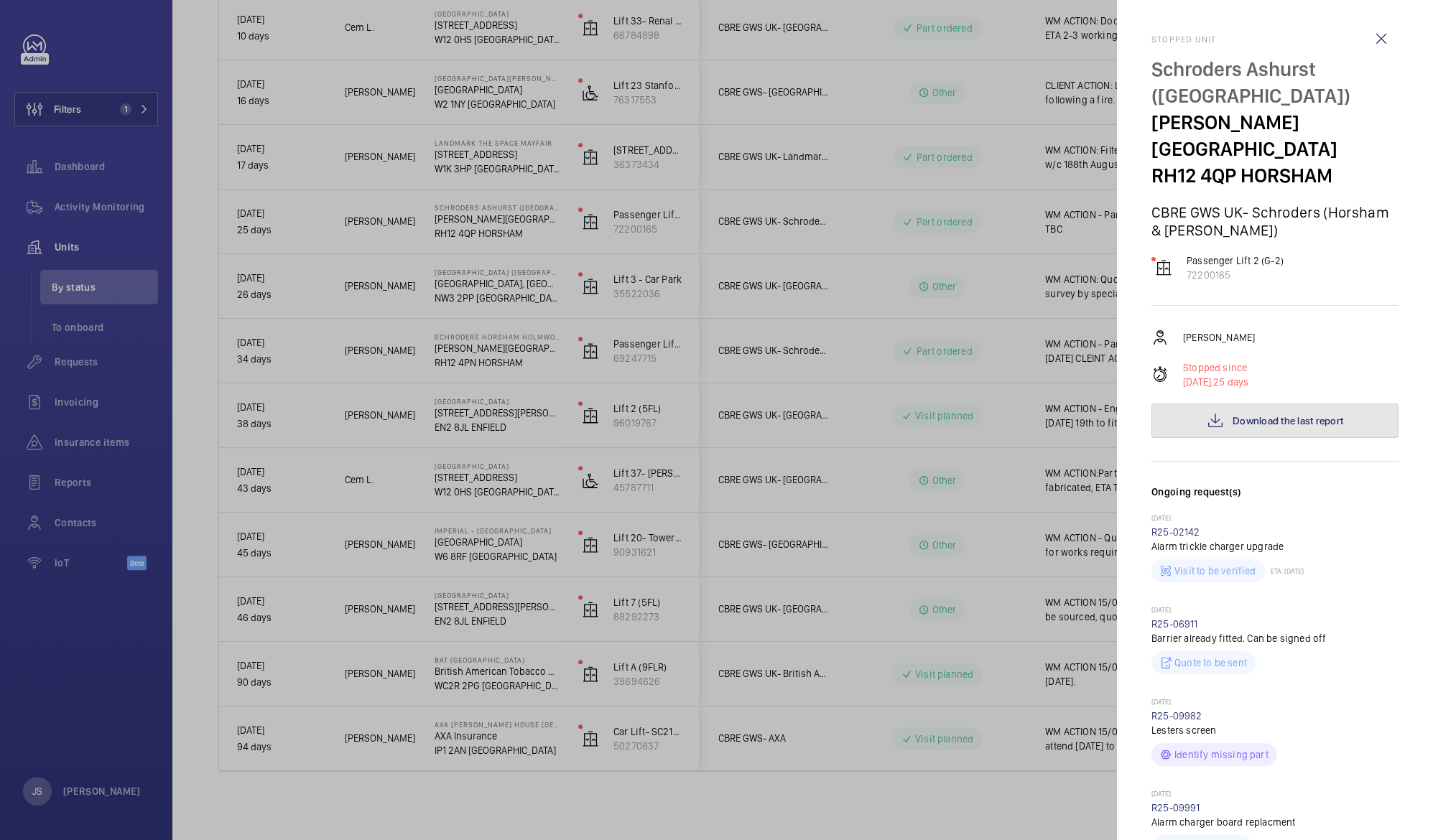
click at [1248, 417] on span "Download the last report" at bounding box center [1288, 420] width 111 height 11
click at [1372, 42] on wm-front-icon-button at bounding box center [1381, 38] width 34 height 34
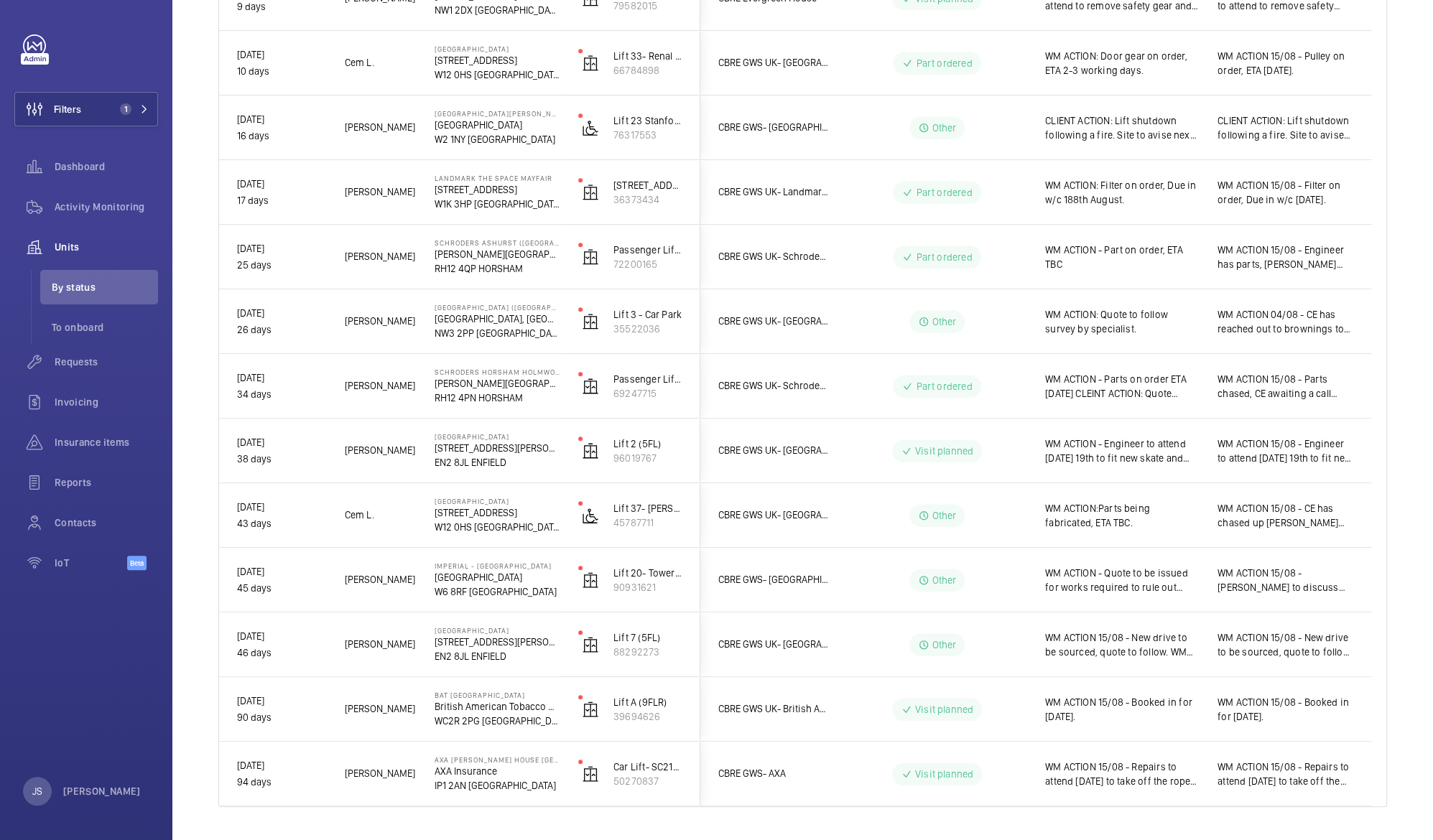
scroll to position [615, 0]
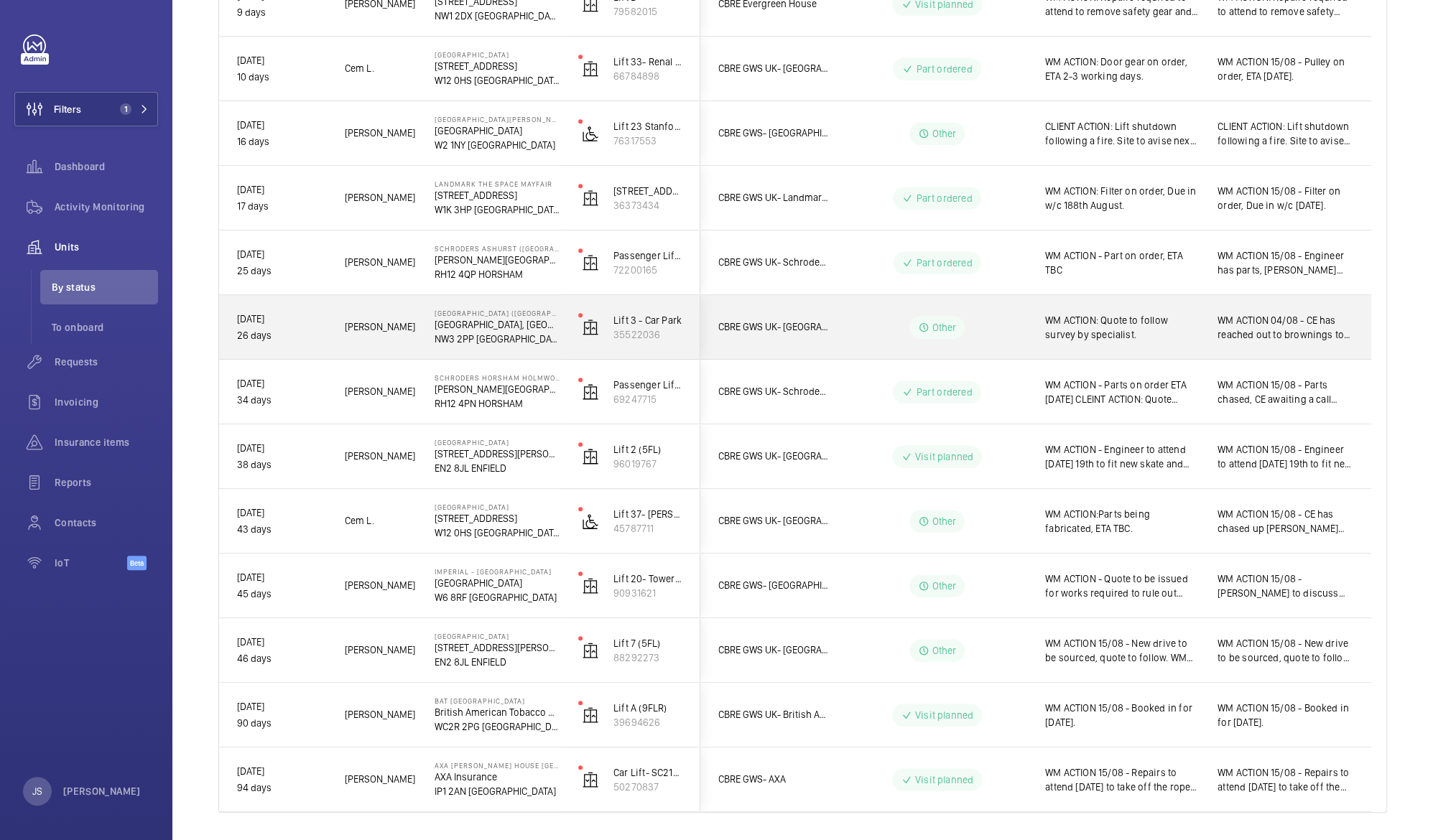
click at [1264, 337] on span "WM ACTION 04/08 - CE has reached out to brownings to survey and quote." at bounding box center [1285, 327] width 136 height 29
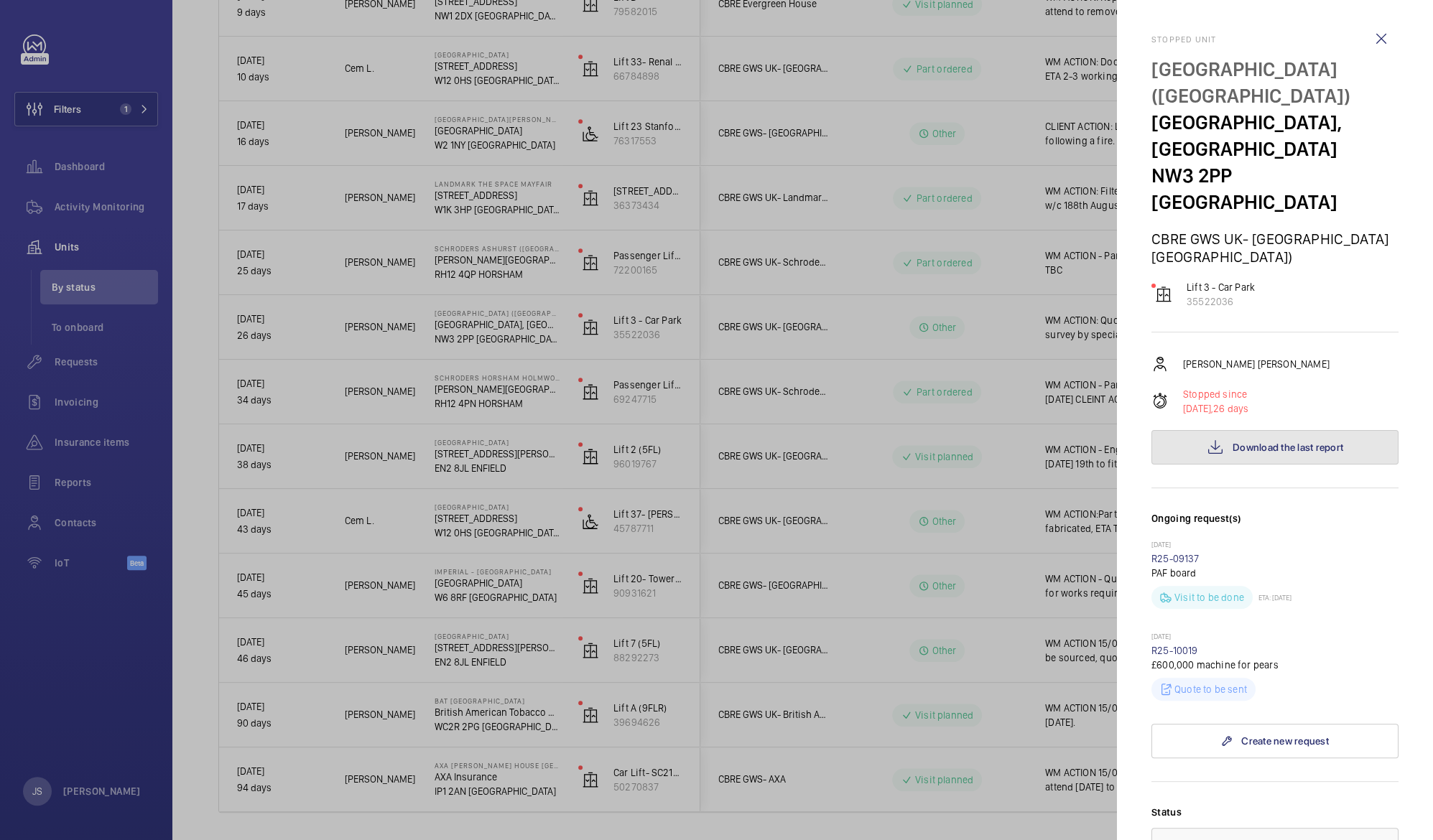
click at [1276, 431] on button "Download the last report" at bounding box center [1274, 447] width 247 height 34
